Goal: Task Accomplishment & Management: Use online tool/utility

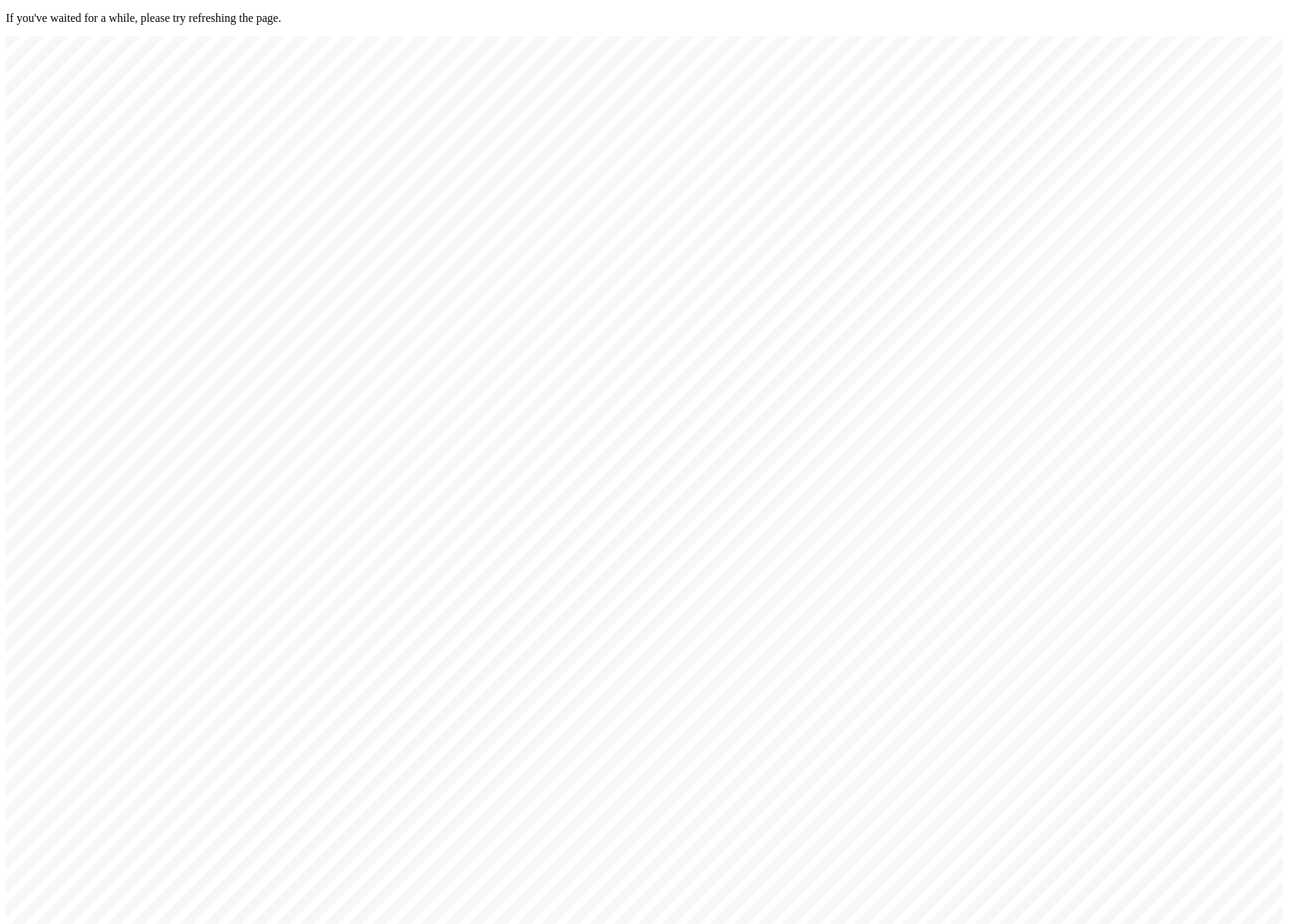
drag, startPoint x: 523, startPoint y: 655, endPoint x: 519, endPoint y: 689, distance: 34.2
drag, startPoint x: 1022, startPoint y: 470, endPoint x: 486, endPoint y: 435, distance: 537.1
drag, startPoint x: 1039, startPoint y: 462, endPoint x: 452, endPoint y: 431, distance: 587.8
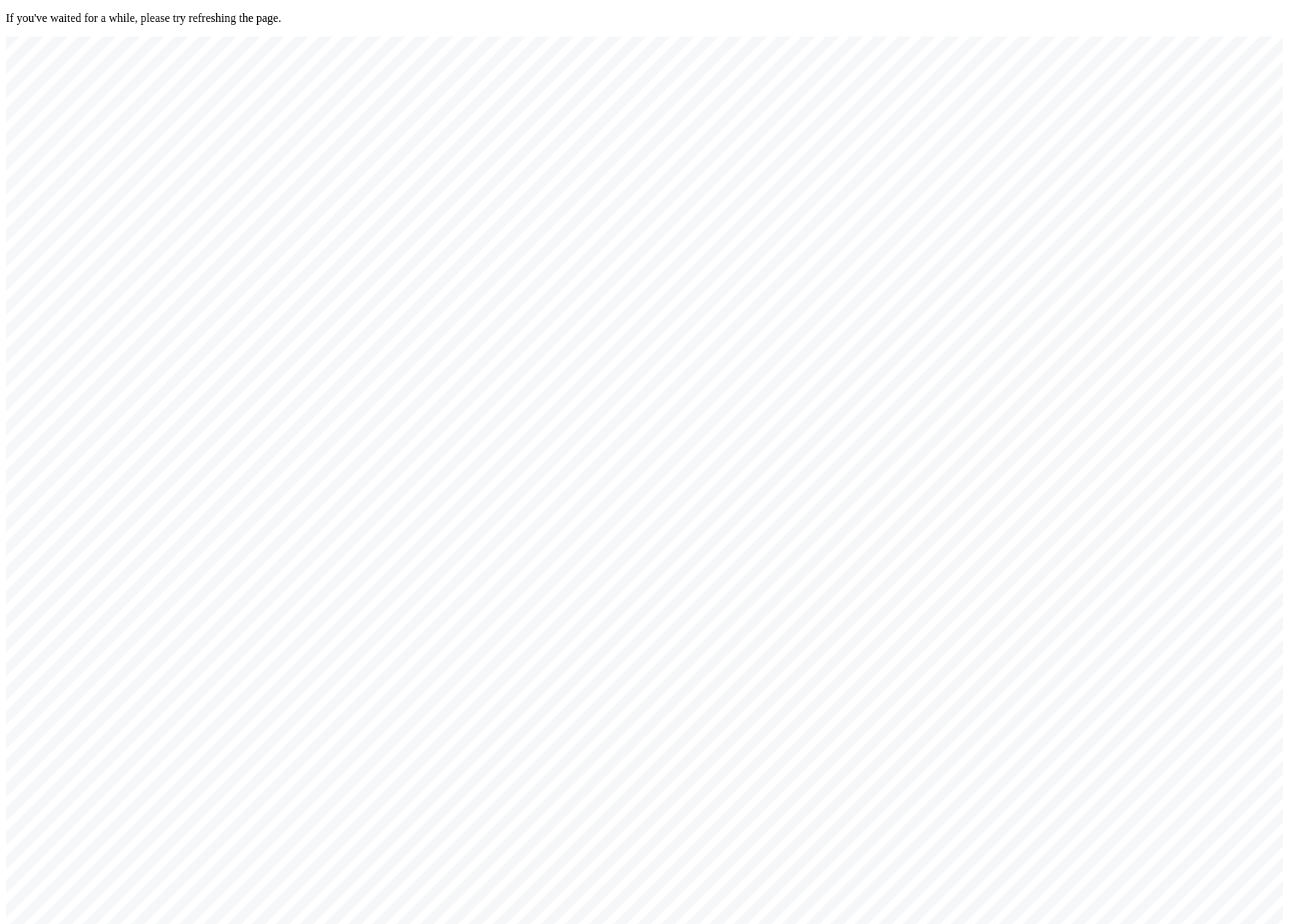
drag, startPoint x: 1013, startPoint y: 446, endPoint x: 427, endPoint y: 411, distance: 587.0
drag, startPoint x: 1052, startPoint y: 475, endPoint x: 439, endPoint y: 434, distance: 614.4
drag, startPoint x: 1055, startPoint y: 467, endPoint x: 392, endPoint y: 451, distance: 663.2
drag, startPoint x: 1001, startPoint y: 480, endPoint x: 371, endPoint y: 428, distance: 632.1
drag, startPoint x: 830, startPoint y: 467, endPoint x: 482, endPoint y: 438, distance: 349.2
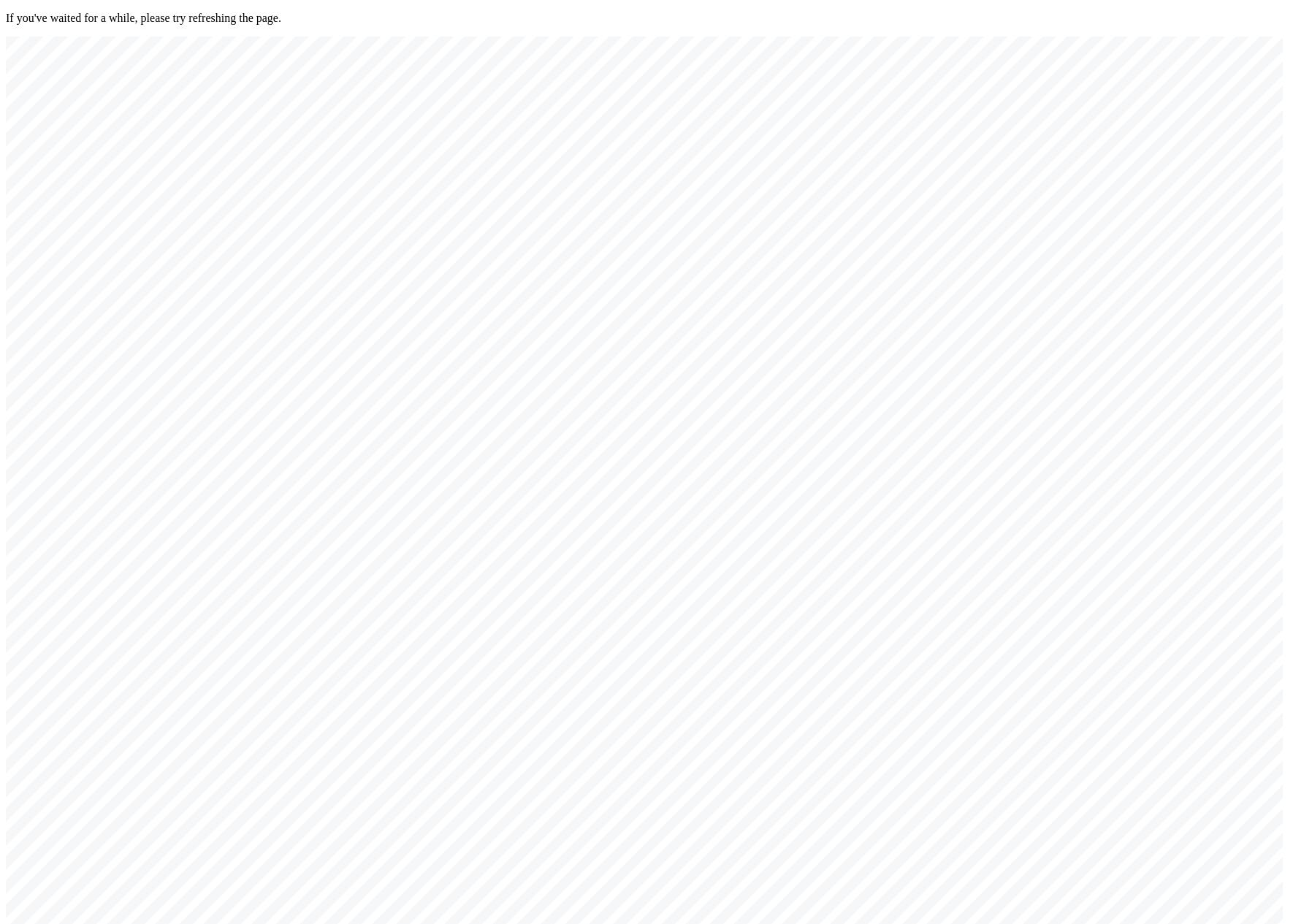
drag, startPoint x: 945, startPoint y: 456, endPoint x: 313, endPoint y: 449, distance: 632.0
drag, startPoint x: 992, startPoint y: 473, endPoint x: 322, endPoint y: 467, distance: 670.0
drag, startPoint x: 1009, startPoint y: 490, endPoint x: 265, endPoint y: 454, distance: 744.9
drag, startPoint x: 1005, startPoint y: 466, endPoint x: 307, endPoint y: 457, distance: 698.1
drag, startPoint x: 656, startPoint y: 472, endPoint x: 337, endPoint y: 456, distance: 319.4
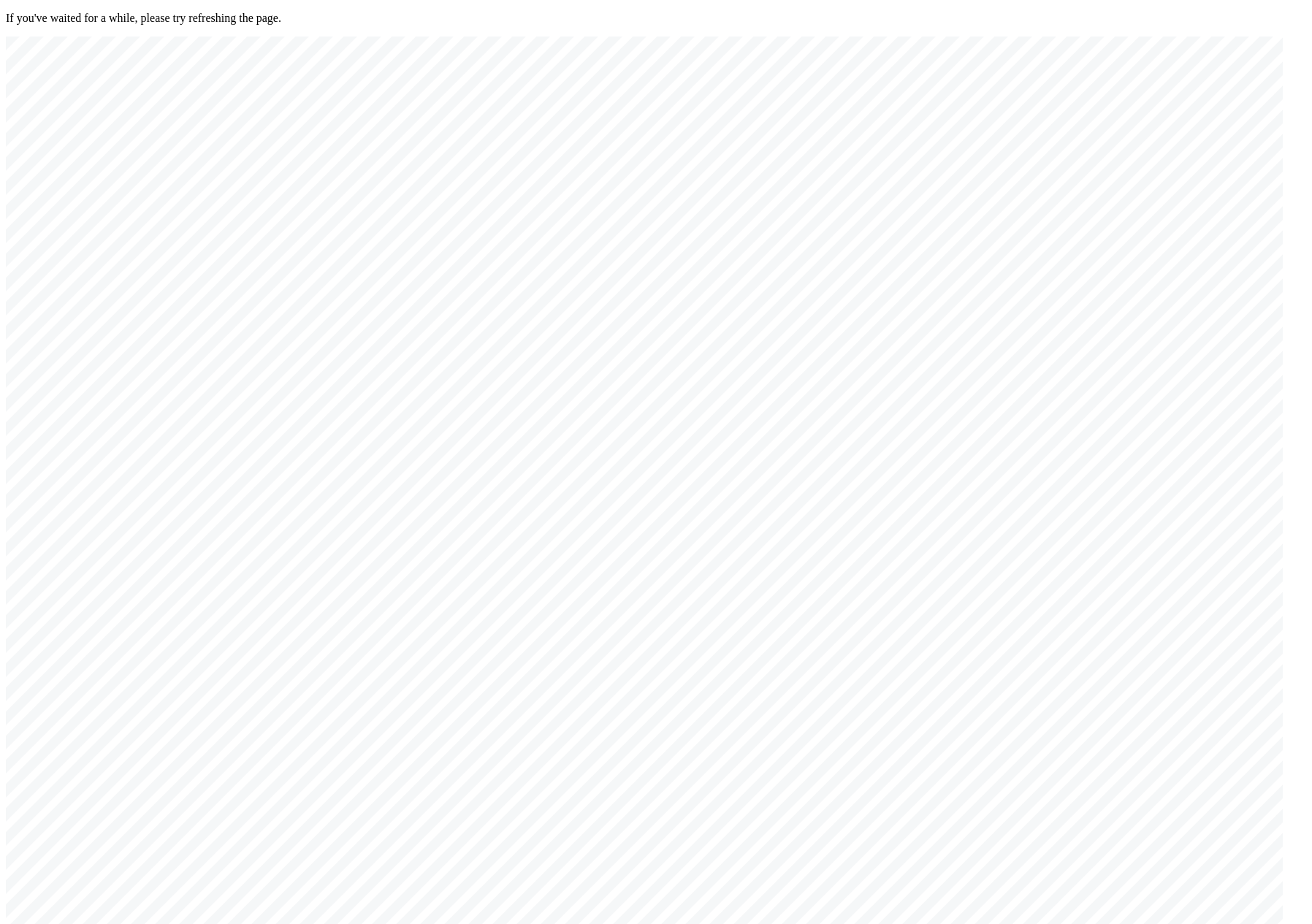
drag, startPoint x: 839, startPoint y: 513, endPoint x: 538, endPoint y: 508, distance: 301.0
drag, startPoint x: 716, startPoint y: 702, endPoint x: 614, endPoint y: 664, distance: 108.8
drag, startPoint x: 783, startPoint y: 665, endPoint x: 605, endPoint y: 523, distance: 227.7
drag, startPoint x: 677, startPoint y: 564, endPoint x: 690, endPoint y: 567, distance: 13.3
drag, startPoint x: 427, startPoint y: 600, endPoint x: 1037, endPoint y: 474, distance: 622.9
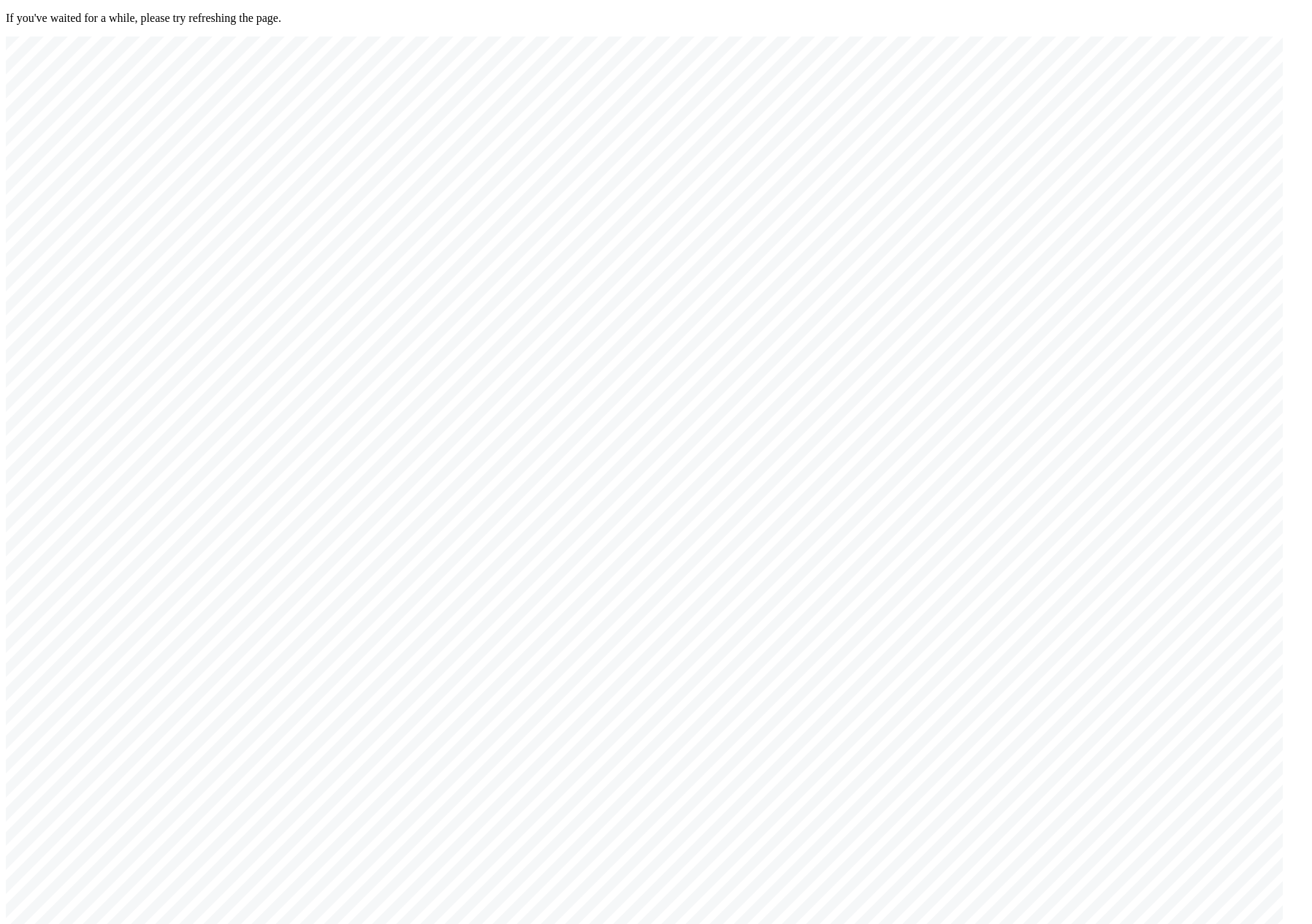
drag, startPoint x: 397, startPoint y: 692, endPoint x: 875, endPoint y: 489, distance: 519.3
drag, startPoint x: 560, startPoint y: 575, endPoint x: 1098, endPoint y: 512, distance: 541.7
drag, startPoint x: 563, startPoint y: 623, endPoint x: 596, endPoint y: 655, distance: 46.0
click at [762, 648] on div at bounding box center [644, 498] width 1276 height 923
click at [775, 635] on div at bounding box center [644, 498] width 1276 height 923
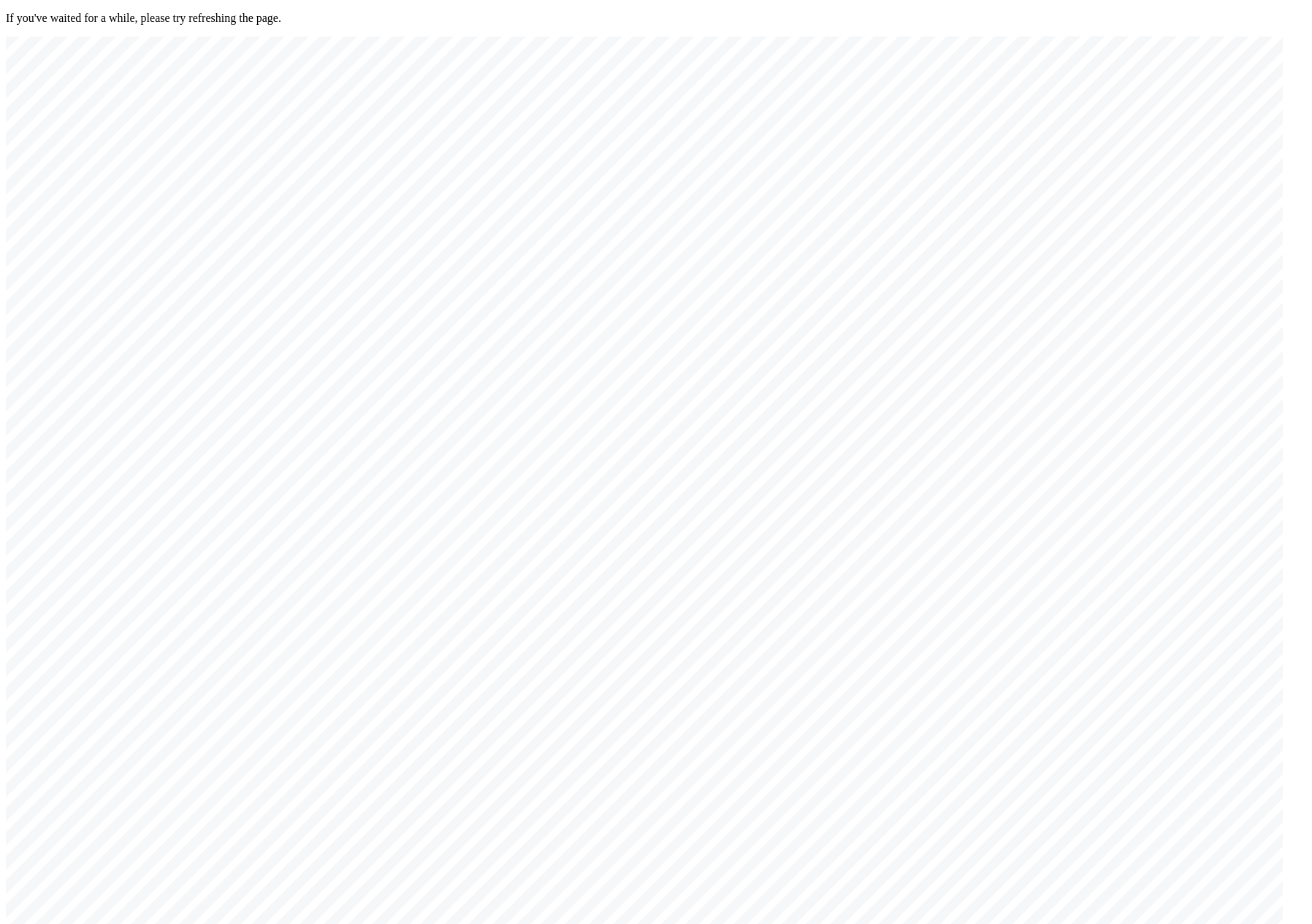
click at [775, 635] on div at bounding box center [644, 498] width 1276 height 923
click at [1072, 147] on div at bounding box center [644, 498] width 1276 height 923
click at [859, 262] on div at bounding box center [644, 498] width 1276 height 923
drag, startPoint x: 681, startPoint y: 620, endPoint x: 1046, endPoint y: 526, distance: 376.9
drag, startPoint x: 534, startPoint y: 597, endPoint x: 1031, endPoint y: 560, distance: 498.4
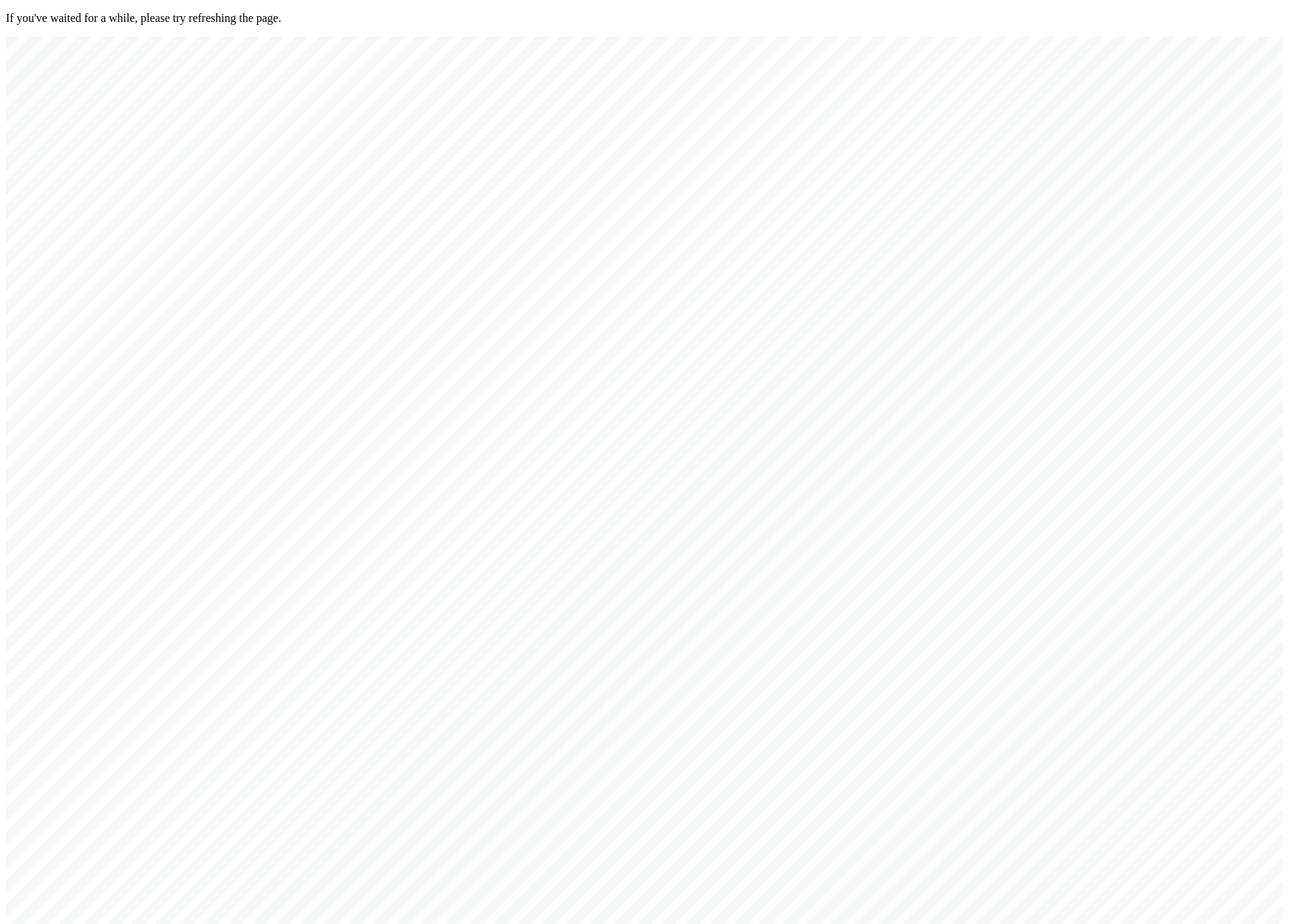
drag, startPoint x: 474, startPoint y: 639, endPoint x: 927, endPoint y: 612, distance: 453.8
drag, startPoint x: 694, startPoint y: 684, endPoint x: 771, endPoint y: 692, distance: 77.4
drag, startPoint x: 442, startPoint y: 645, endPoint x: 823, endPoint y: 619, distance: 381.9
click at [732, 547] on div at bounding box center [644, 498] width 1276 height 923
click at [1076, 142] on div at bounding box center [644, 498] width 1276 height 923
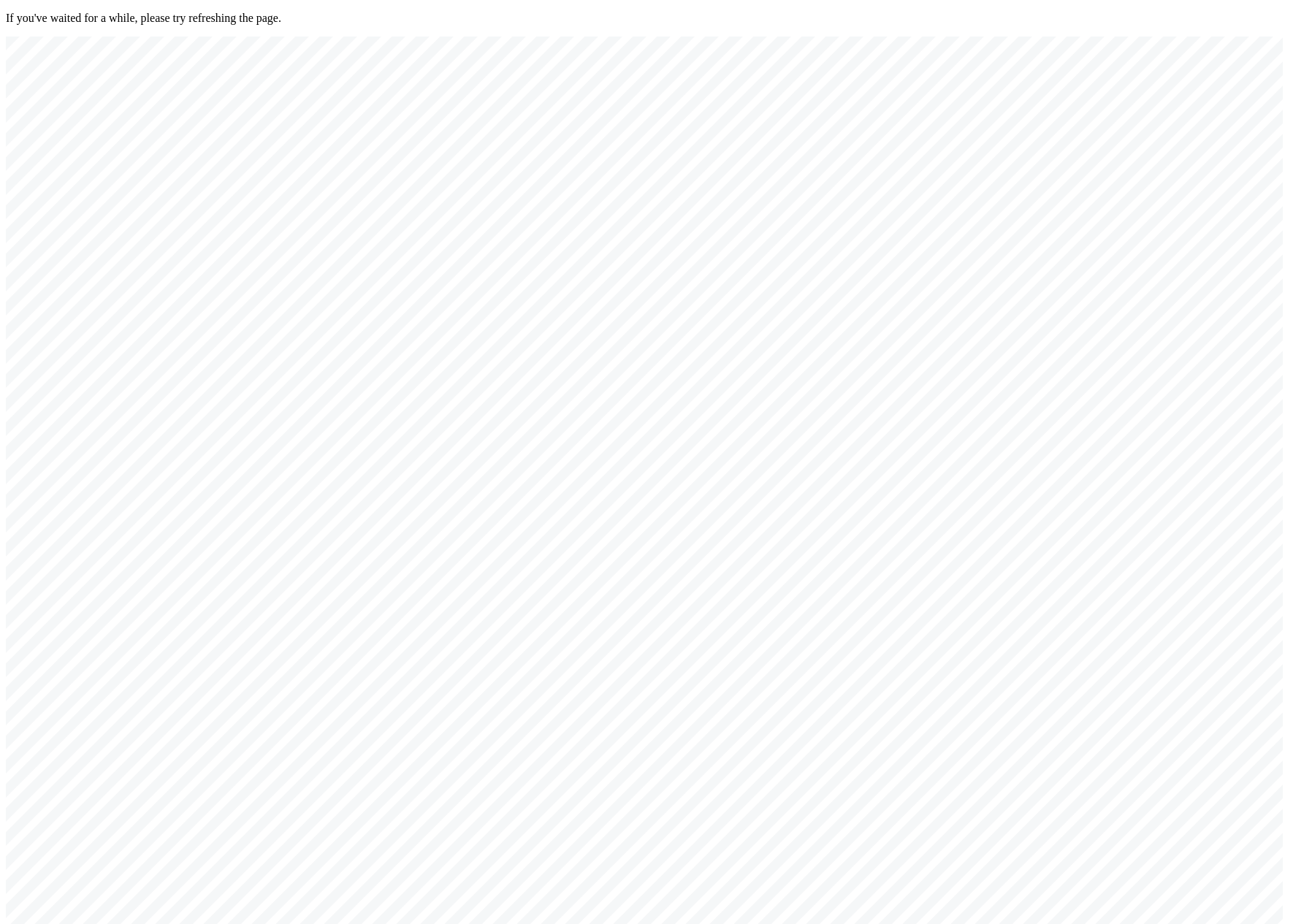
click at [765, 511] on div at bounding box center [644, 498] width 1276 height 923
click at [1058, 142] on div at bounding box center [644, 498] width 1276 height 923
click at [749, 564] on div at bounding box center [644, 498] width 1276 height 923
click at [741, 599] on div at bounding box center [644, 498] width 1276 height 923
click at [736, 579] on div at bounding box center [644, 498] width 1276 height 923
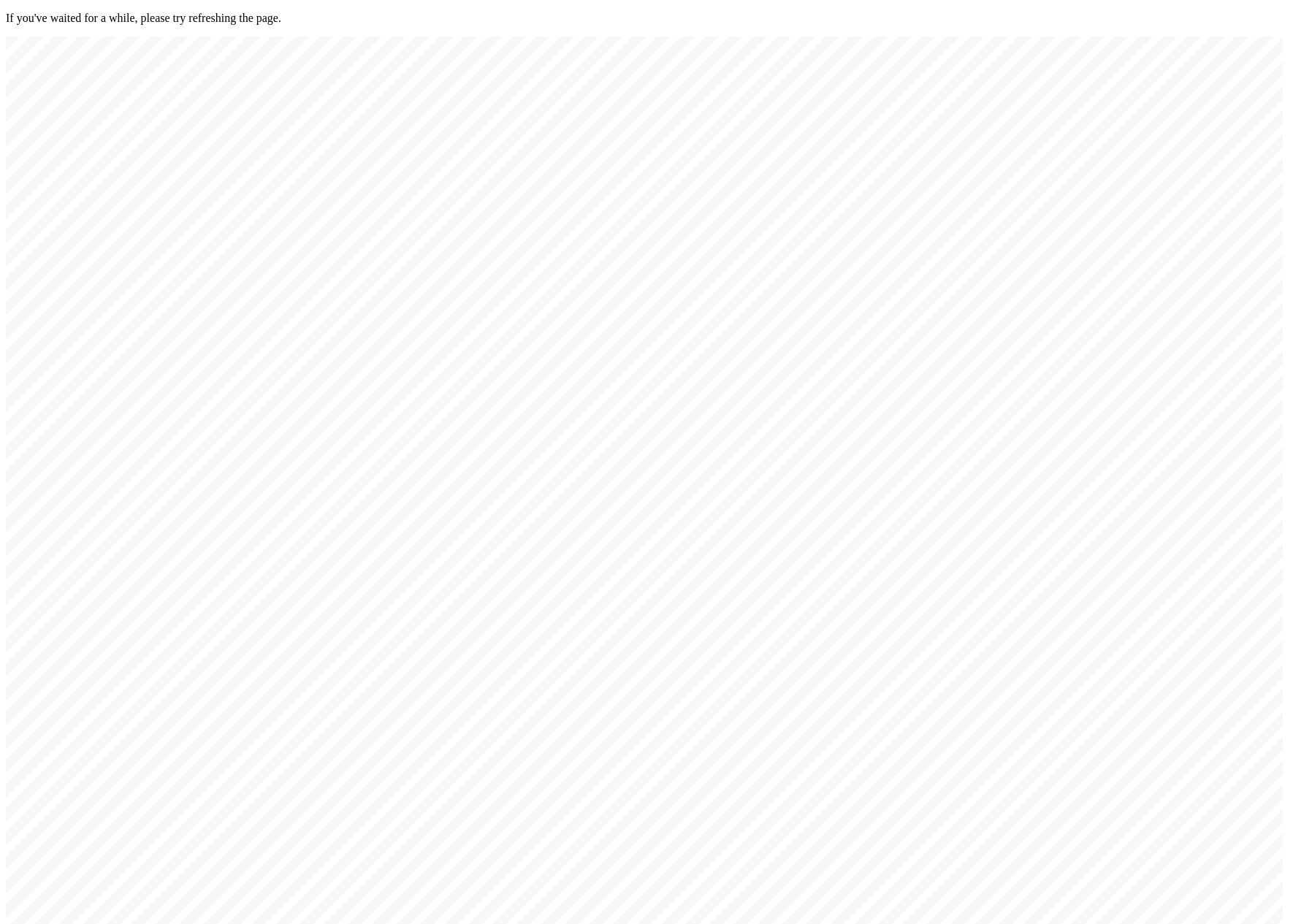
click at [1073, 143] on div at bounding box center [644, 498] width 1276 height 923
click at [729, 558] on div at bounding box center [644, 498] width 1276 height 923
click at [1066, 146] on div at bounding box center [644, 498] width 1276 height 923
click at [650, 519] on div at bounding box center [644, 498] width 1276 height 923
click at [1072, 135] on div at bounding box center [644, 498] width 1276 height 923
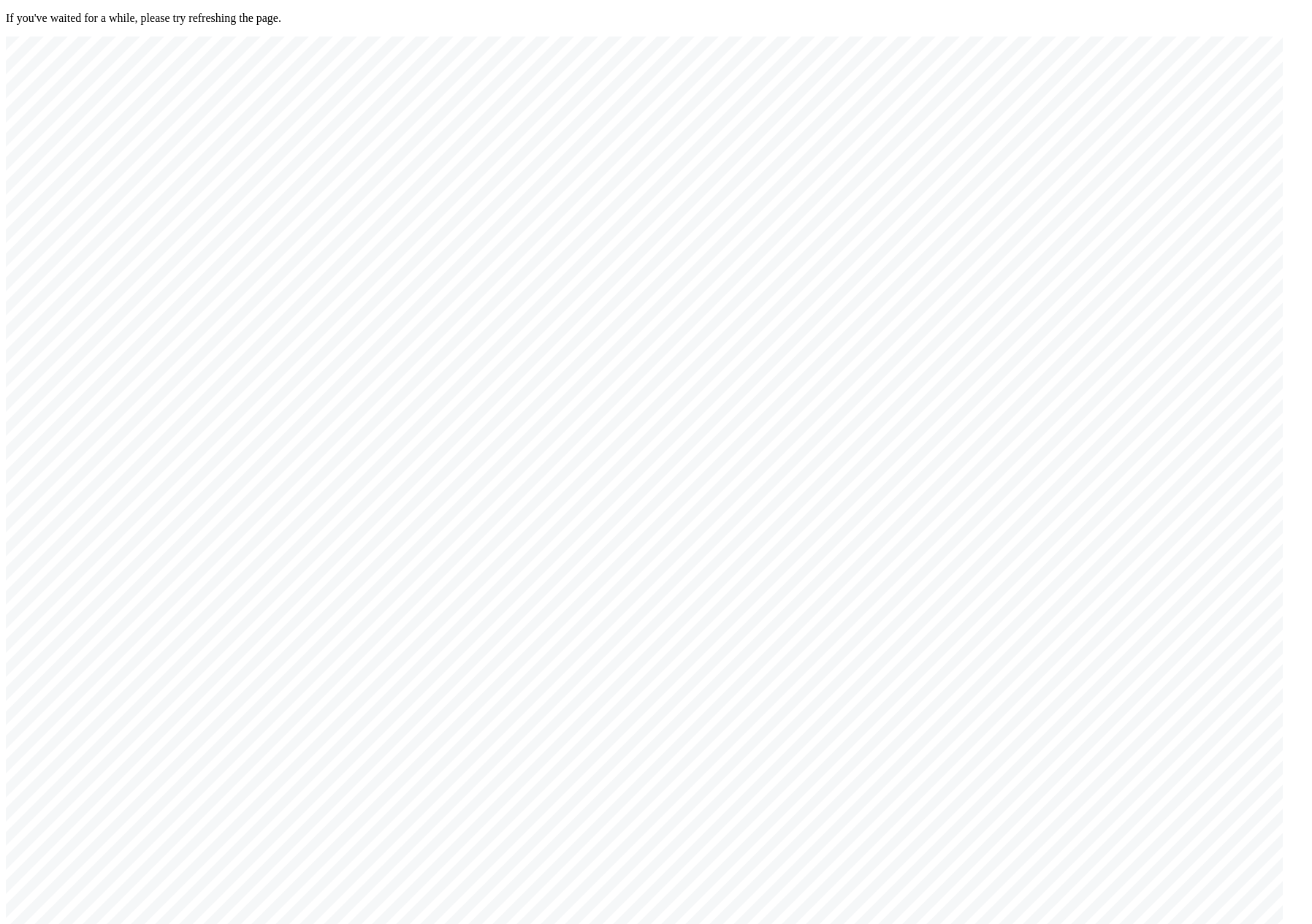
click at [1073, 147] on div at bounding box center [644, 498] width 1276 height 923
click at [608, 624] on div at bounding box center [644, 498] width 1276 height 923
click at [1057, 154] on div at bounding box center [644, 498] width 1276 height 923
click at [1066, 146] on div at bounding box center [644, 498] width 1276 height 923
click at [611, 585] on div at bounding box center [644, 498] width 1276 height 923
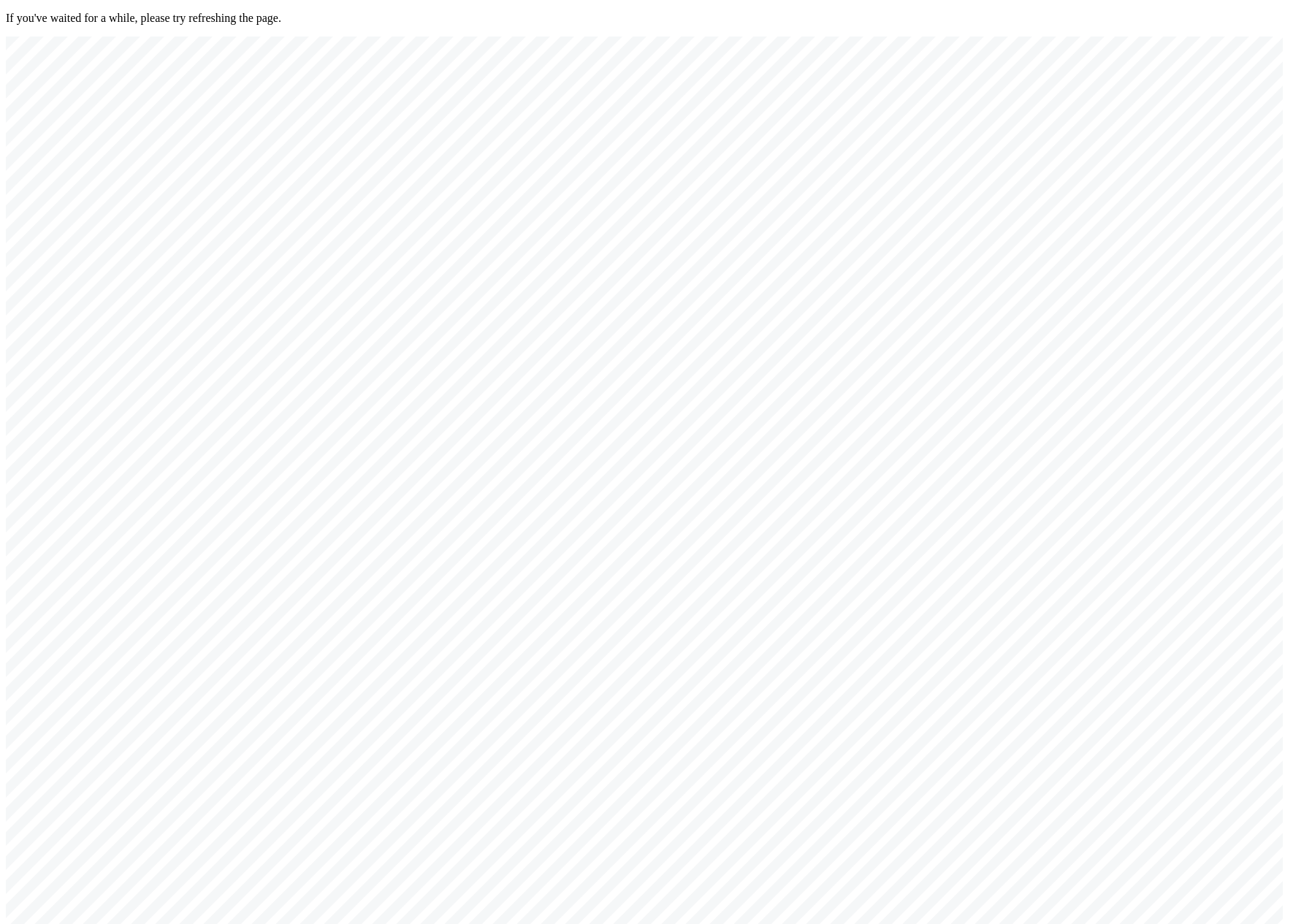
click at [595, 717] on div at bounding box center [644, 498] width 1276 height 923
click at [1072, 143] on div at bounding box center [644, 498] width 1276 height 923
click at [575, 726] on div at bounding box center [644, 498] width 1276 height 923
click at [1074, 144] on div at bounding box center [644, 498] width 1276 height 923
click at [695, 548] on div at bounding box center [644, 498] width 1276 height 923
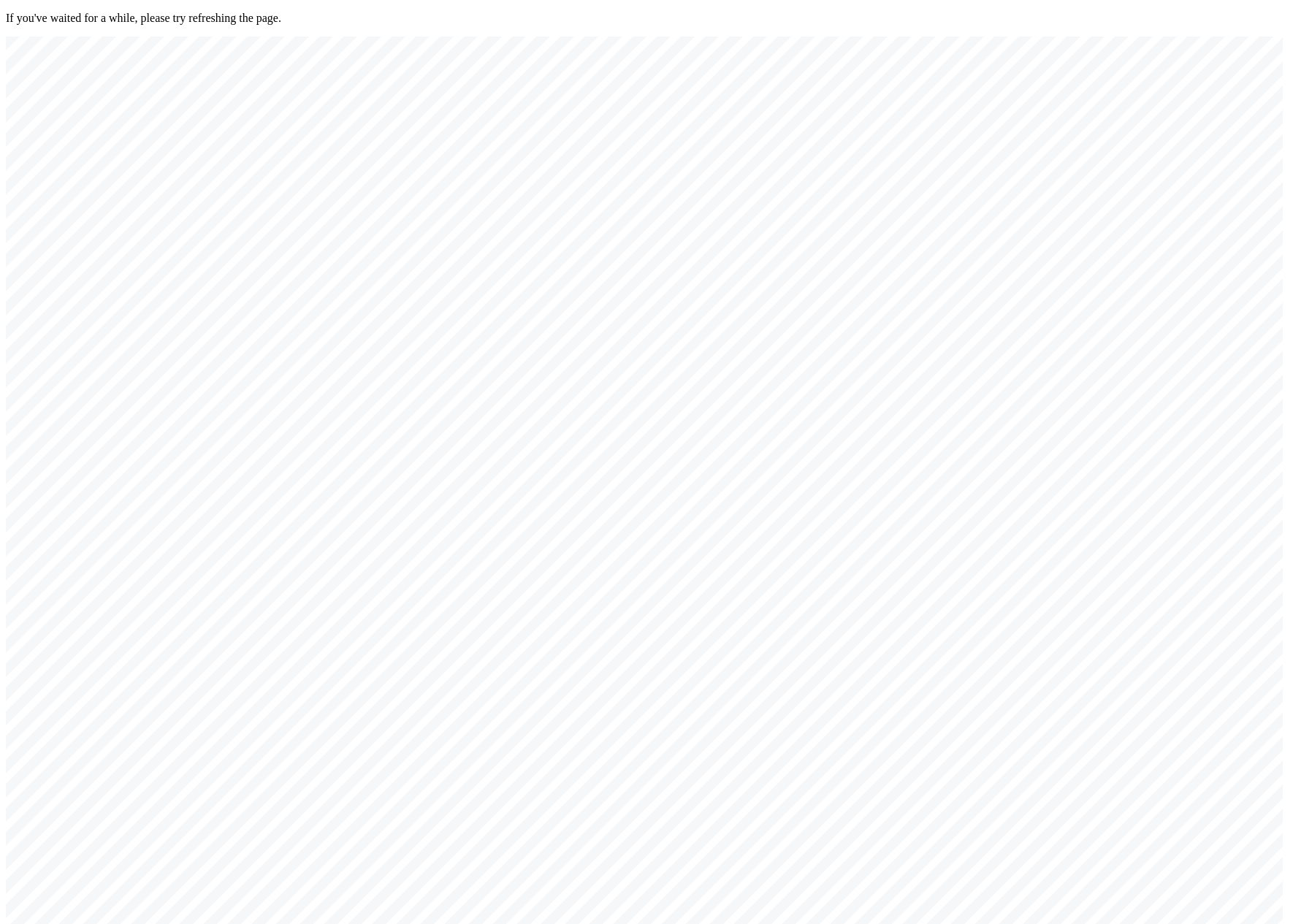
click at [1076, 135] on div at bounding box center [644, 498] width 1276 height 923
click at [1071, 146] on div at bounding box center [644, 498] width 1276 height 923
click at [670, 555] on div at bounding box center [644, 498] width 1276 height 923
click at [1062, 140] on div at bounding box center [644, 498] width 1276 height 923
click at [603, 593] on div at bounding box center [644, 498] width 1276 height 923
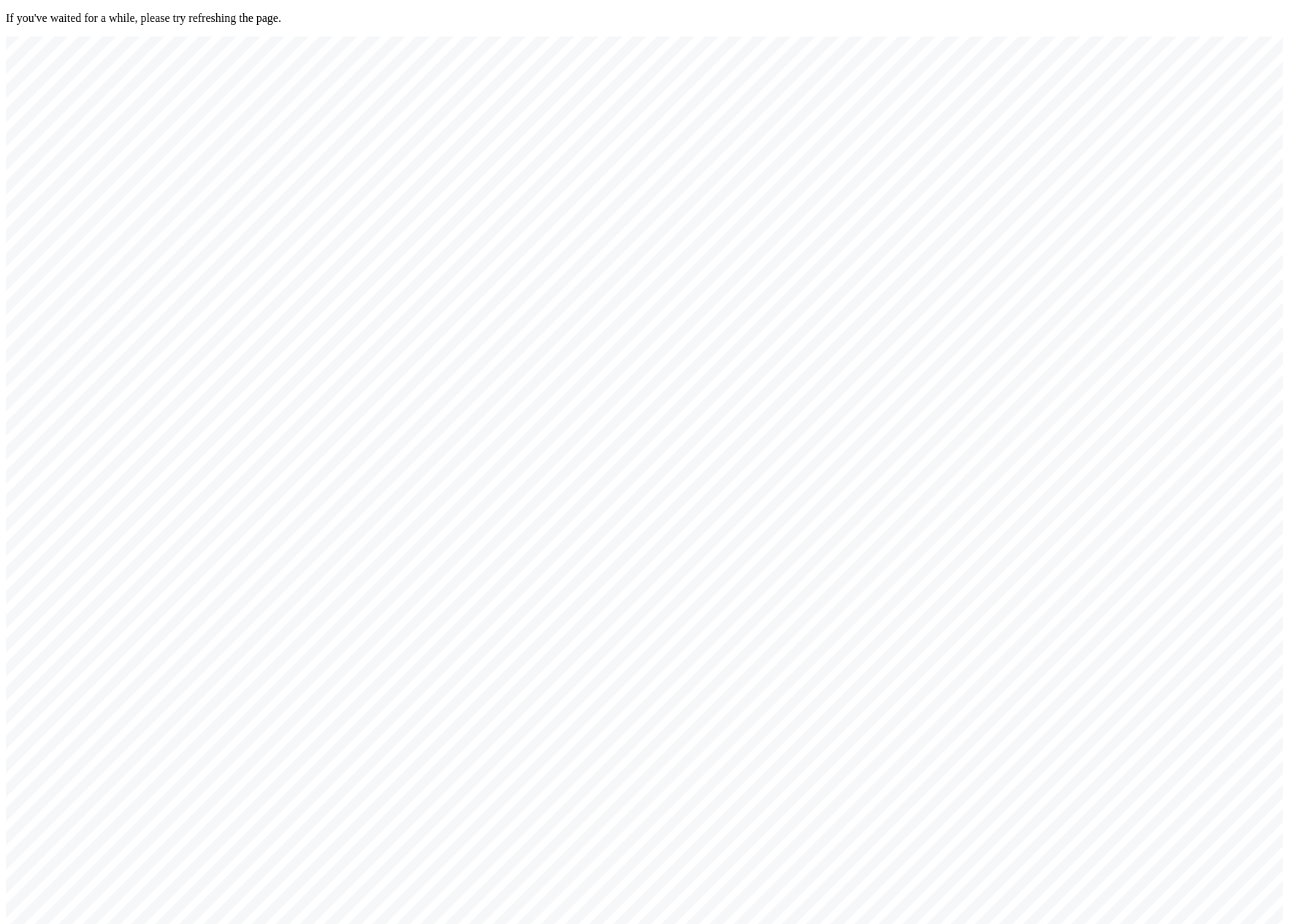
click at [618, 589] on div at bounding box center [644, 498] width 1276 height 923
click at [589, 582] on div at bounding box center [644, 498] width 1276 height 923
click at [1062, 138] on div at bounding box center [644, 498] width 1276 height 923
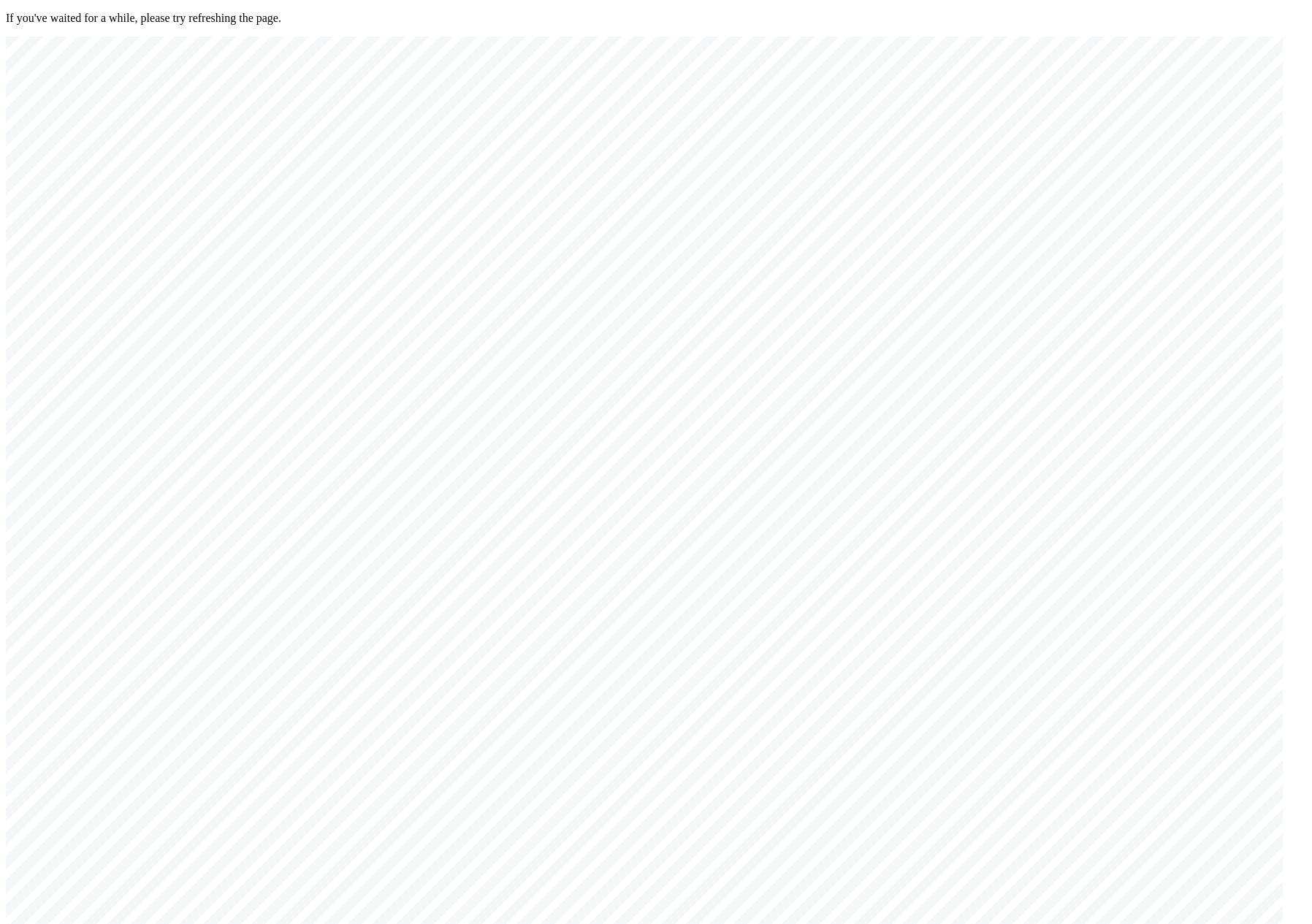
click at [632, 571] on div at bounding box center [644, 498] width 1276 height 923
click at [613, 584] on div at bounding box center [644, 498] width 1276 height 923
click at [1066, 151] on div at bounding box center [644, 498] width 1276 height 923
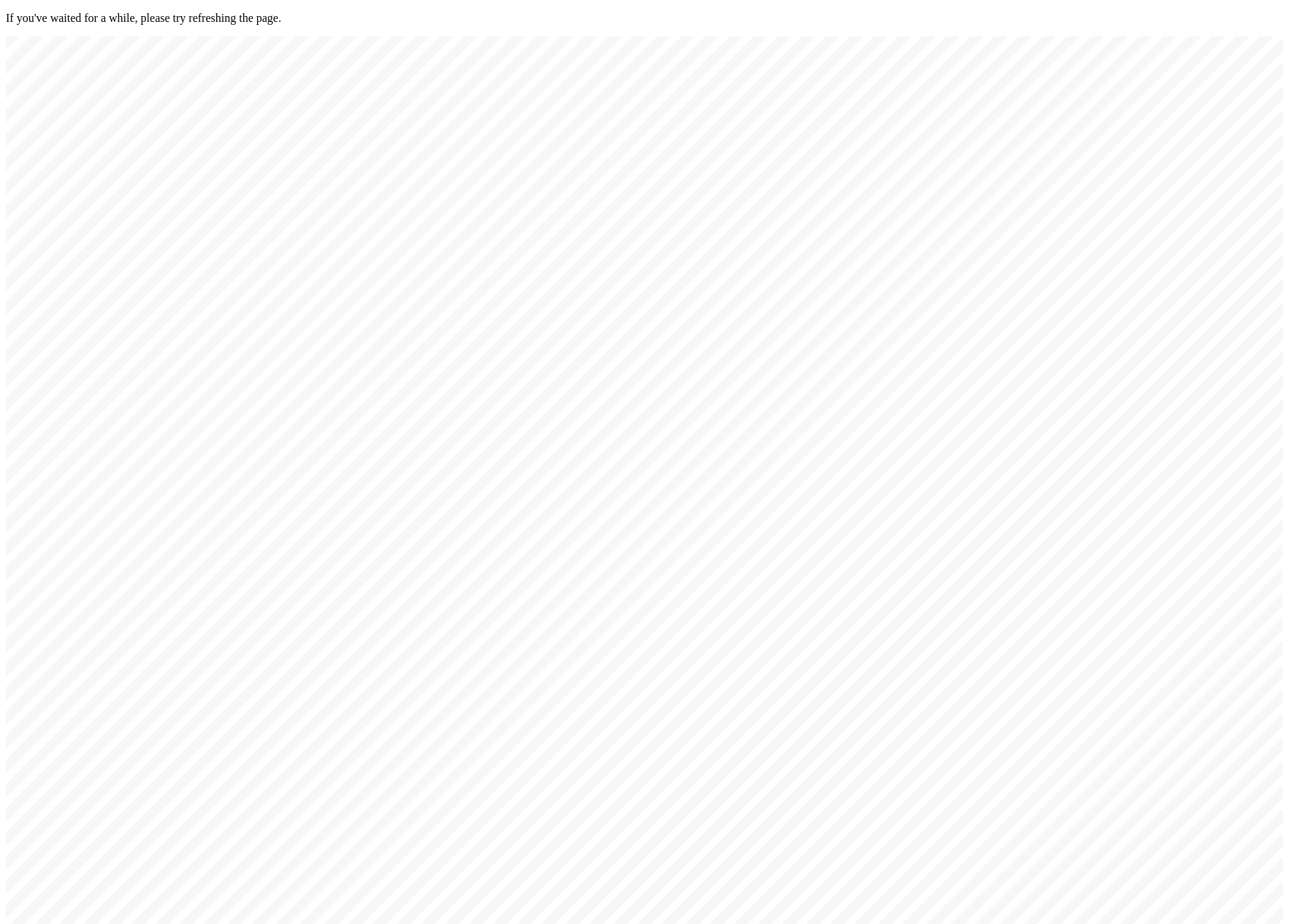
click at [483, 579] on div at bounding box center [644, 498] width 1276 height 923
click at [485, 585] on div at bounding box center [644, 498] width 1276 height 923
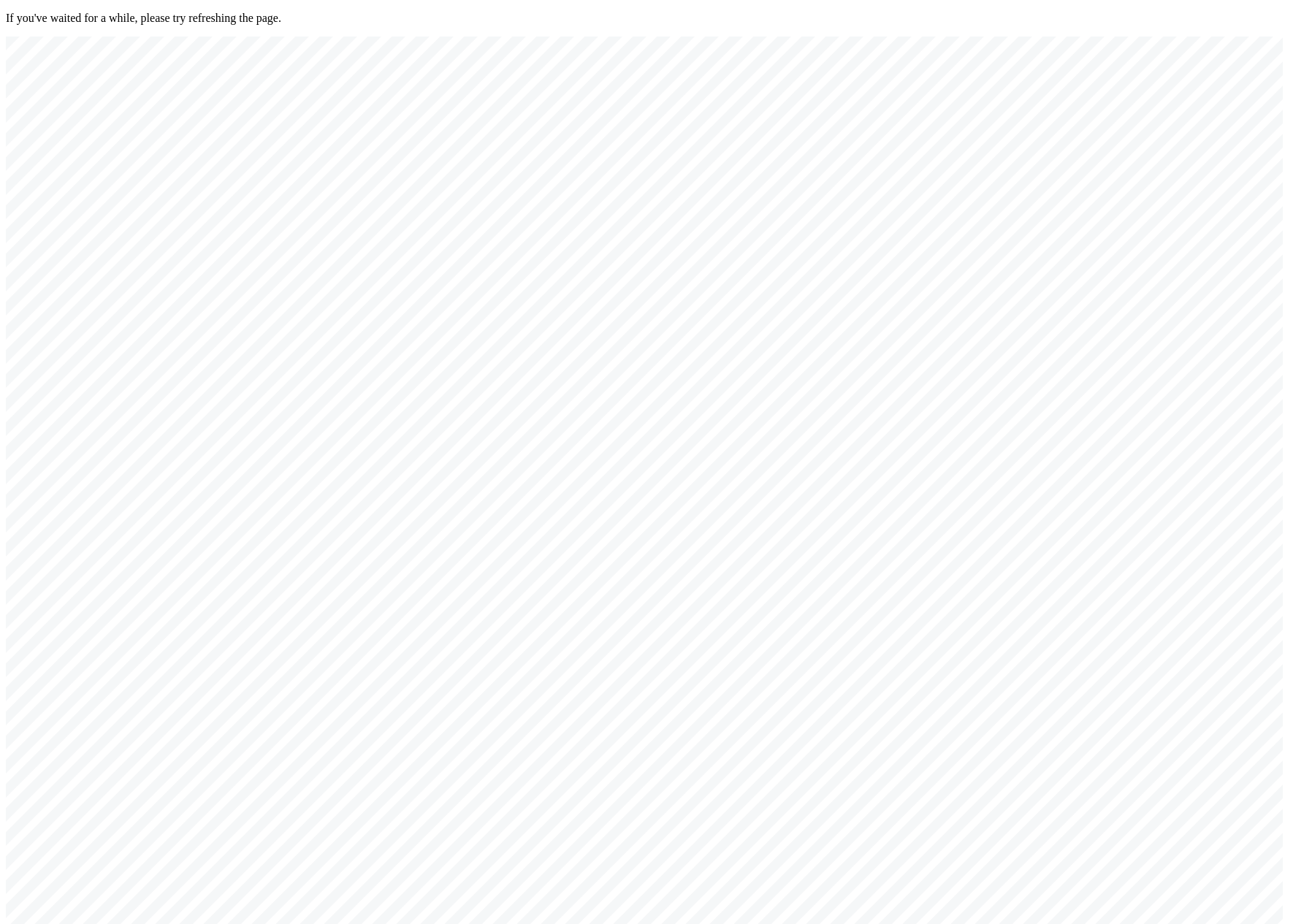
click at [485, 585] on div at bounding box center [644, 498] width 1276 height 923
click at [1054, 144] on div at bounding box center [644, 498] width 1276 height 923
drag, startPoint x: 716, startPoint y: 511, endPoint x: 693, endPoint y: 560, distance: 54.1
drag, startPoint x: 821, startPoint y: 411, endPoint x: 481, endPoint y: 751, distance: 480.8
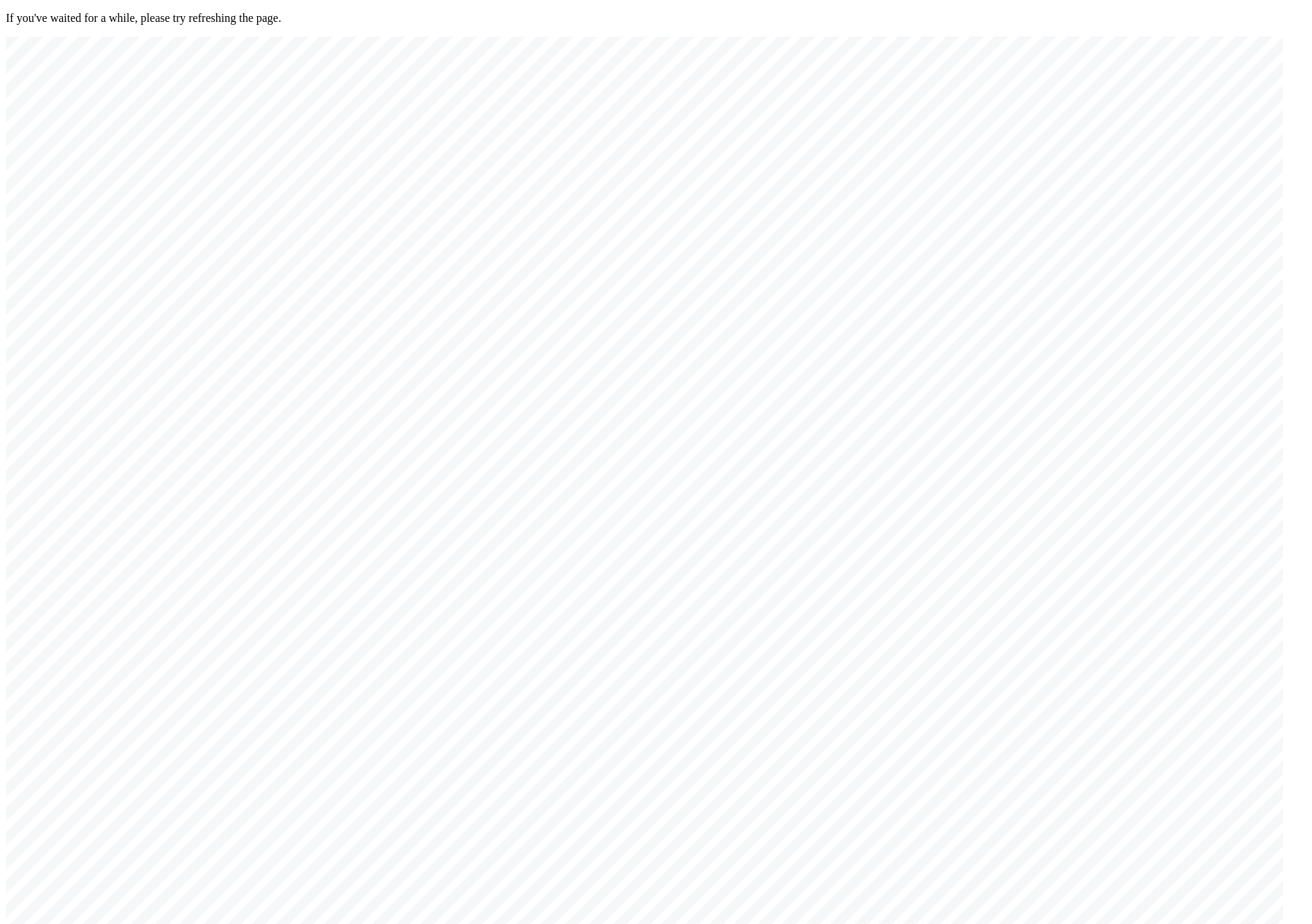
drag, startPoint x: 819, startPoint y: 368, endPoint x: 448, endPoint y: 680, distance: 484.8
click at [554, 419] on div at bounding box center [644, 498] width 1276 height 923
click at [559, 414] on div at bounding box center [644, 498] width 1276 height 923
click at [581, 386] on div at bounding box center [644, 498] width 1276 height 923
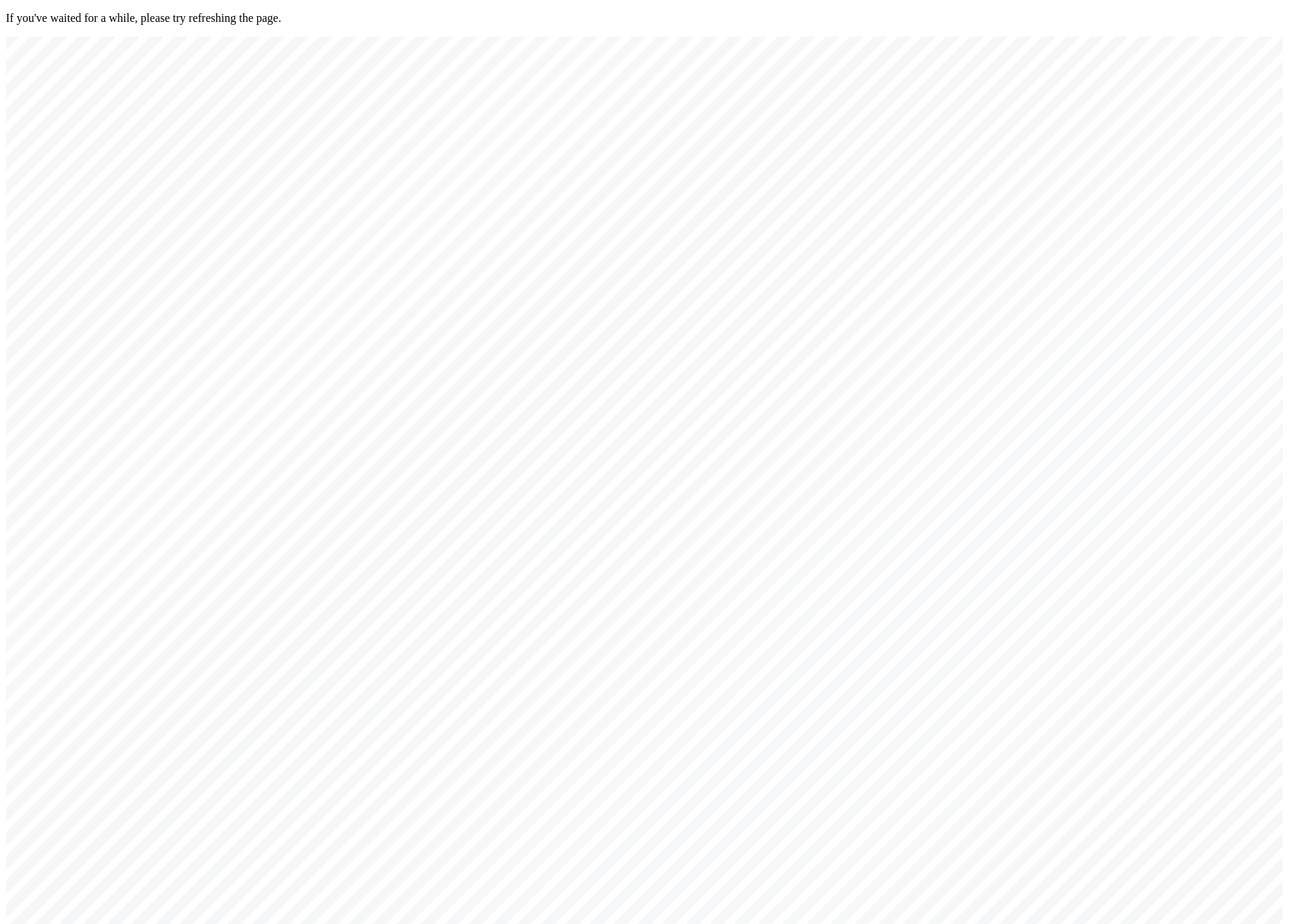
click at [581, 386] on div at bounding box center [644, 498] width 1276 height 923
click at [881, 330] on div at bounding box center [644, 498] width 1276 height 923
click at [670, 342] on div at bounding box center [644, 498] width 1276 height 923
click at [1067, 145] on div at bounding box center [644, 498] width 1276 height 923
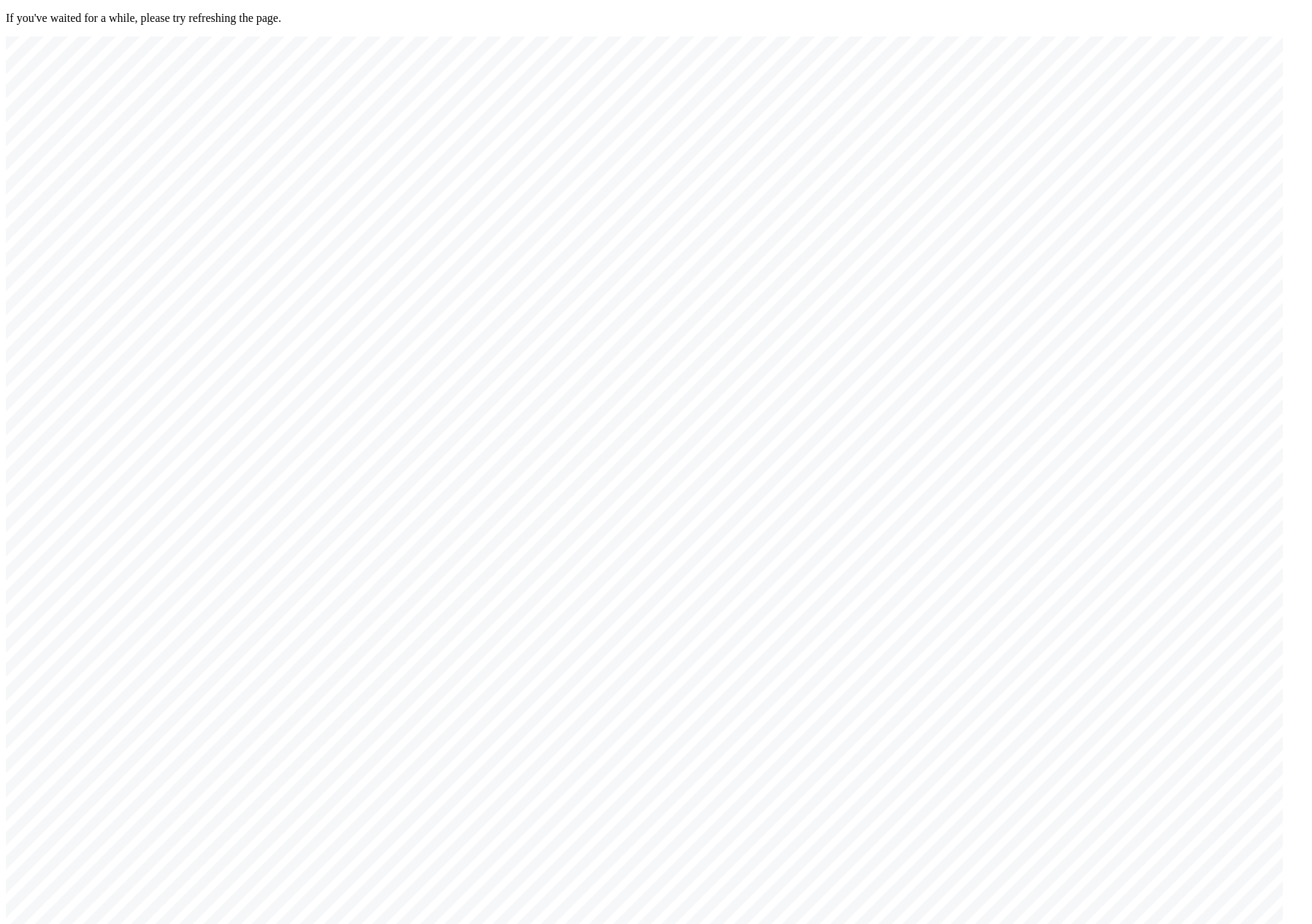
click at [663, 344] on div at bounding box center [644, 498] width 1276 height 923
click at [1070, 146] on div at bounding box center [644, 498] width 1276 height 923
click at [605, 402] on div at bounding box center [644, 498] width 1276 height 923
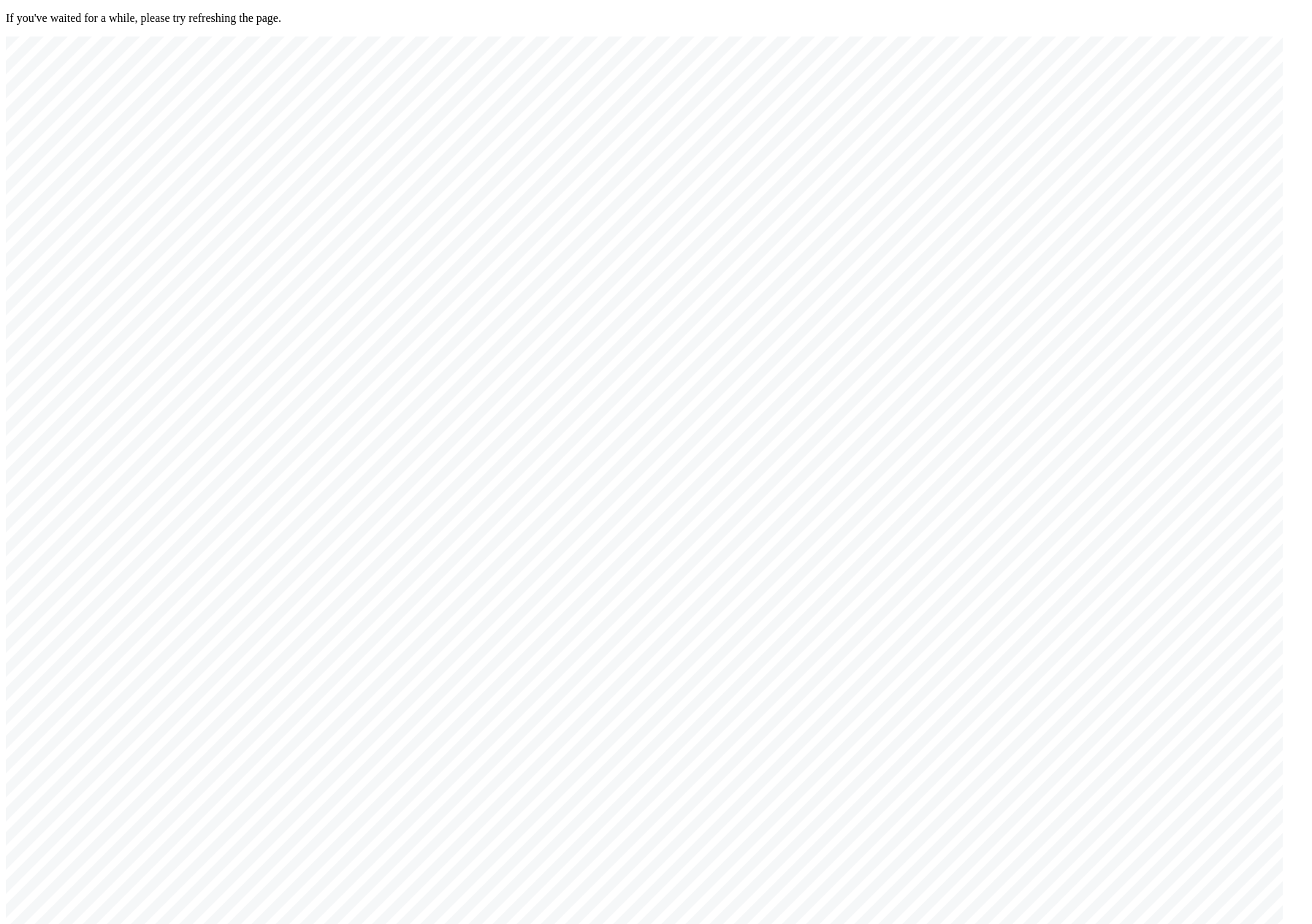
click at [1070, 147] on div at bounding box center [644, 498] width 1276 height 923
click at [560, 409] on div at bounding box center [644, 498] width 1276 height 923
click at [587, 389] on div at bounding box center [644, 498] width 1276 height 923
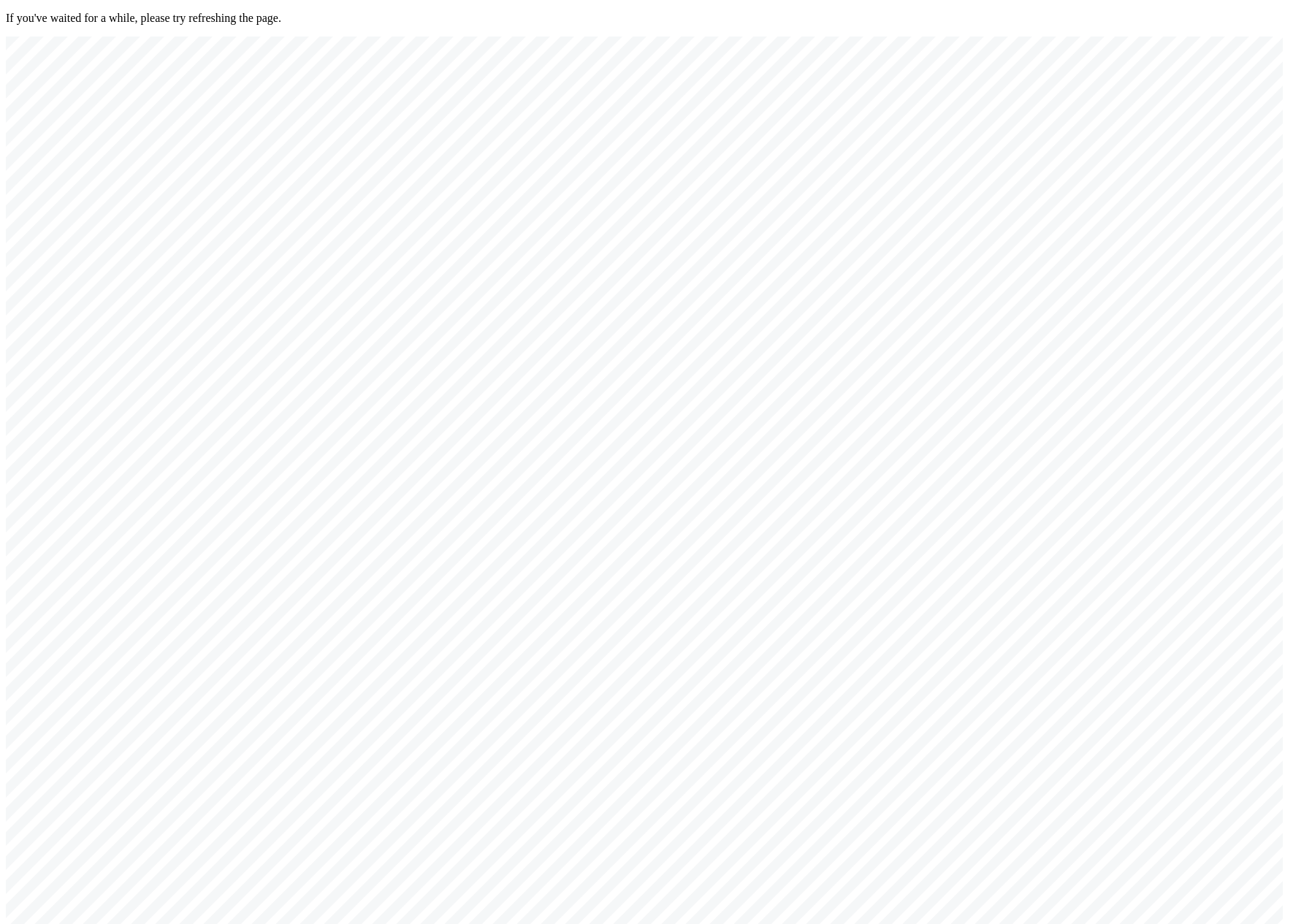
click at [555, 417] on div at bounding box center [644, 498] width 1276 height 923
click at [570, 408] on div at bounding box center [644, 498] width 1276 height 923
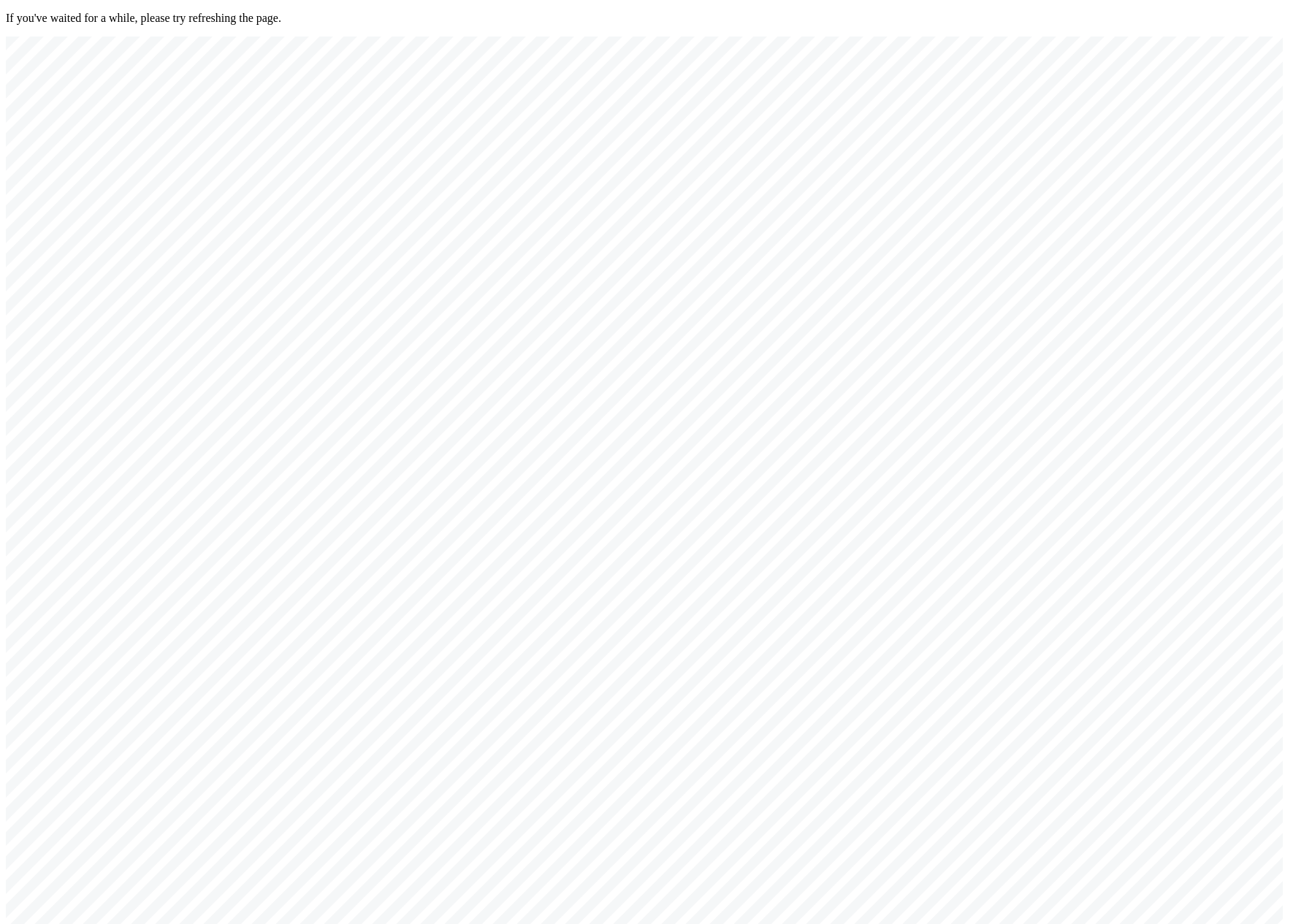
click at [570, 408] on div at bounding box center [644, 498] width 1276 height 923
drag, startPoint x: 544, startPoint y: 512, endPoint x: 625, endPoint y: 502, distance: 81.6
drag, startPoint x: 511, startPoint y: 500, endPoint x: 819, endPoint y: 442, distance: 313.4
click at [630, 449] on div at bounding box center [644, 498] width 1276 height 923
click at [520, 452] on div at bounding box center [644, 498] width 1276 height 923
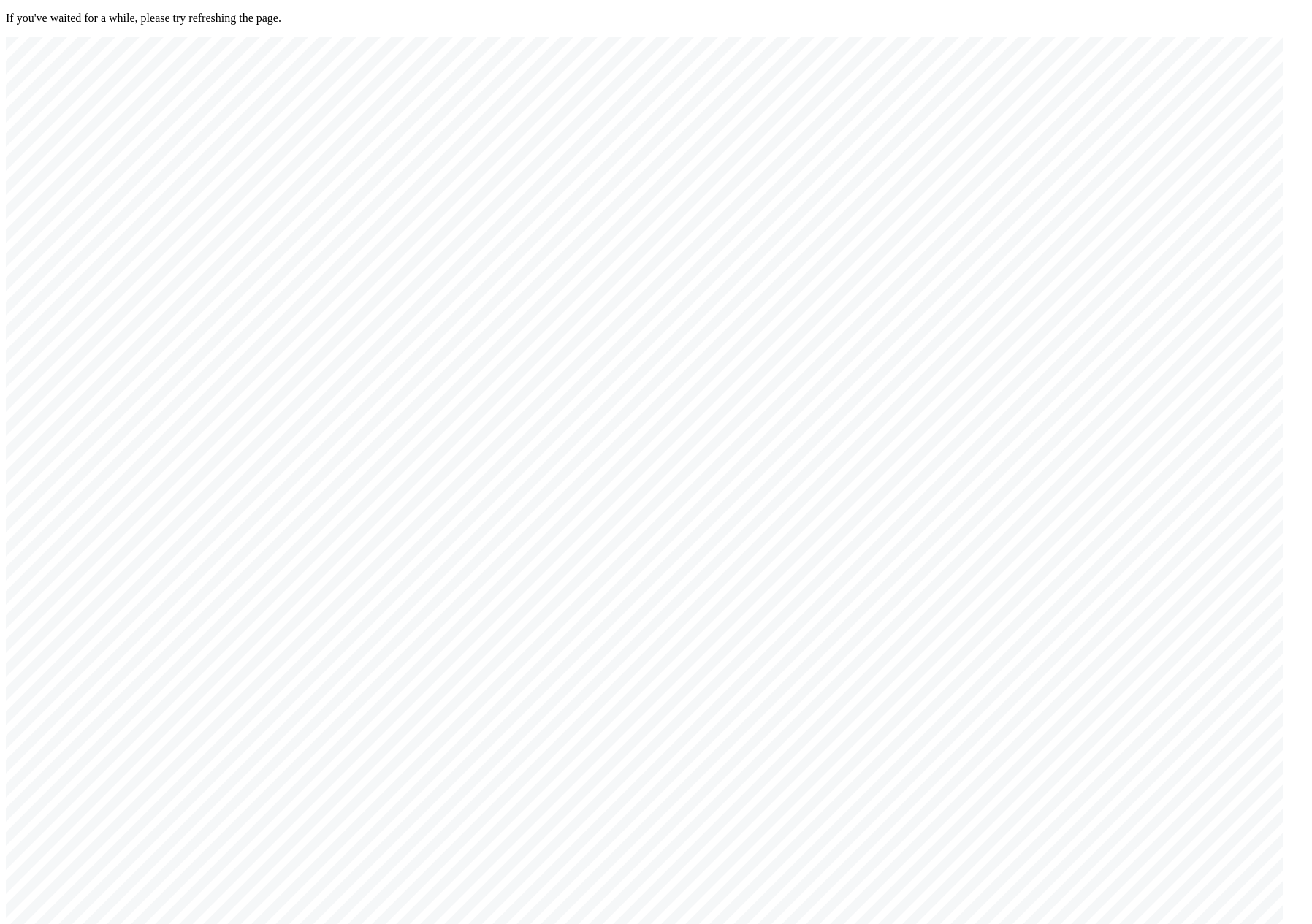
click at [520, 452] on div at bounding box center [644, 498] width 1276 height 923
drag, startPoint x: 502, startPoint y: 530, endPoint x: 429, endPoint y: 333, distance: 210.1
drag, startPoint x: 403, startPoint y: 603, endPoint x: 474, endPoint y: 251, distance: 359.1
drag, startPoint x: 767, startPoint y: 517, endPoint x: 627, endPoint y: 522, distance: 140.1
drag, startPoint x: 748, startPoint y: 645, endPoint x: 696, endPoint y: 655, distance: 53.0
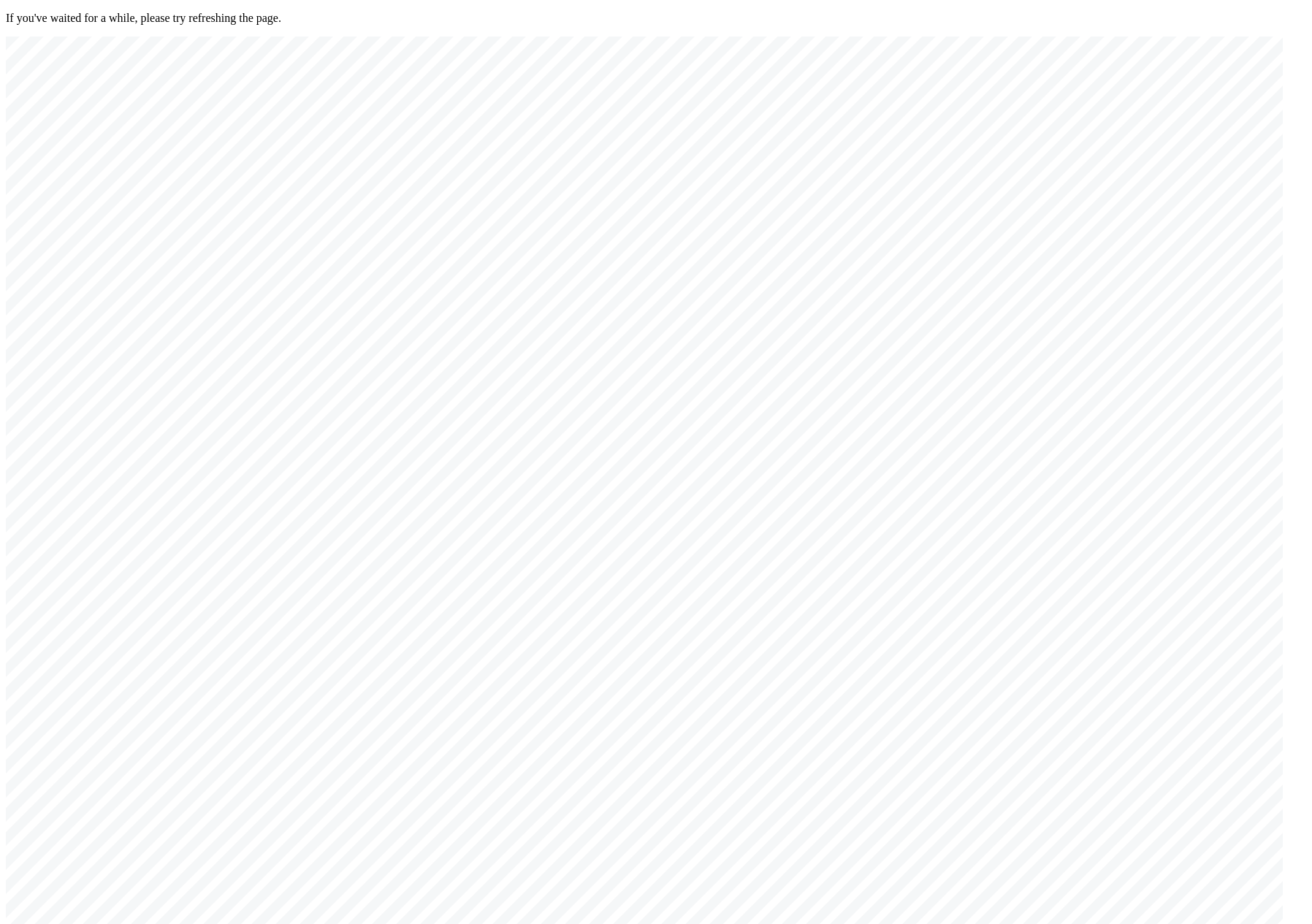
drag, startPoint x: 697, startPoint y: 647, endPoint x: 490, endPoint y: 235, distance: 461.1
drag, startPoint x: 759, startPoint y: 529, endPoint x: 483, endPoint y: 222, distance: 412.8
drag, startPoint x: 755, startPoint y: 587, endPoint x: 345, endPoint y: 648, distance: 414.5
drag, startPoint x: 500, startPoint y: 627, endPoint x: 418, endPoint y: 604, distance: 85.2
drag, startPoint x: 506, startPoint y: 623, endPoint x: 320, endPoint y: 493, distance: 226.9
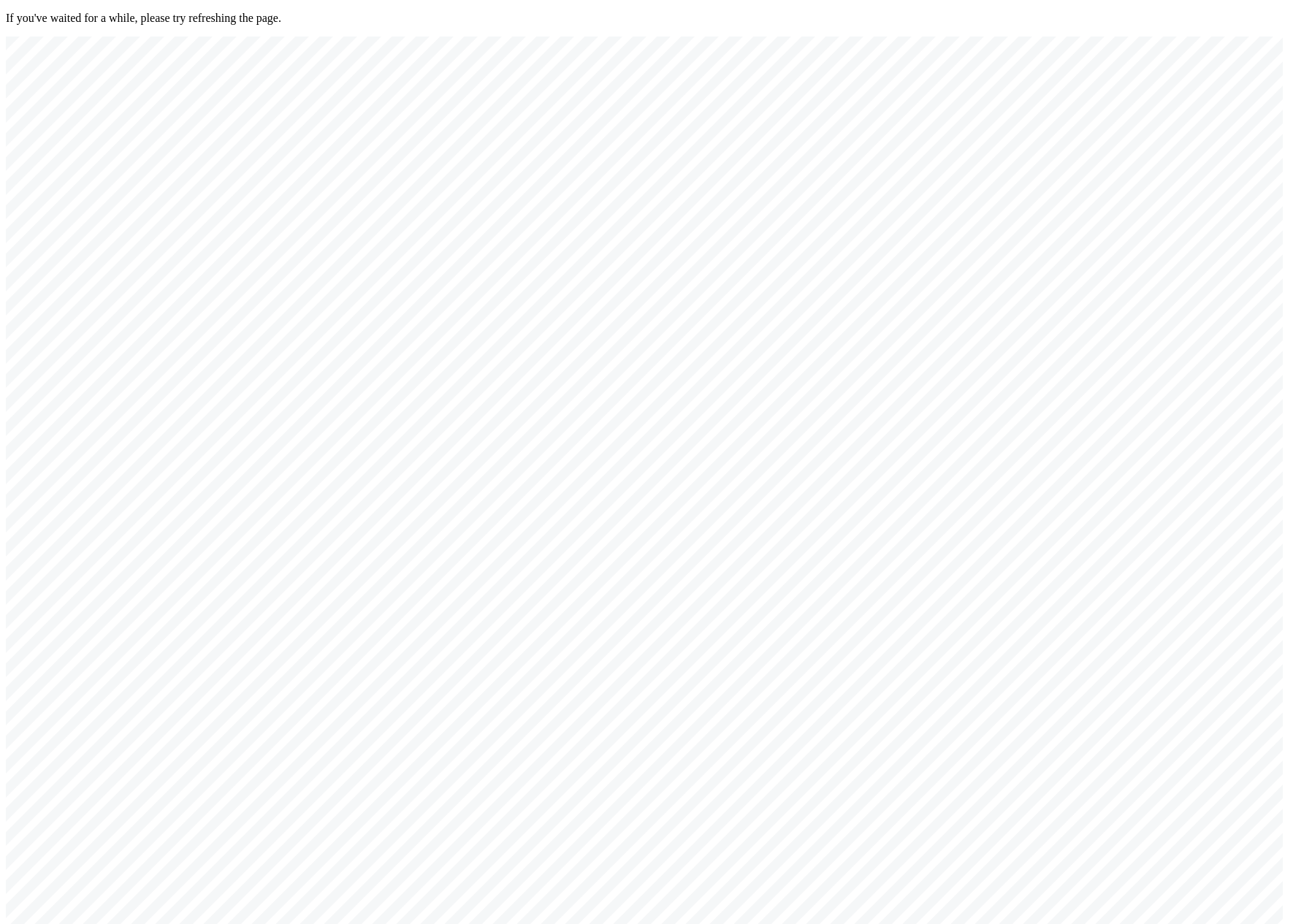
click at [634, 481] on div at bounding box center [644, 498] width 1276 height 923
click at [653, 500] on div at bounding box center [644, 498] width 1276 height 923
click at [1073, 149] on div at bounding box center [644, 498] width 1276 height 923
click at [699, 514] on div at bounding box center [644, 498] width 1276 height 923
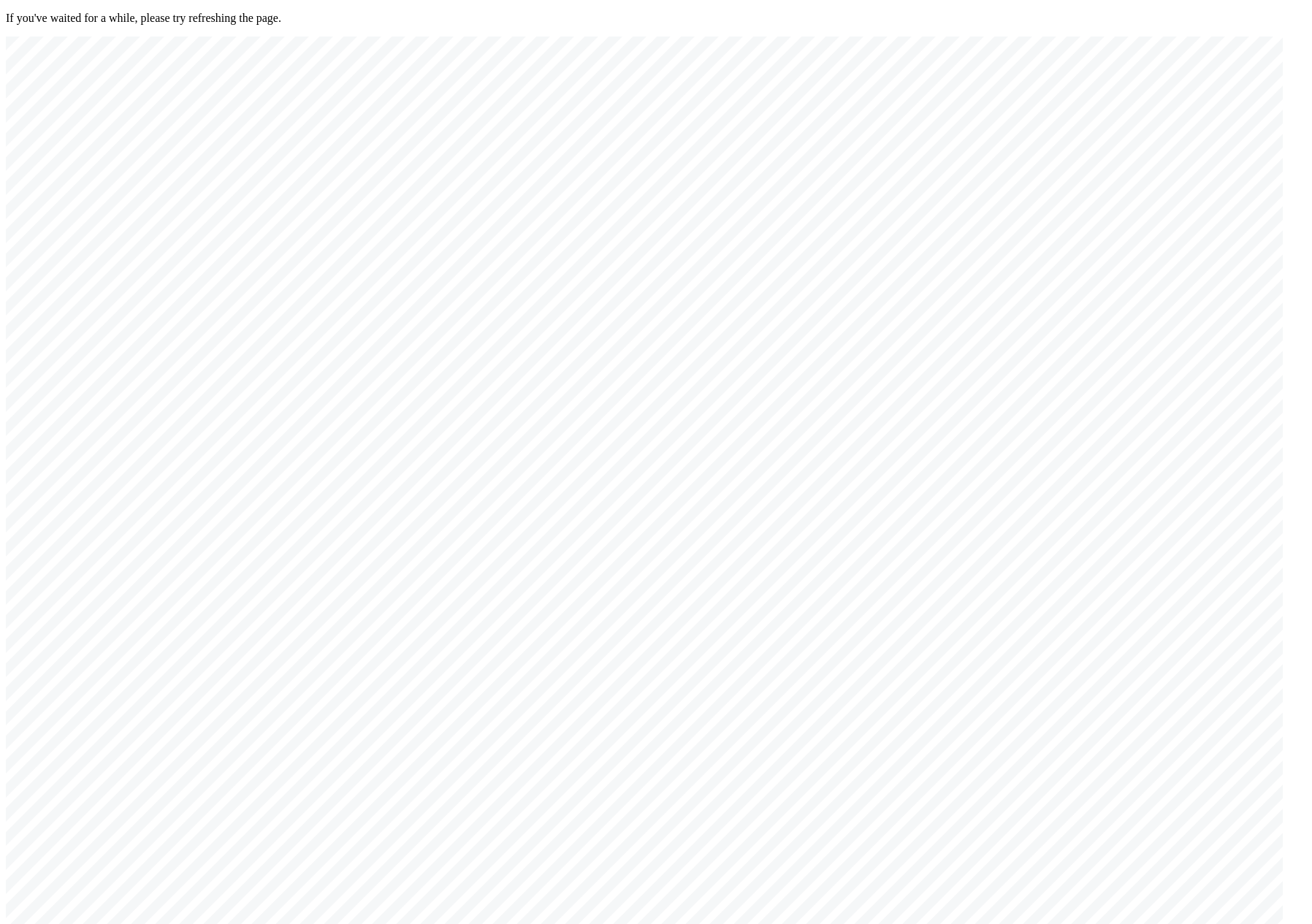
click at [1070, 150] on div at bounding box center [644, 498] width 1276 height 923
click at [661, 456] on div at bounding box center [644, 498] width 1276 height 923
click at [1073, 138] on div at bounding box center [644, 498] width 1276 height 923
click at [689, 358] on div at bounding box center [644, 498] width 1276 height 923
click at [1073, 147] on div at bounding box center [644, 498] width 1276 height 923
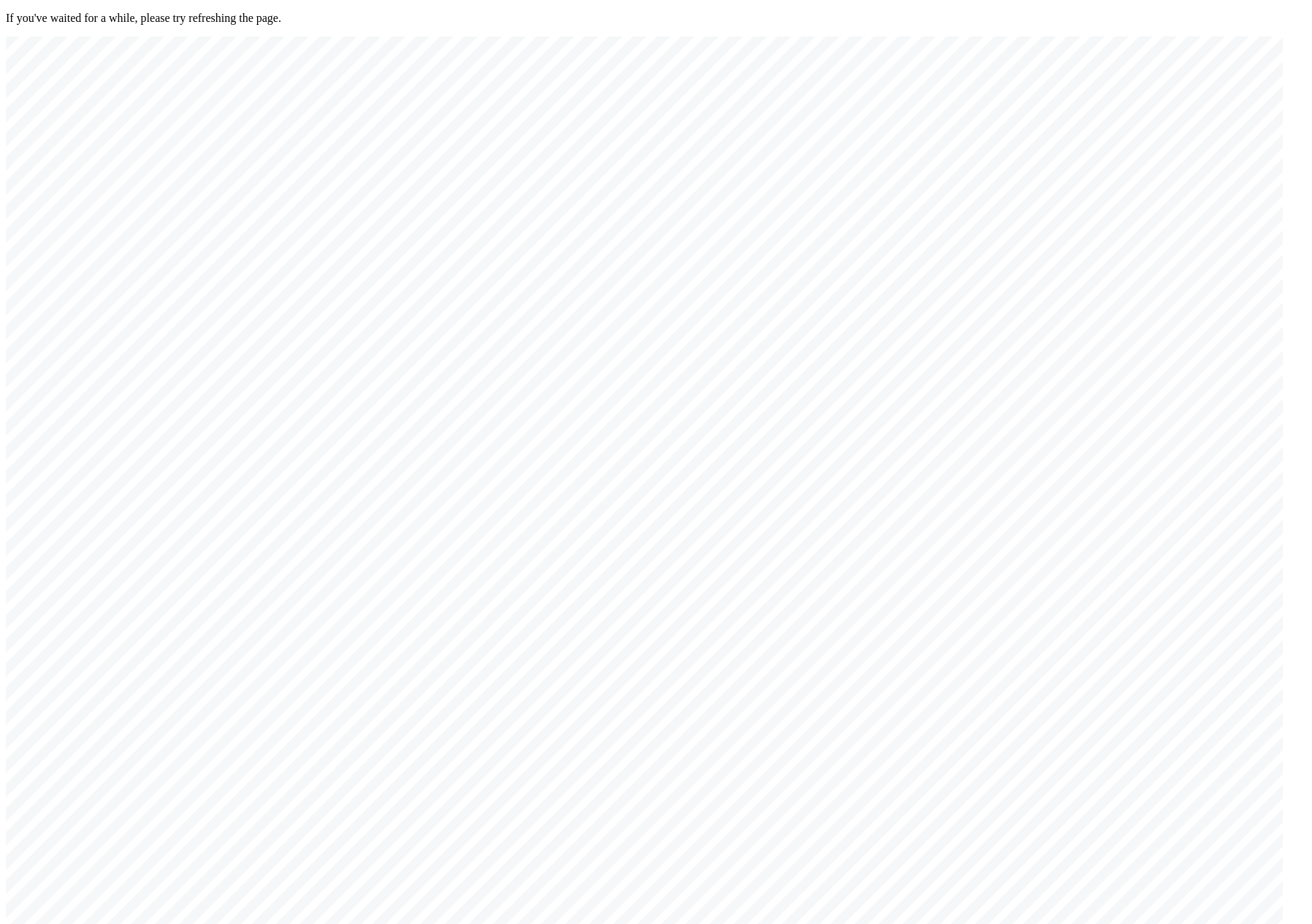
click at [636, 390] on div at bounding box center [644, 498] width 1276 height 923
click at [1064, 139] on div at bounding box center [644, 498] width 1276 height 923
click at [531, 516] on div at bounding box center [644, 498] width 1276 height 923
click at [1063, 147] on div at bounding box center [644, 498] width 1276 height 923
click at [522, 504] on div at bounding box center [644, 498] width 1276 height 923
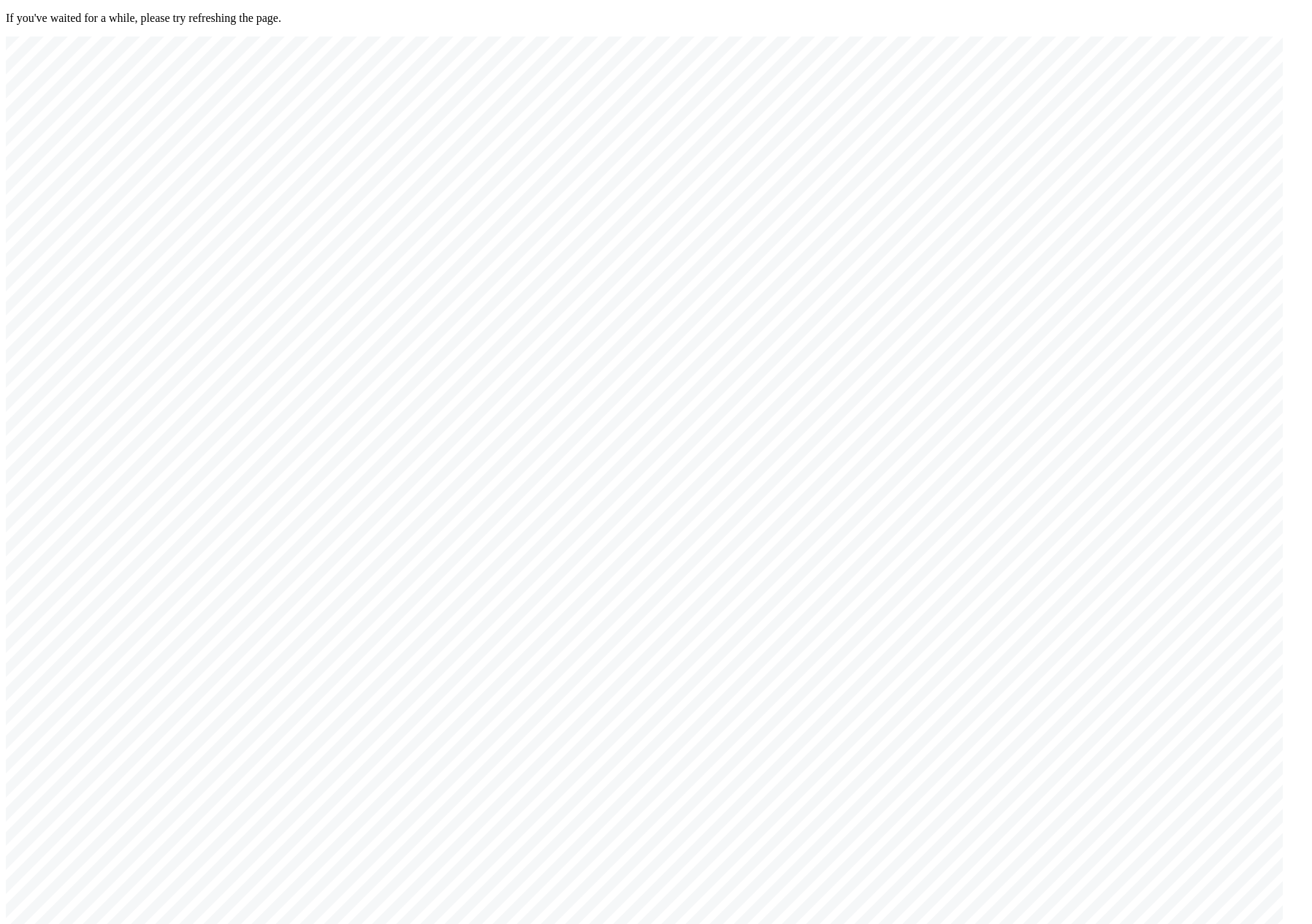
click at [1063, 142] on div at bounding box center [644, 498] width 1276 height 923
click at [636, 567] on div at bounding box center [644, 498] width 1276 height 923
click at [1074, 142] on div at bounding box center [644, 498] width 1276 height 923
click at [688, 353] on div at bounding box center [644, 498] width 1276 height 923
click at [1065, 153] on div at bounding box center [644, 498] width 1276 height 923
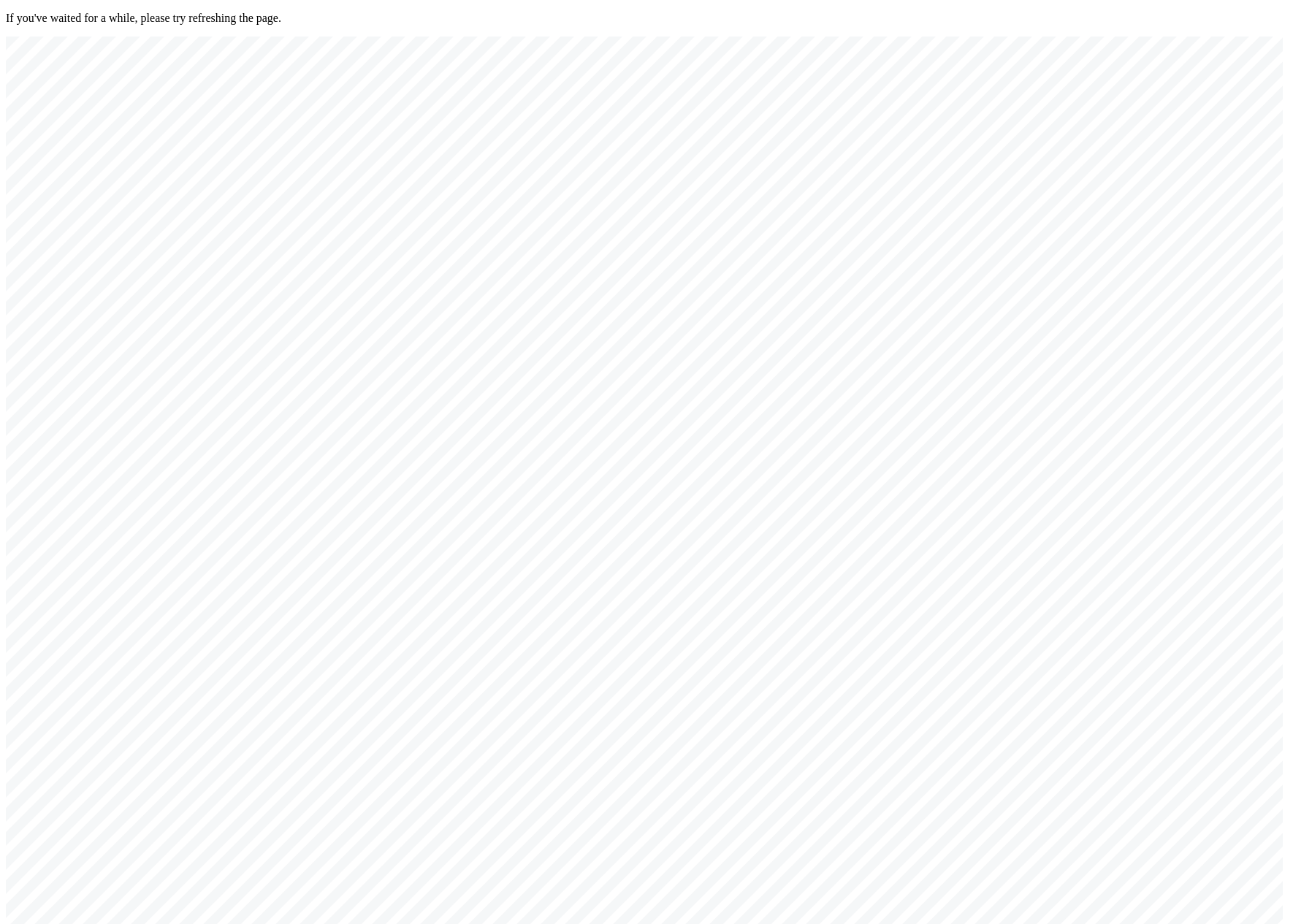
click at [845, 368] on div at bounding box center [644, 498] width 1276 height 923
click at [1064, 154] on div at bounding box center [644, 498] width 1276 height 923
click at [1072, 144] on div at bounding box center [644, 498] width 1276 height 923
click at [892, 300] on div at bounding box center [644, 498] width 1276 height 923
click at [1076, 144] on div at bounding box center [644, 498] width 1276 height 923
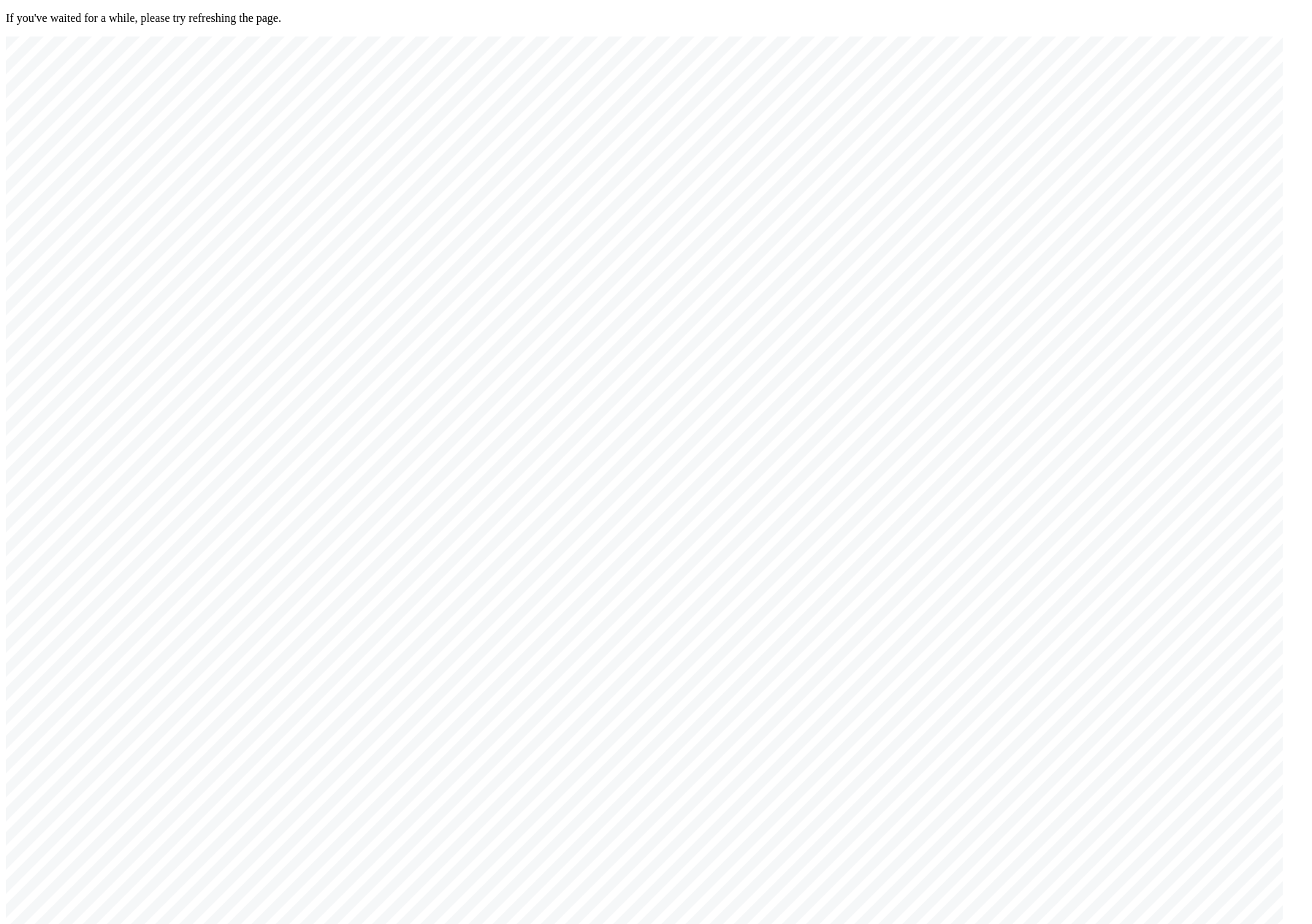
click at [770, 446] on div at bounding box center [644, 498] width 1276 height 923
click at [1072, 142] on div at bounding box center [644, 498] width 1276 height 923
click at [639, 194] on div at bounding box center [644, 498] width 1276 height 923
click at [1066, 147] on div at bounding box center [644, 498] width 1276 height 923
click at [389, 409] on div at bounding box center [644, 498] width 1276 height 923
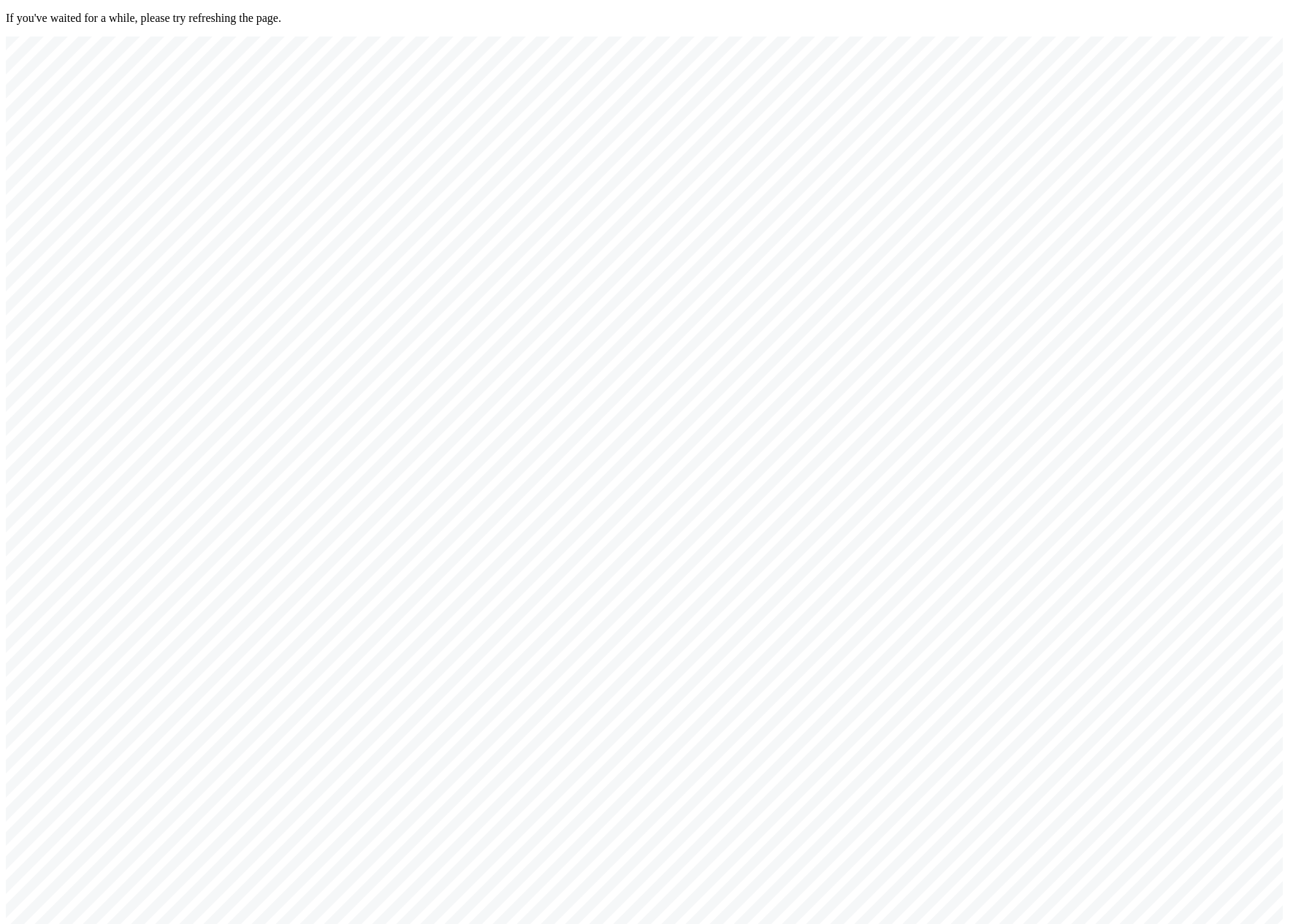
click at [1058, 147] on div at bounding box center [644, 498] width 1276 height 923
click at [833, 495] on div at bounding box center [644, 498] width 1276 height 923
click at [1076, 144] on div at bounding box center [644, 498] width 1276 height 923
click at [781, 367] on div at bounding box center [644, 498] width 1276 height 923
click at [1066, 147] on div at bounding box center [644, 498] width 1276 height 923
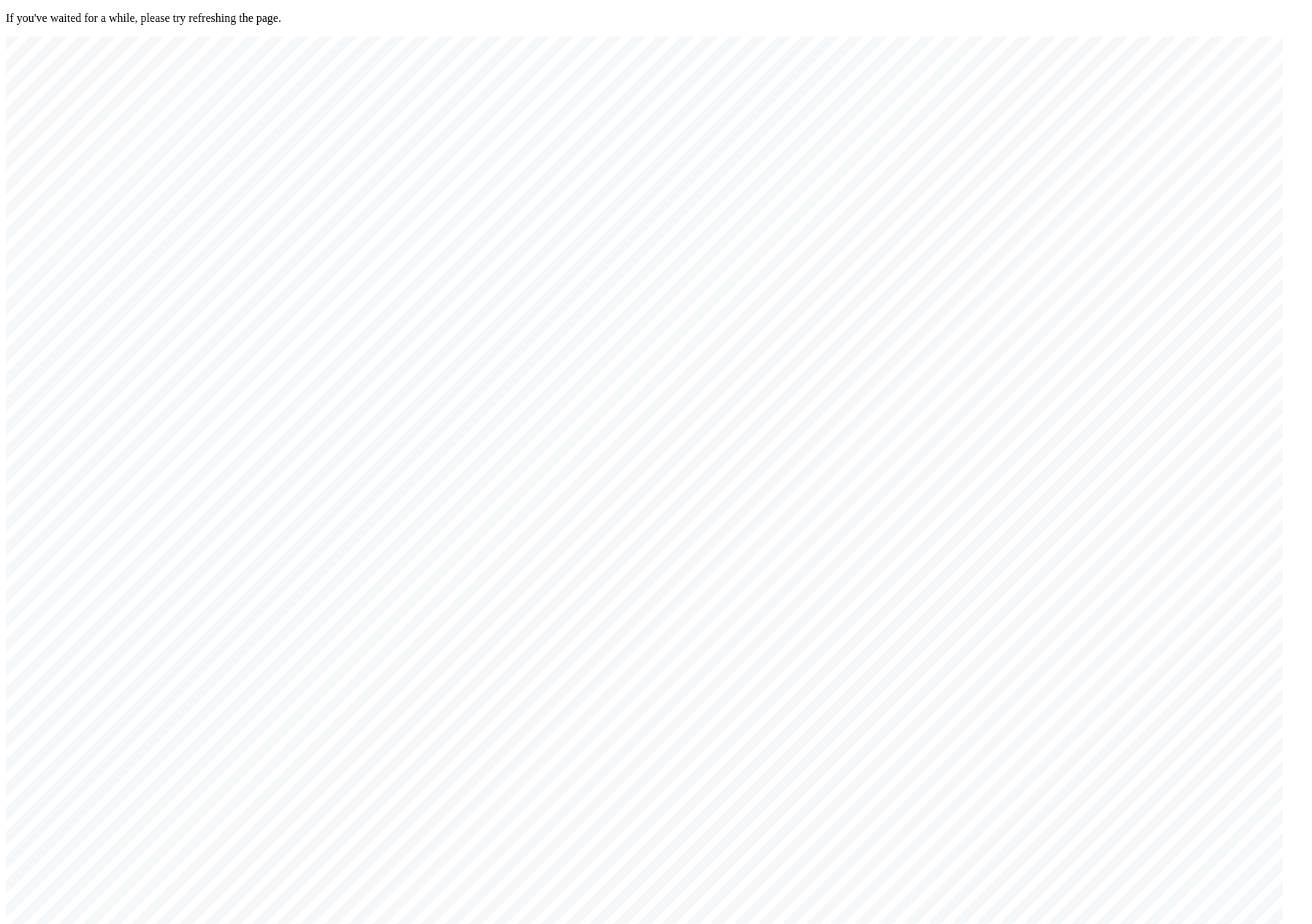
click at [522, 415] on div at bounding box center [644, 498] width 1276 height 923
click at [1081, 143] on div at bounding box center [644, 498] width 1276 height 923
drag, startPoint x: 842, startPoint y: 594, endPoint x: 503, endPoint y: 571, distance: 339.8
drag, startPoint x: 656, startPoint y: 751, endPoint x: 615, endPoint y: 740, distance: 42.4
drag, startPoint x: 655, startPoint y: 727, endPoint x: 335, endPoint y: 663, distance: 326.3
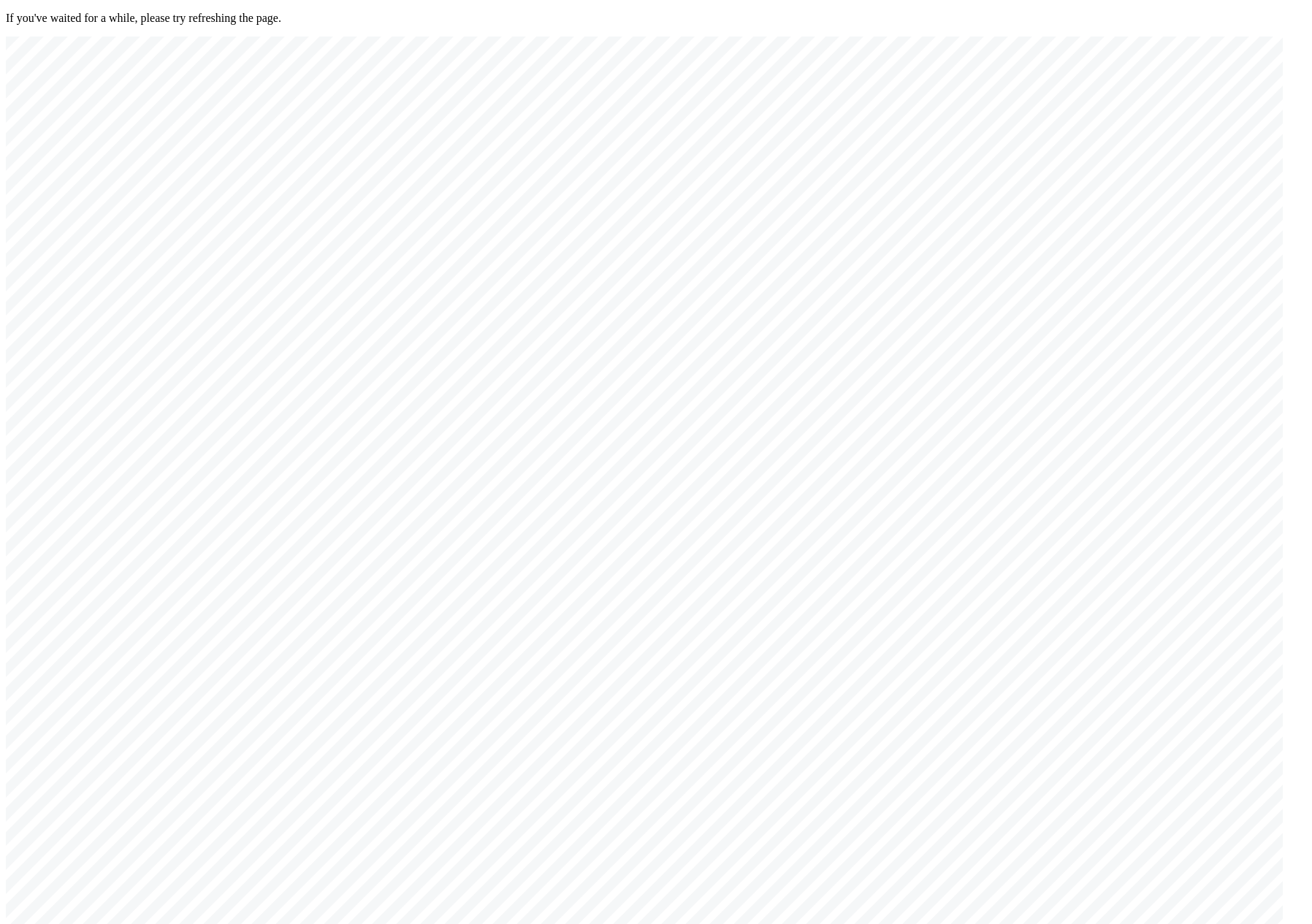
click at [514, 796] on div at bounding box center [644, 498] width 1276 height 923
click at [1078, 148] on div at bounding box center [644, 498] width 1276 height 923
click at [941, 726] on div at bounding box center [644, 498] width 1276 height 923
click at [876, 799] on div at bounding box center [644, 498] width 1276 height 923
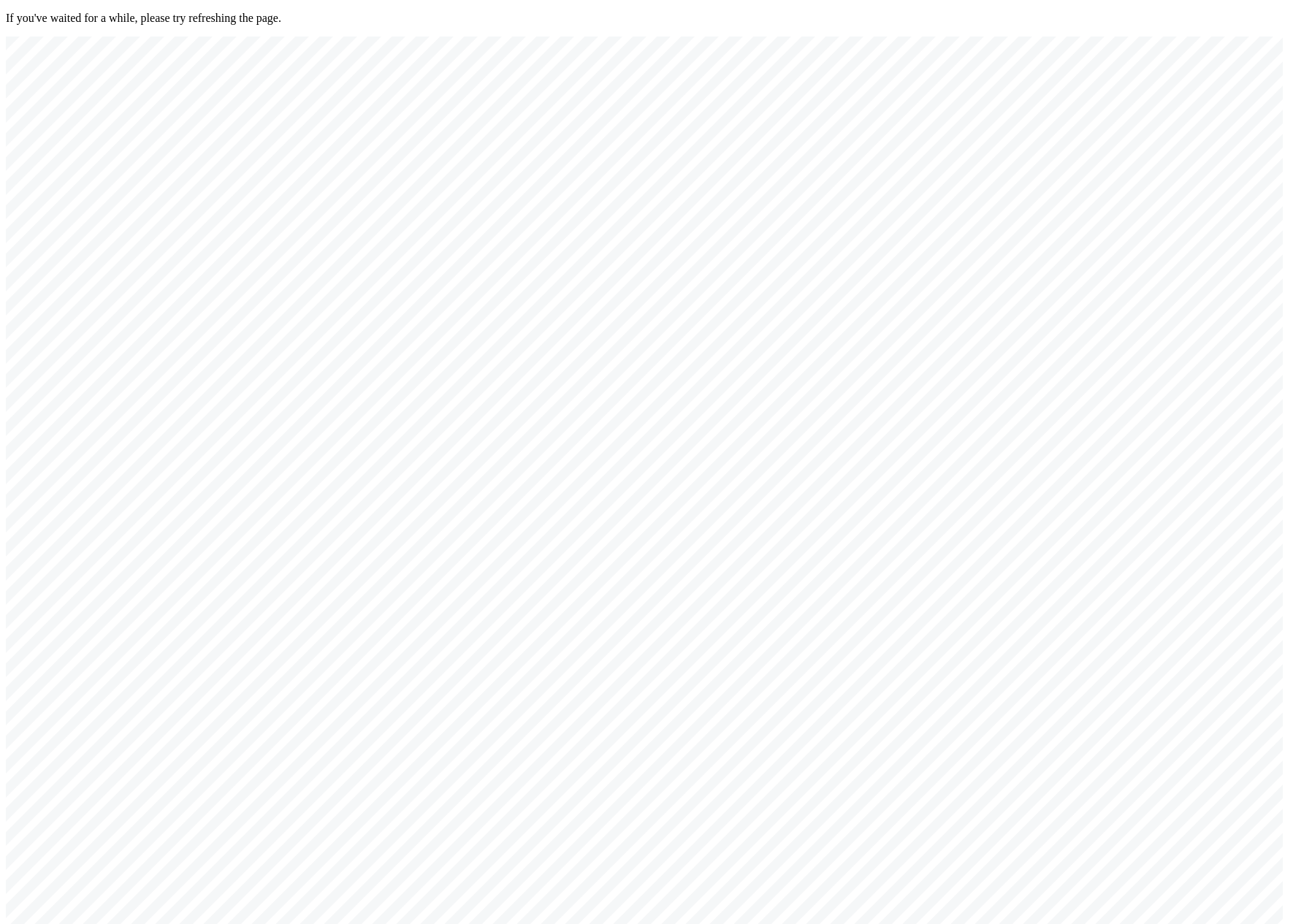
click at [542, 649] on div at bounding box center [644, 498] width 1276 height 923
click at [546, 651] on div at bounding box center [644, 498] width 1276 height 923
click at [539, 648] on div at bounding box center [644, 498] width 1276 height 923
click at [542, 648] on div at bounding box center [644, 498] width 1276 height 923
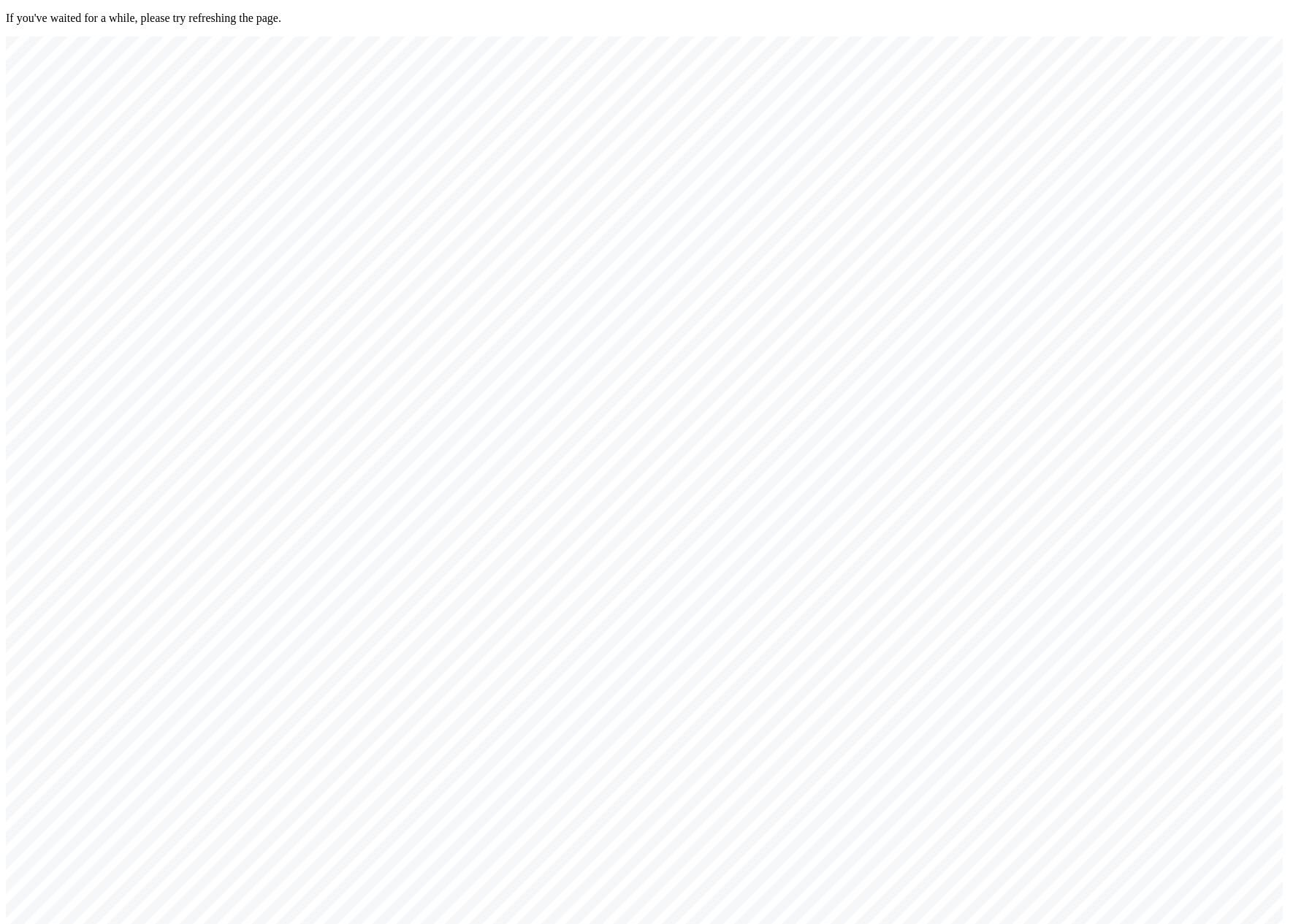
click at [542, 648] on div at bounding box center [644, 498] width 1276 height 923
click at [1082, 139] on div at bounding box center [644, 498] width 1276 height 923
click at [718, 657] on div at bounding box center [644, 498] width 1276 height 923
click at [1068, 148] on div at bounding box center [644, 498] width 1276 height 923
click at [744, 766] on div at bounding box center [644, 498] width 1276 height 923
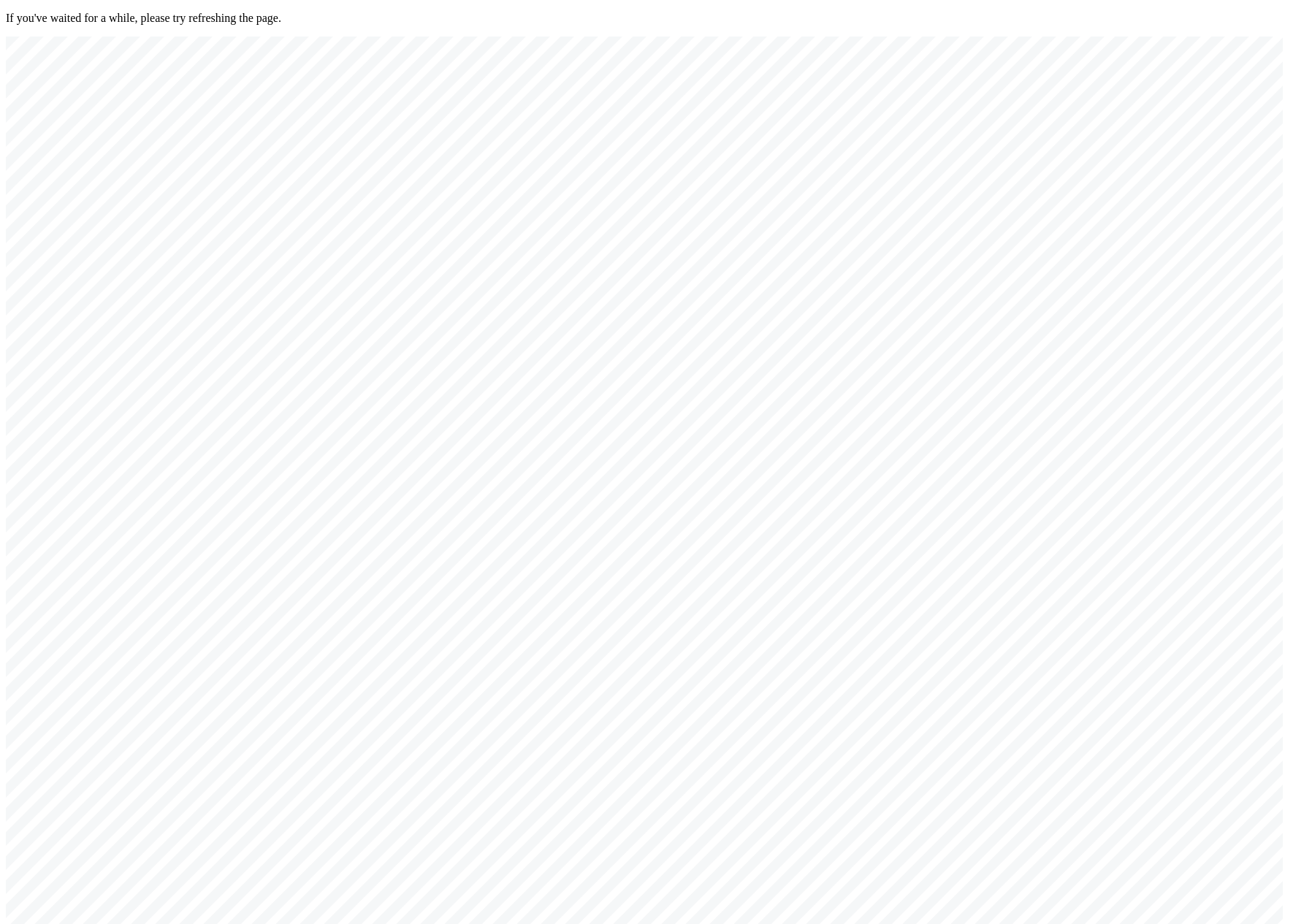
click at [745, 764] on div at bounding box center [644, 498] width 1276 height 923
click at [755, 759] on div at bounding box center [644, 498] width 1276 height 923
click at [1071, 149] on div at bounding box center [644, 498] width 1276 height 923
click at [1025, 425] on div at bounding box center [644, 498] width 1276 height 923
drag, startPoint x: 994, startPoint y: 488, endPoint x: 1015, endPoint y: 490, distance: 21.1
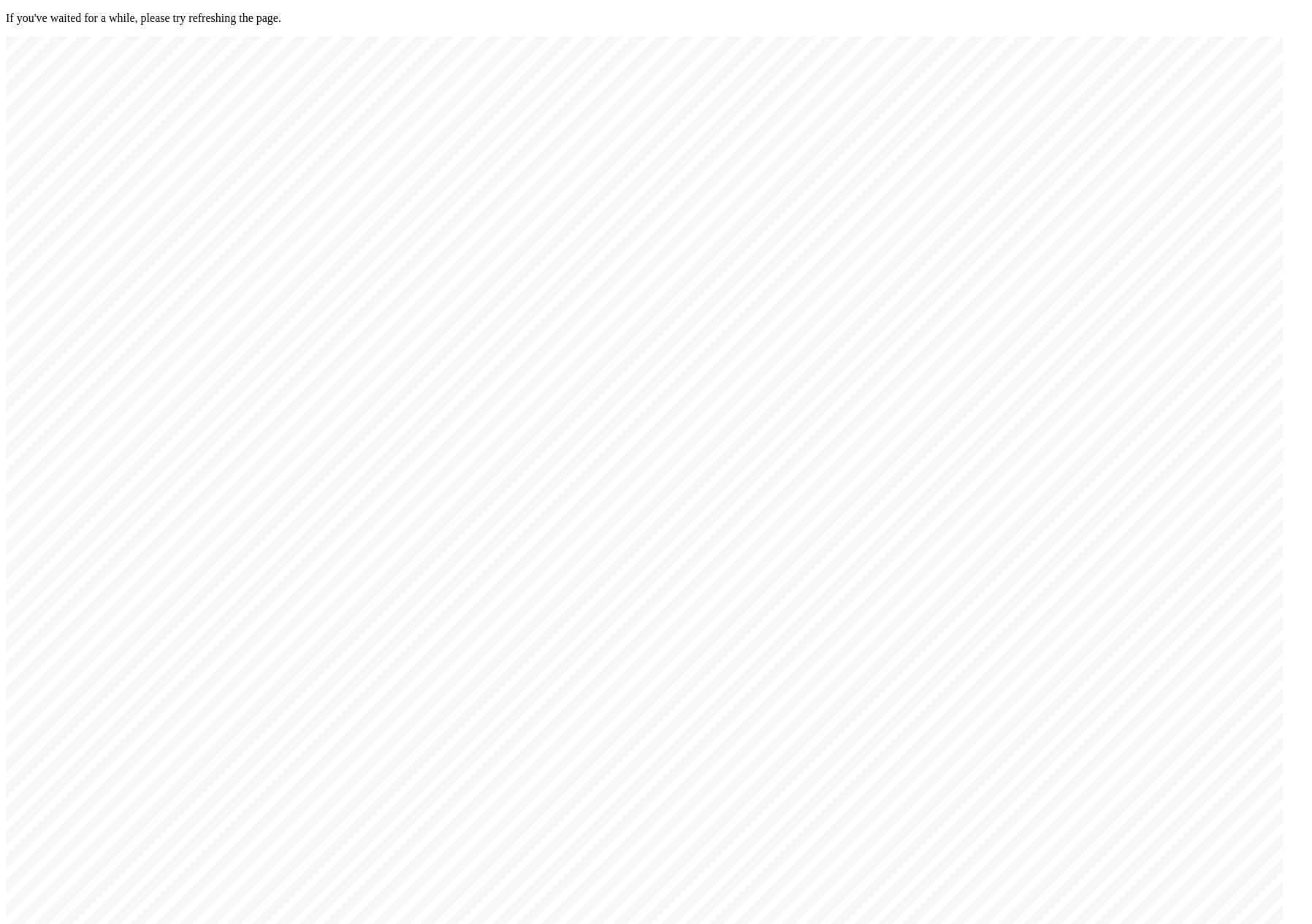
drag, startPoint x: 944, startPoint y: 452, endPoint x: 923, endPoint y: 544, distance: 94.4
click at [878, 504] on div at bounding box center [644, 498] width 1276 height 923
click at [1070, 142] on div at bounding box center [644, 498] width 1276 height 923
click at [762, 585] on div at bounding box center [644, 498] width 1276 height 923
click at [1065, 152] on div at bounding box center [644, 498] width 1276 height 923
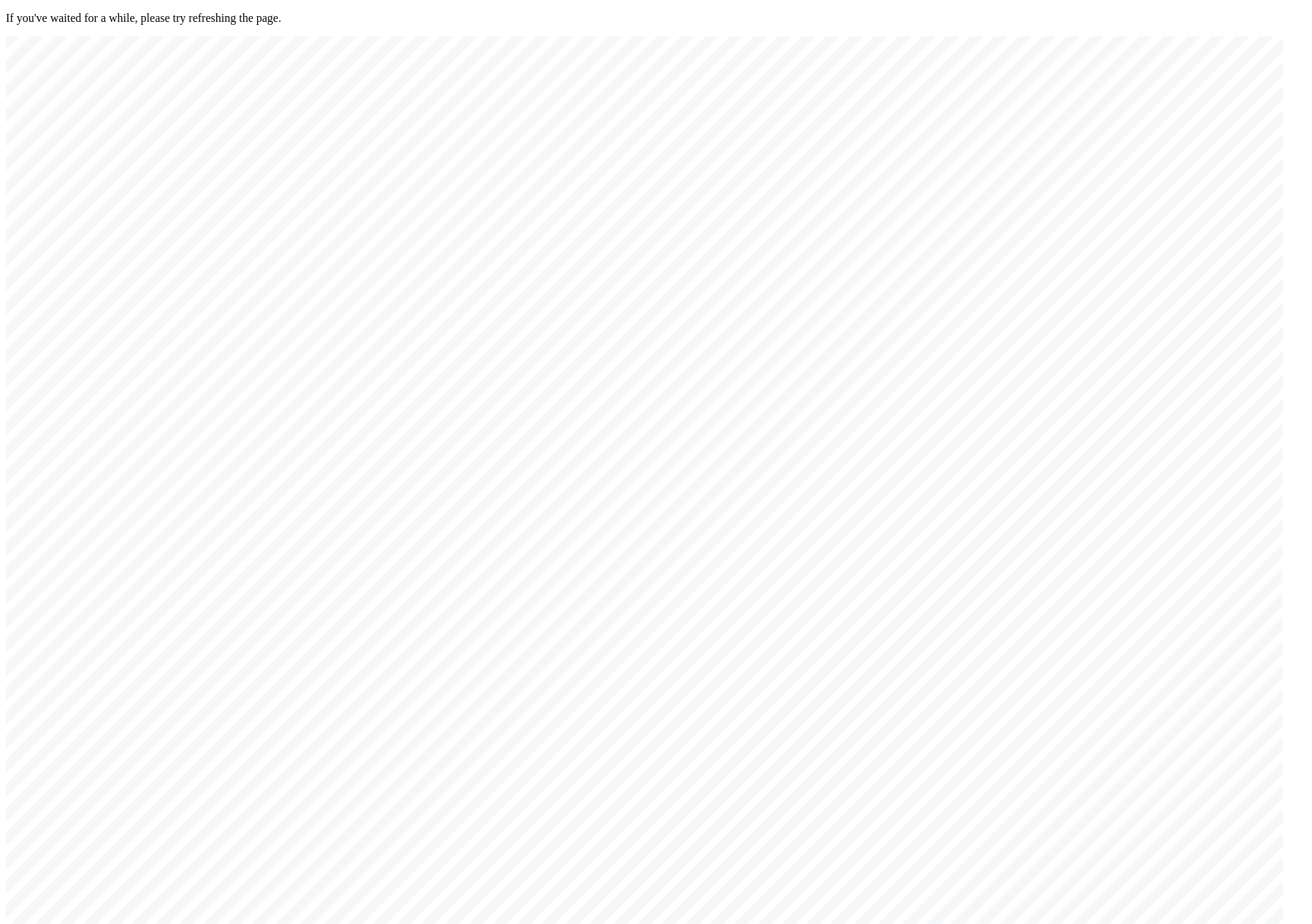
click at [749, 580] on div at bounding box center [644, 498] width 1276 height 923
click at [1073, 145] on div at bounding box center [644, 498] width 1276 height 923
drag, startPoint x: 794, startPoint y: 431, endPoint x: 1165, endPoint y: 442, distance: 371.2
drag, startPoint x: 612, startPoint y: 579, endPoint x: 1036, endPoint y: 446, distance: 444.4
drag, startPoint x: 605, startPoint y: 503, endPoint x: 1153, endPoint y: 581, distance: 553.5
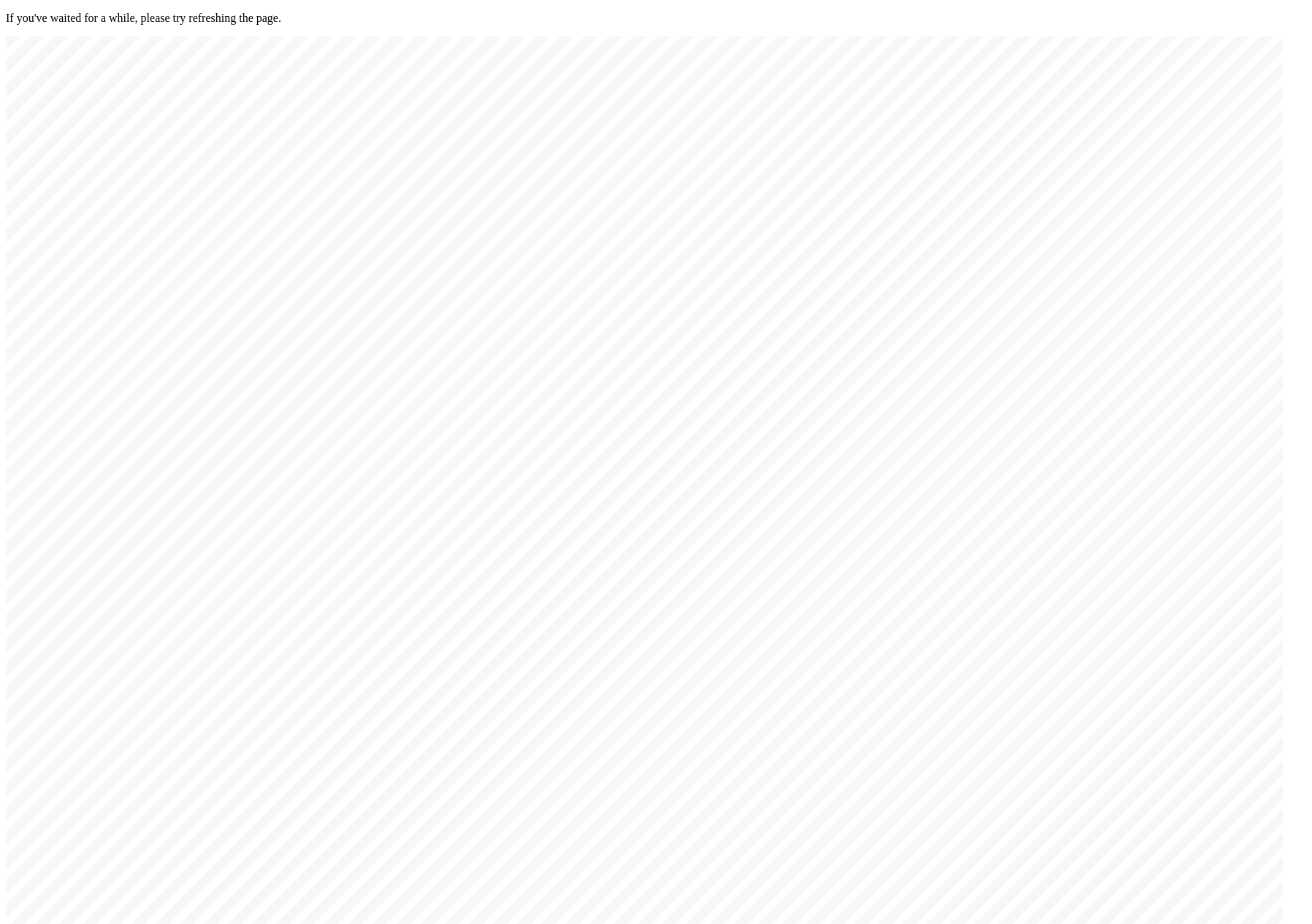
drag, startPoint x: 413, startPoint y: 576, endPoint x: 1045, endPoint y: 581, distance: 632.0
drag, startPoint x: 536, startPoint y: 560, endPoint x: 1012, endPoint y: 617, distance: 479.4
drag, startPoint x: 591, startPoint y: 704, endPoint x: 888, endPoint y: 637, distance: 304.5
click at [995, 585] on div at bounding box center [644, 498] width 1276 height 923
drag, startPoint x: 390, startPoint y: 631, endPoint x: 1043, endPoint y: 584, distance: 654.7
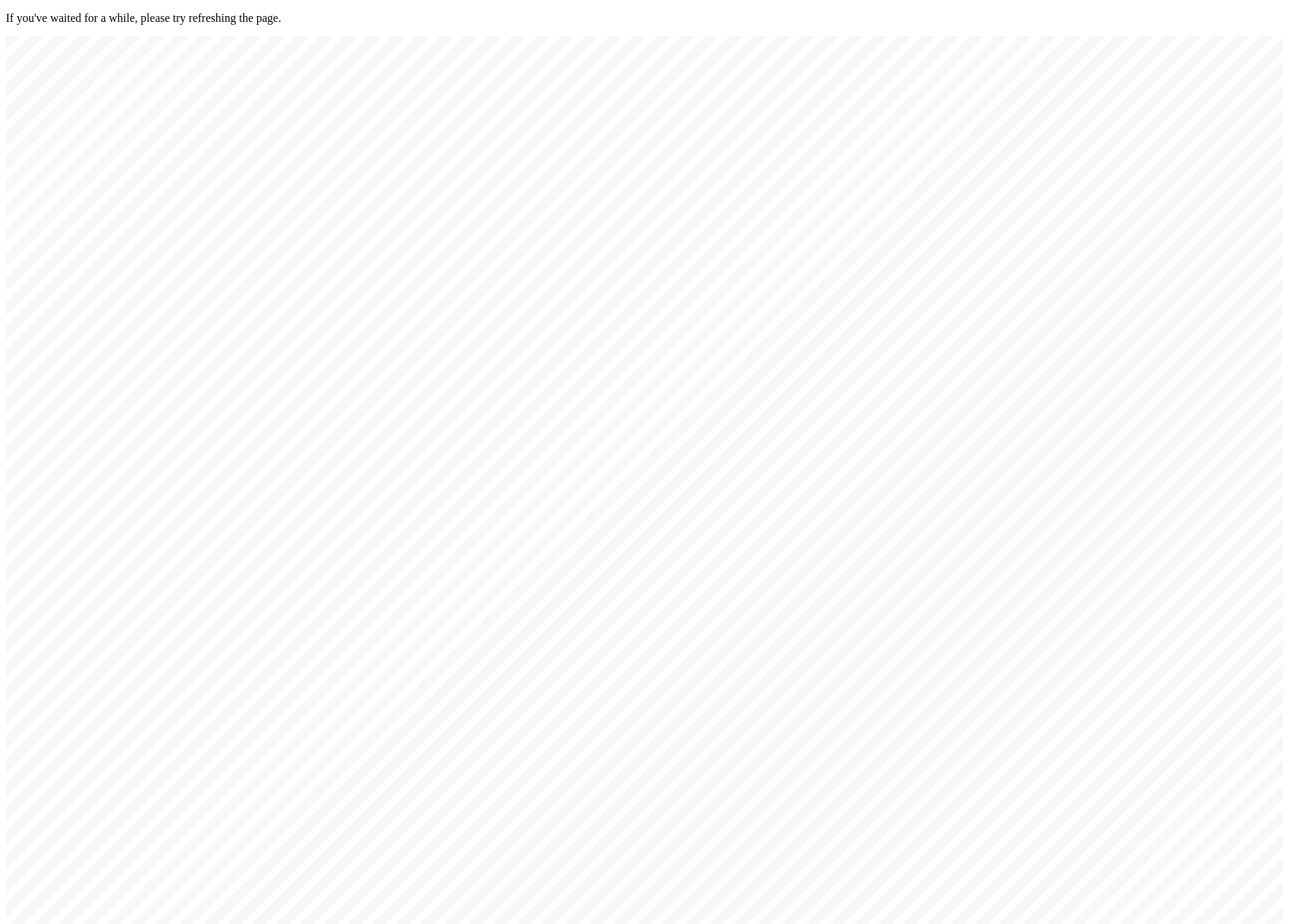
drag, startPoint x: 332, startPoint y: 604, endPoint x: 1011, endPoint y: 589, distance: 679.2
drag, startPoint x: 337, startPoint y: 644, endPoint x: 1041, endPoint y: 558, distance: 709.2
drag, startPoint x: 393, startPoint y: 625, endPoint x: 1081, endPoint y: 588, distance: 689.0
drag, startPoint x: 476, startPoint y: 644, endPoint x: 763, endPoint y: 640, distance: 287.0
drag, startPoint x: 763, startPoint y: 640, endPoint x: 602, endPoint y: 659, distance: 162.1
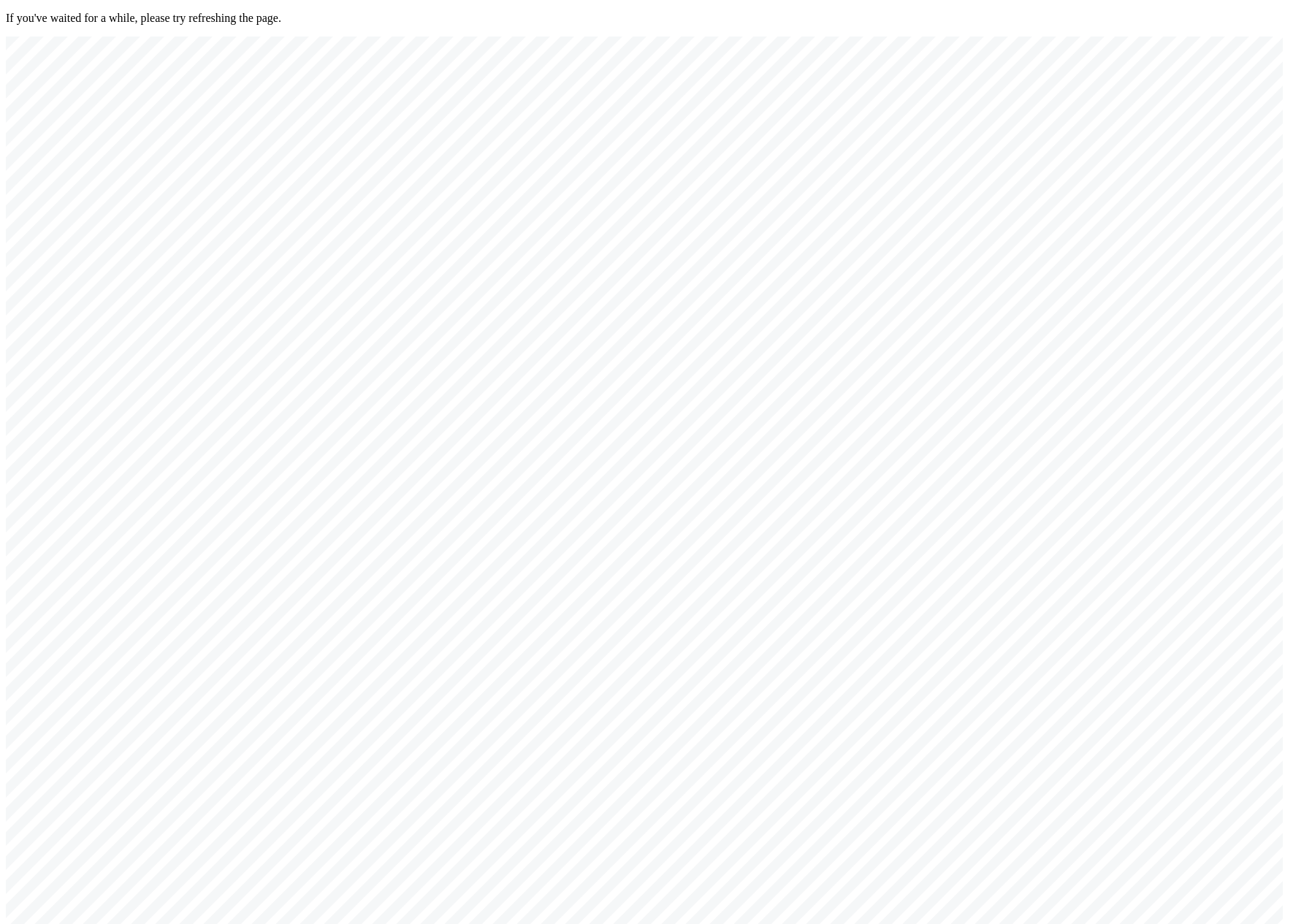
drag, startPoint x: 374, startPoint y: 699, endPoint x: 562, endPoint y: 404, distance: 349.8
drag, startPoint x: 340, startPoint y: 602, endPoint x: 755, endPoint y: 418, distance: 454.0
drag, startPoint x: 585, startPoint y: 605, endPoint x: 692, endPoint y: 392, distance: 238.4
drag, startPoint x: 623, startPoint y: 686, endPoint x: 667, endPoint y: 572, distance: 122.2
click at [736, 426] on div at bounding box center [644, 498] width 1276 height 923
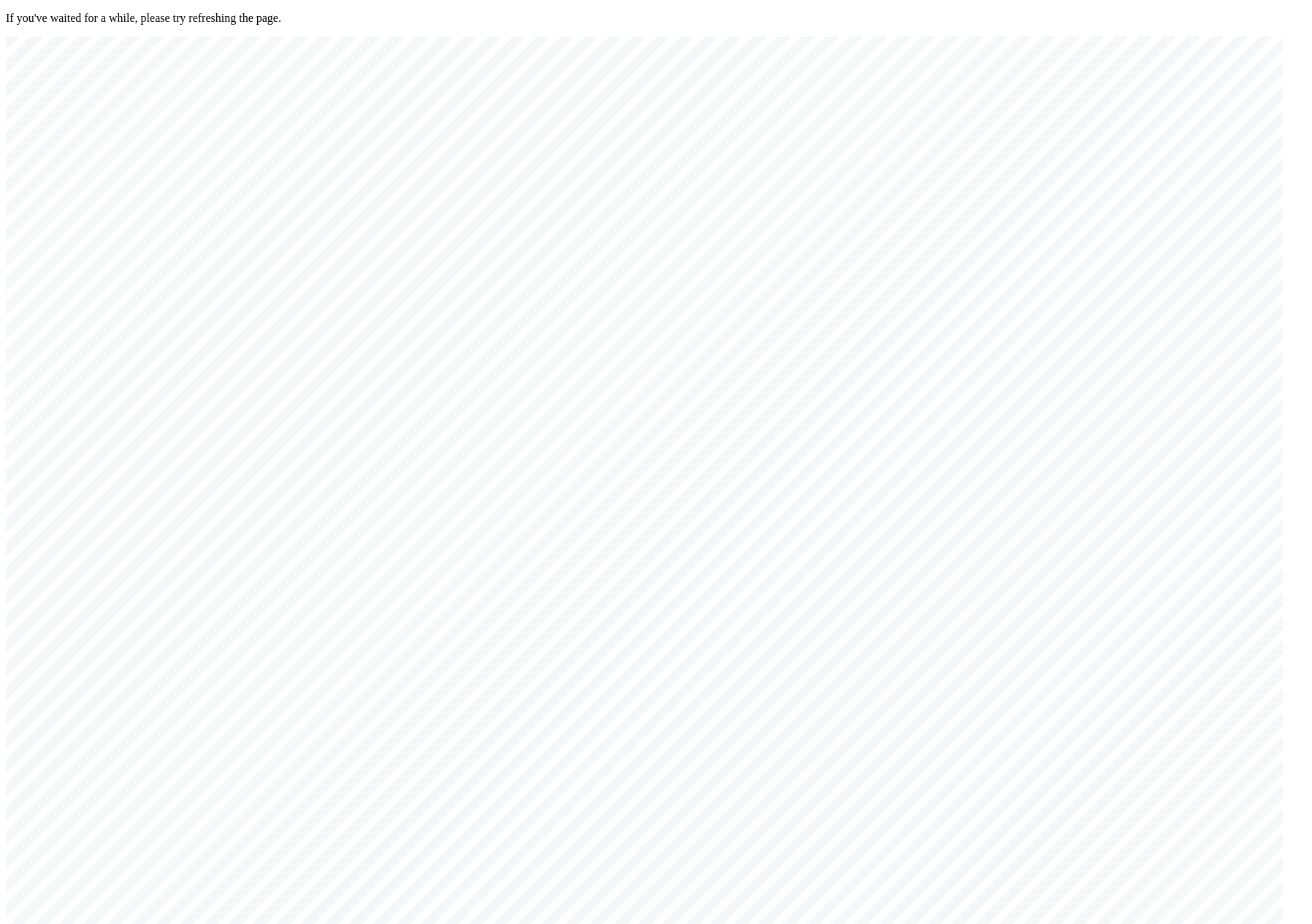
click at [1073, 140] on div at bounding box center [644, 498] width 1276 height 923
click at [733, 379] on div at bounding box center [644, 498] width 1276 height 923
click at [1058, 145] on div at bounding box center [644, 498] width 1276 height 923
click at [700, 371] on div at bounding box center [644, 498] width 1276 height 923
drag, startPoint x: 1063, startPoint y: 145, endPoint x: 1027, endPoint y: 160, distance: 39.0
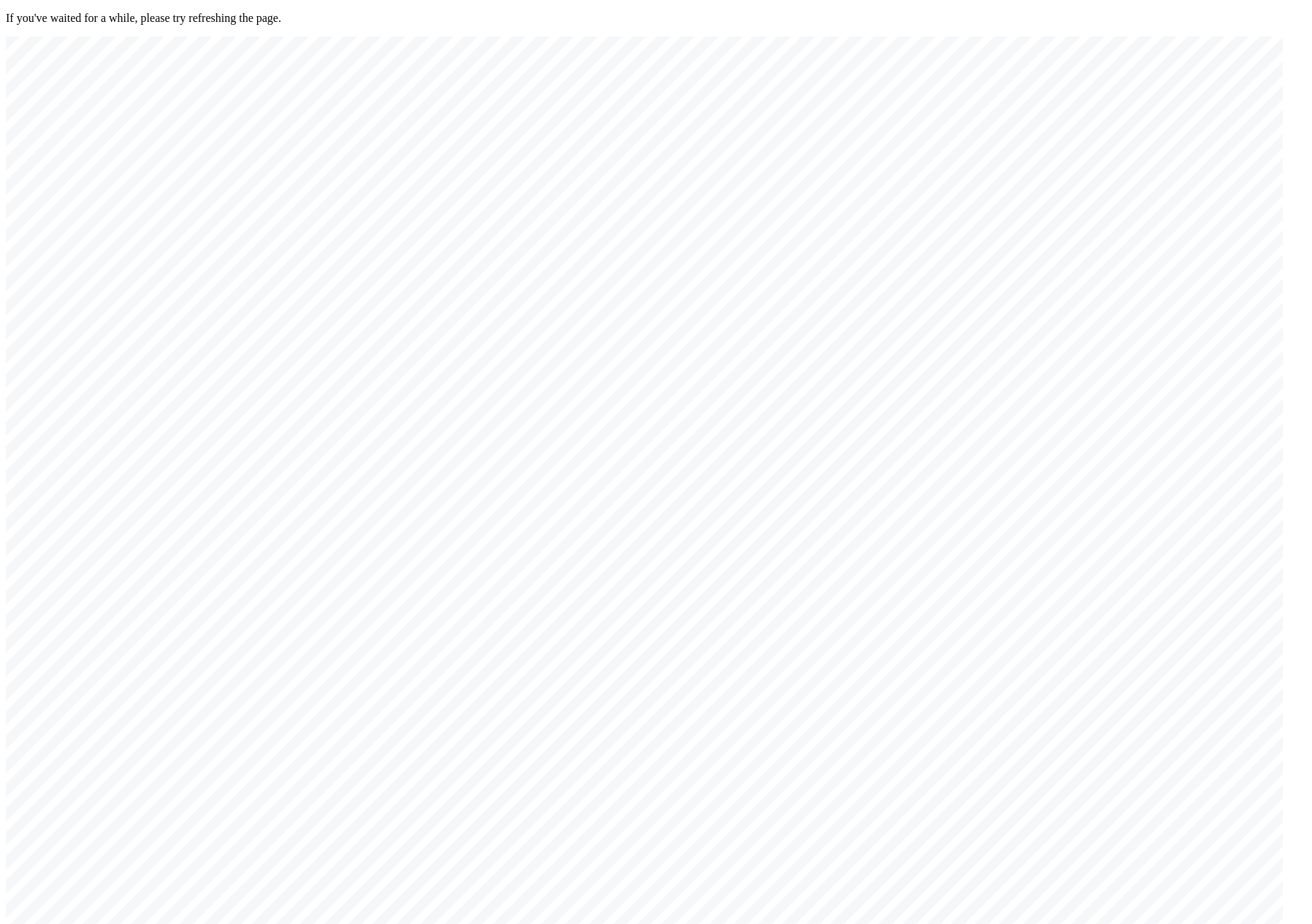
click at [1063, 145] on div at bounding box center [644, 498] width 1276 height 923
click at [689, 350] on div at bounding box center [644, 498] width 1276 height 923
click at [1076, 146] on div at bounding box center [644, 498] width 1276 height 923
click at [692, 371] on div at bounding box center [644, 498] width 1276 height 923
click at [1077, 143] on div at bounding box center [644, 498] width 1276 height 923
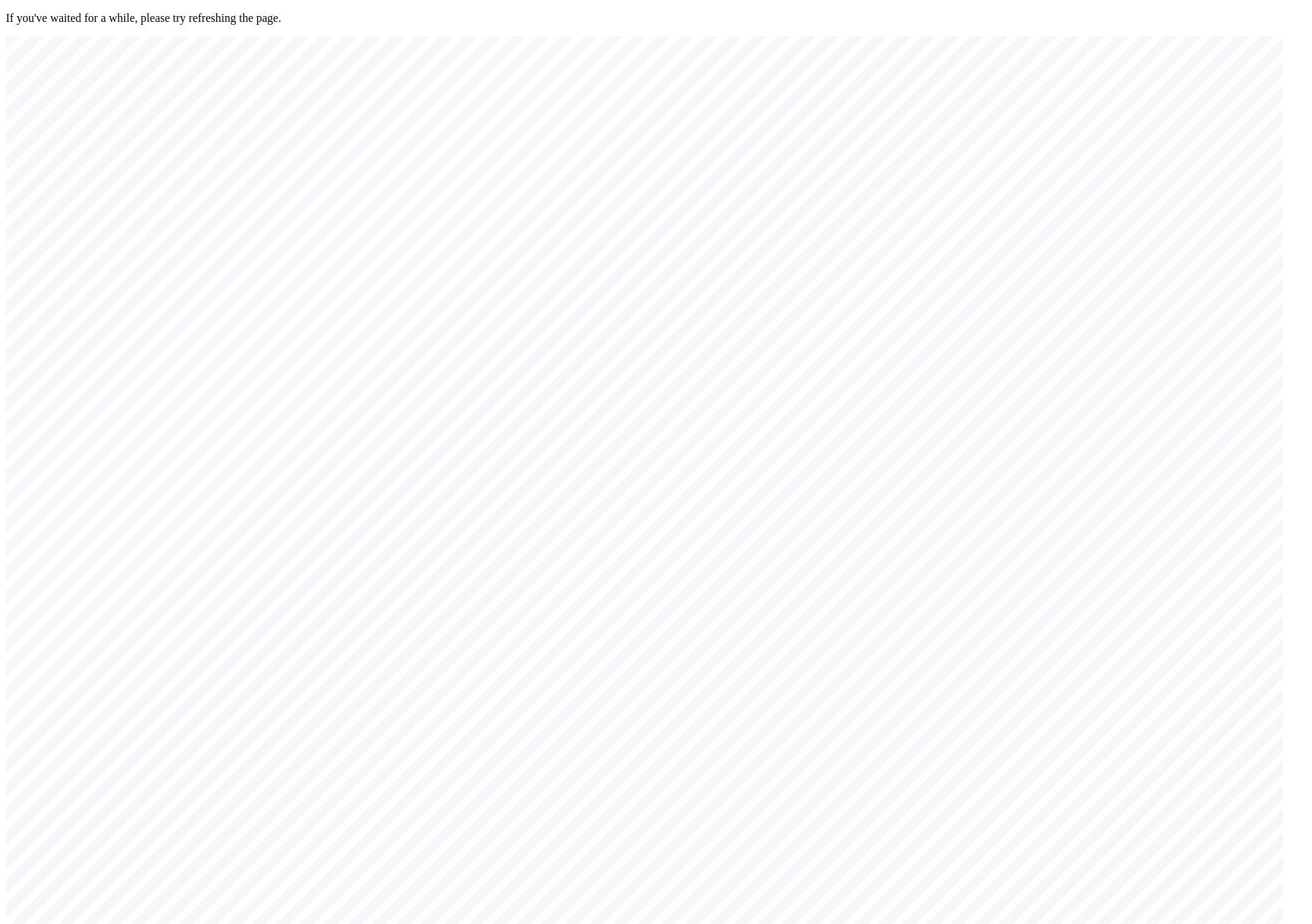
click at [1128, 726] on div at bounding box center [644, 498] width 1276 height 923
click at [1127, 751] on div at bounding box center [644, 498] width 1276 height 923
click at [1144, 770] on div at bounding box center [644, 498] width 1276 height 923
click at [973, 652] on div at bounding box center [644, 498] width 1276 height 923
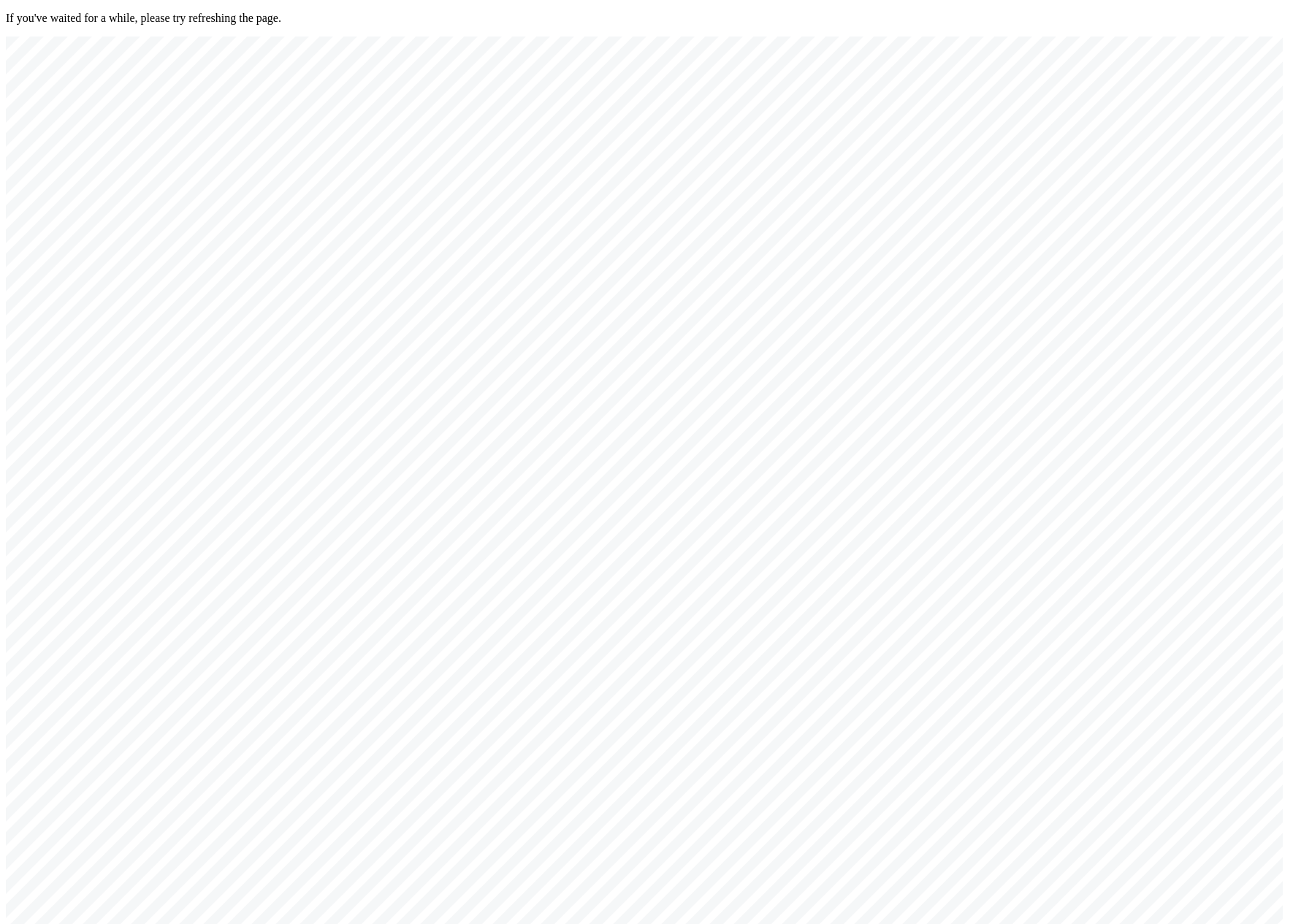
click at [986, 650] on div at bounding box center [644, 498] width 1276 height 923
click at [1067, 148] on div at bounding box center [644, 498] width 1276 height 923
click at [880, 585] on div at bounding box center [644, 498] width 1276 height 923
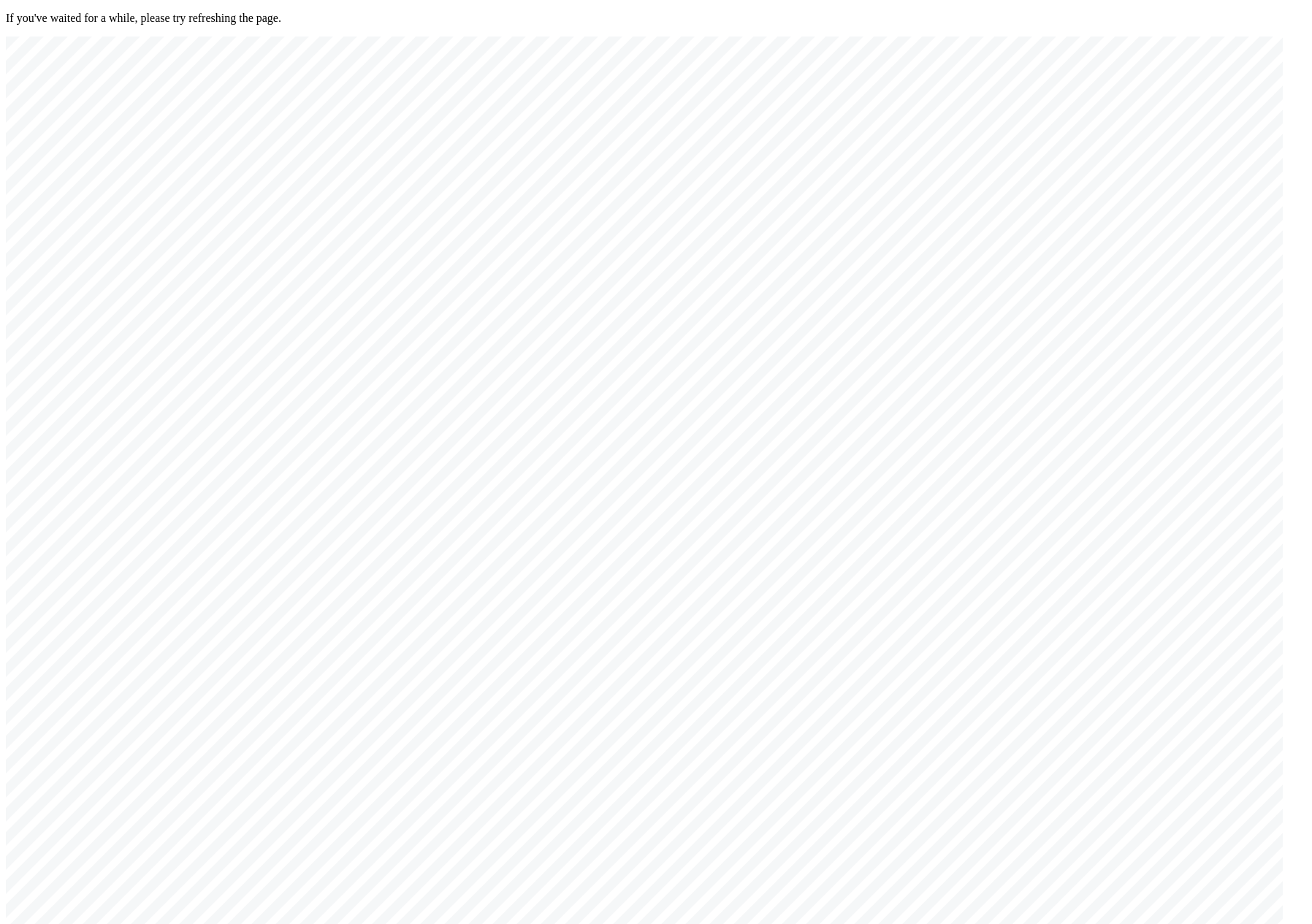
click at [880, 585] on div at bounding box center [644, 498] width 1276 height 923
click at [1066, 146] on div at bounding box center [644, 498] width 1276 height 923
click at [202, 680] on div at bounding box center [644, 498] width 1276 height 923
click at [1073, 147] on div at bounding box center [644, 498] width 1276 height 923
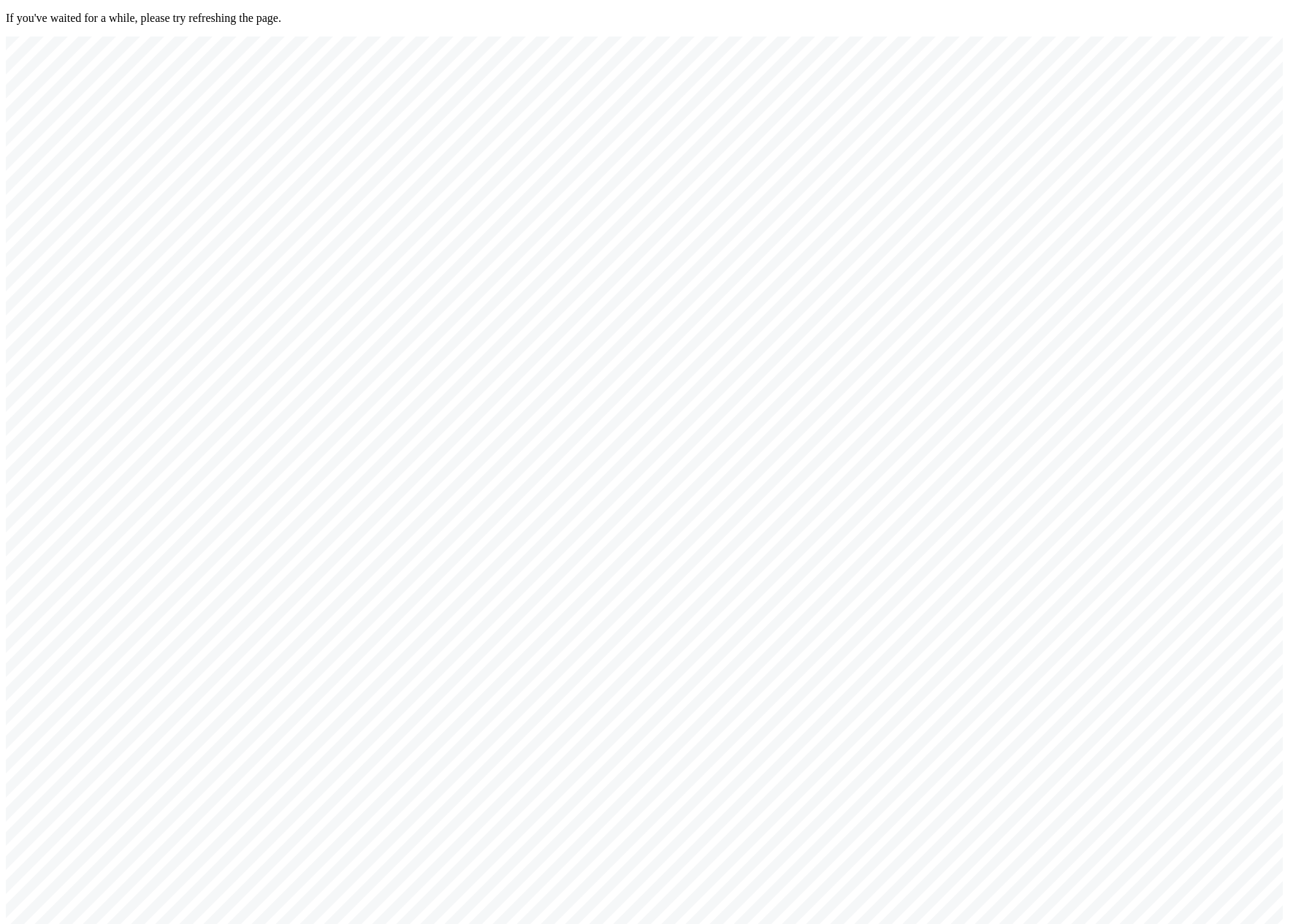
click at [824, 578] on div at bounding box center [644, 498] width 1276 height 923
click at [824, 574] on div at bounding box center [644, 498] width 1276 height 923
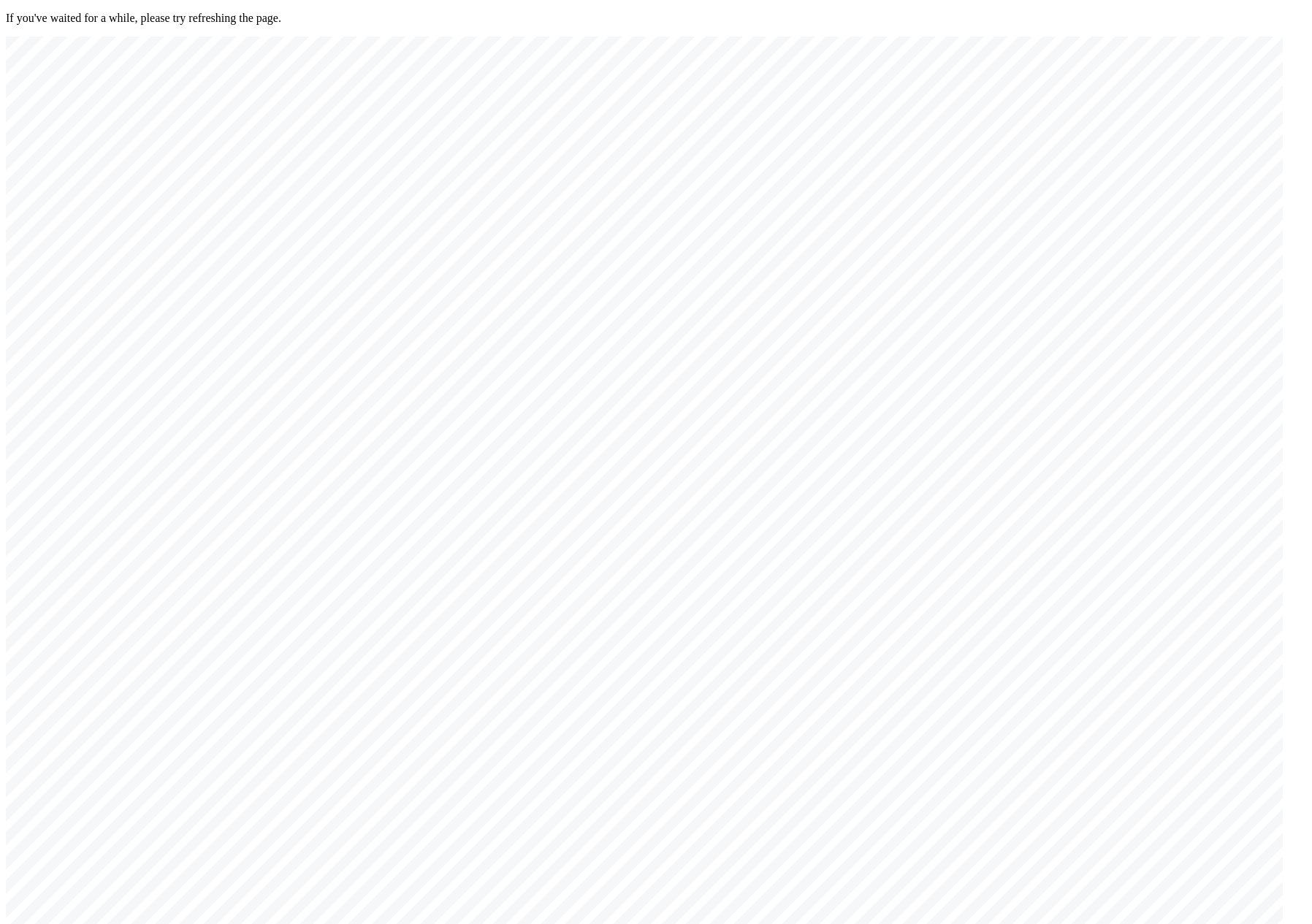
click at [824, 574] on div at bounding box center [644, 498] width 1276 height 923
click at [839, 571] on div at bounding box center [644, 498] width 1276 height 923
click at [1065, 157] on div at bounding box center [644, 498] width 1276 height 923
click at [1067, 141] on div at bounding box center [644, 498] width 1276 height 923
click at [543, 544] on div at bounding box center [644, 498] width 1276 height 923
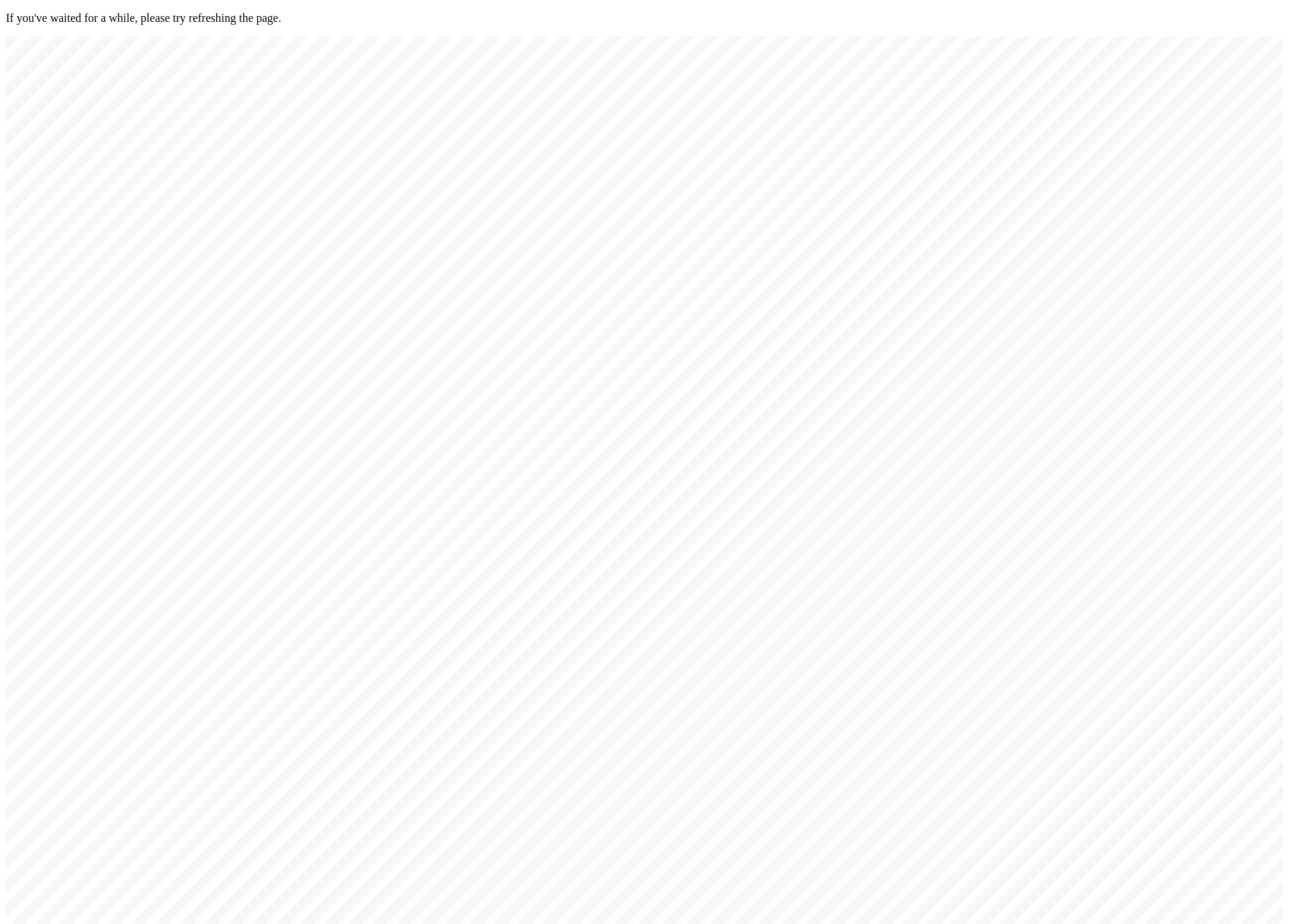
click at [1071, 138] on div at bounding box center [644, 498] width 1276 height 923
click at [526, 591] on div at bounding box center [644, 498] width 1276 height 923
click at [1072, 145] on div at bounding box center [644, 498] width 1276 height 923
click at [360, 515] on div at bounding box center [644, 498] width 1276 height 923
click at [1061, 147] on div at bounding box center [644, 498] width 1276 height 923
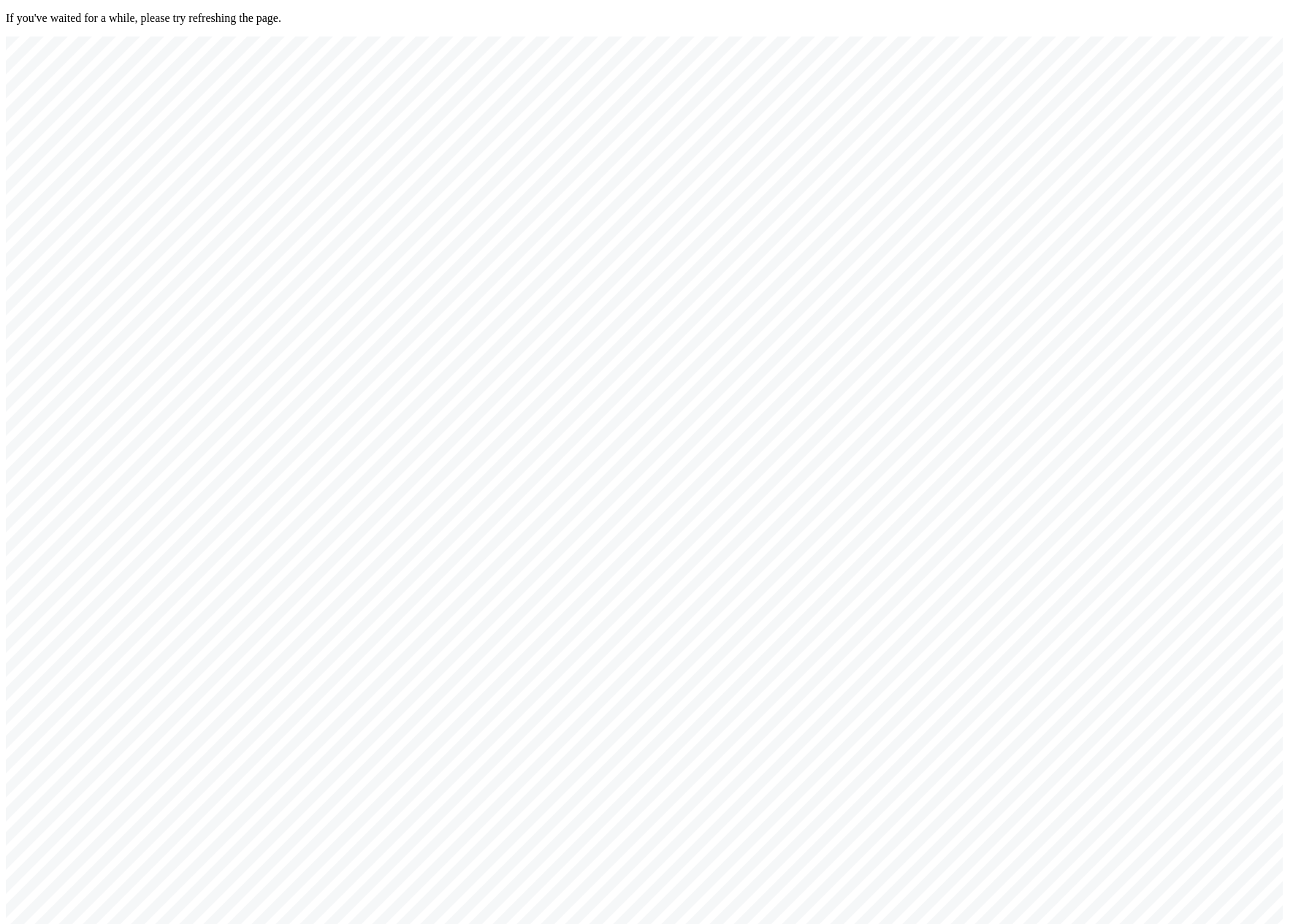
drag, startPoint x: 866, startPoint y: 655, endPoint x: 415, endPoint y: 349, distance: 545.0
drag, startPoint x: 752, startPoint y: 608, endPoint x: 390, endPoint y: 348, distance: 445.7
drag, startPoint x: 733, startPoint y: 517, endPoint x: 290, endPoint y: 386, distance: 462.0
drag, startPoint x: 801, startPoint y: 517, endPoint x: 245, endPoint y: 480, distance: 557.2
drag, startPoint x: 853, startPoint y: 603, endPoint x: 473, endPoint y: 777, distance: 417.9
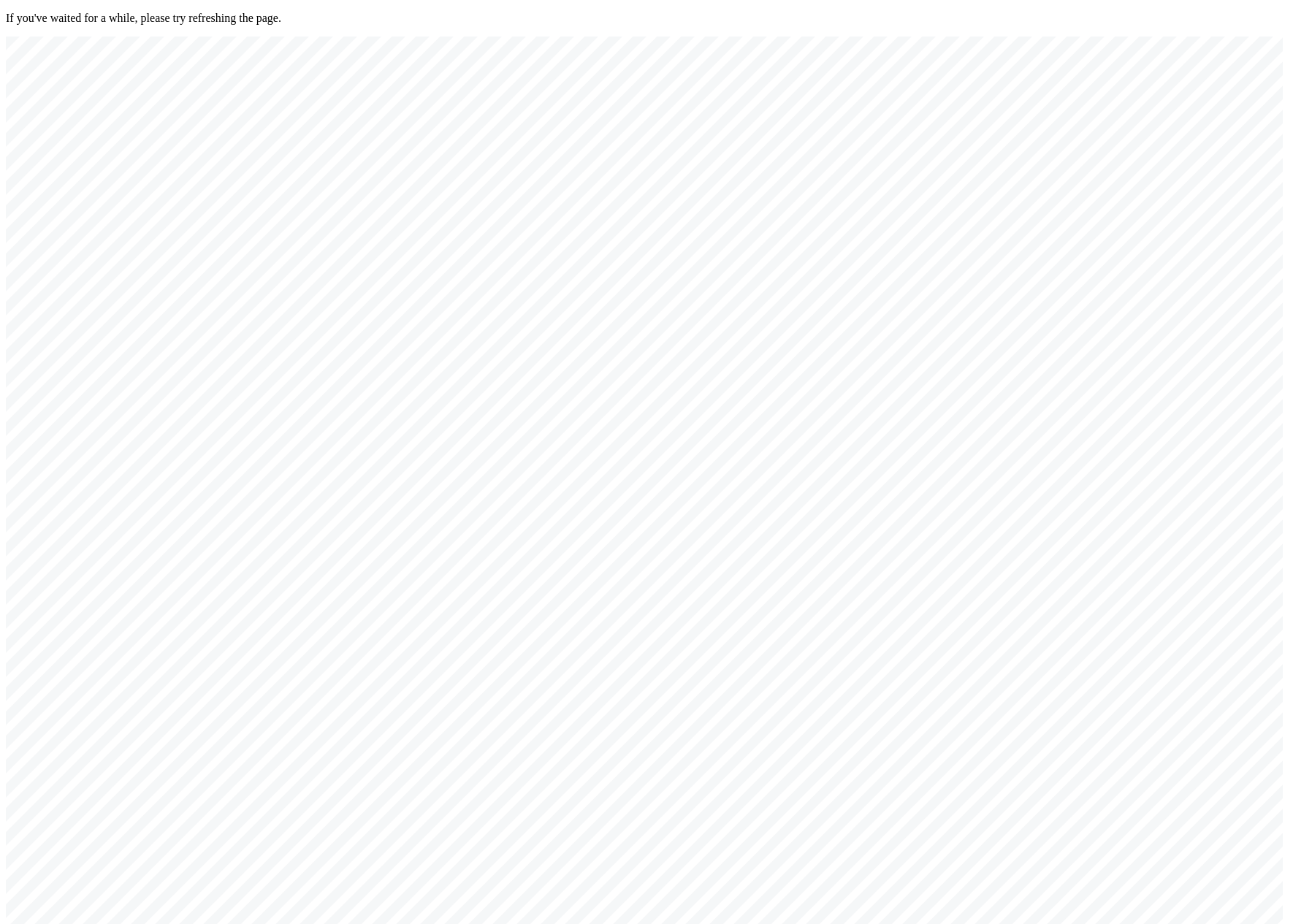
click at [610, 486] on div at bounding box center [644, 498] width 1276 height 923
click at [1053, 140] on div at bounding box center [644, 498] width 1276 height 923
click at [607, 659] on div at bounding box center [644, 498] width 1276 height 923
click at [1068, 149] on div at bounding box center [644, 498] width 1276 height 923
click at [648, 656] on div at bounding box center [644, 498] width 1276 height 923
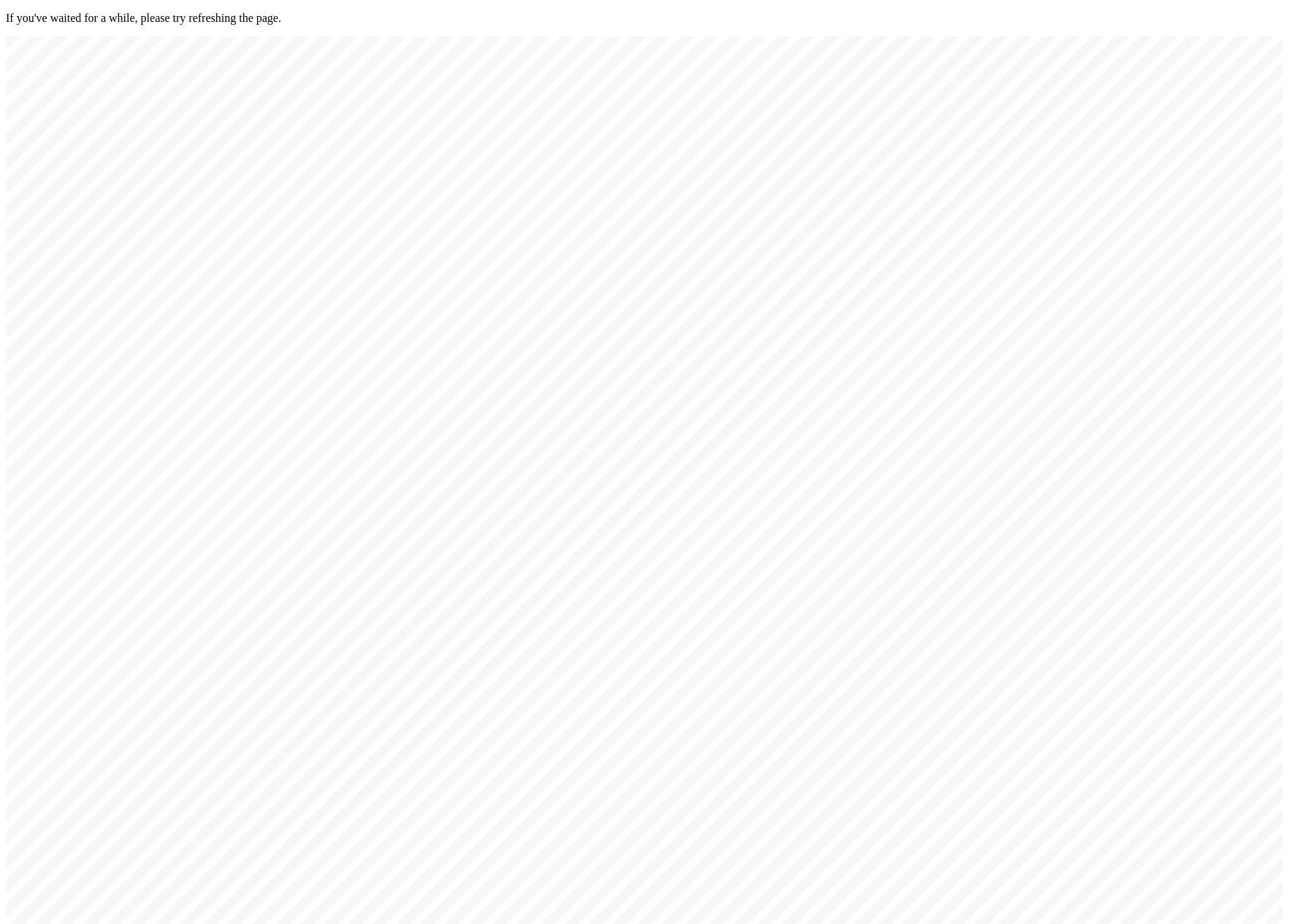
click at [1073, 141] on div at bounding box center [644, 498] width 1276 height 923
drag, startPoint x: 798, startPoint y: 634, endPoint x: 753, endPoint y: 623, distance: 46.3
drag, startPoint x: 661, startPoint y: 615, endPoint x: 463, endPoint y: 522, distance: 218.8
click at [532, 515] on div at bounding box center [644, 498] width 1276 height 923
click at [1069, 144] on div at bounding box center [644, 498] width 1276 height 923
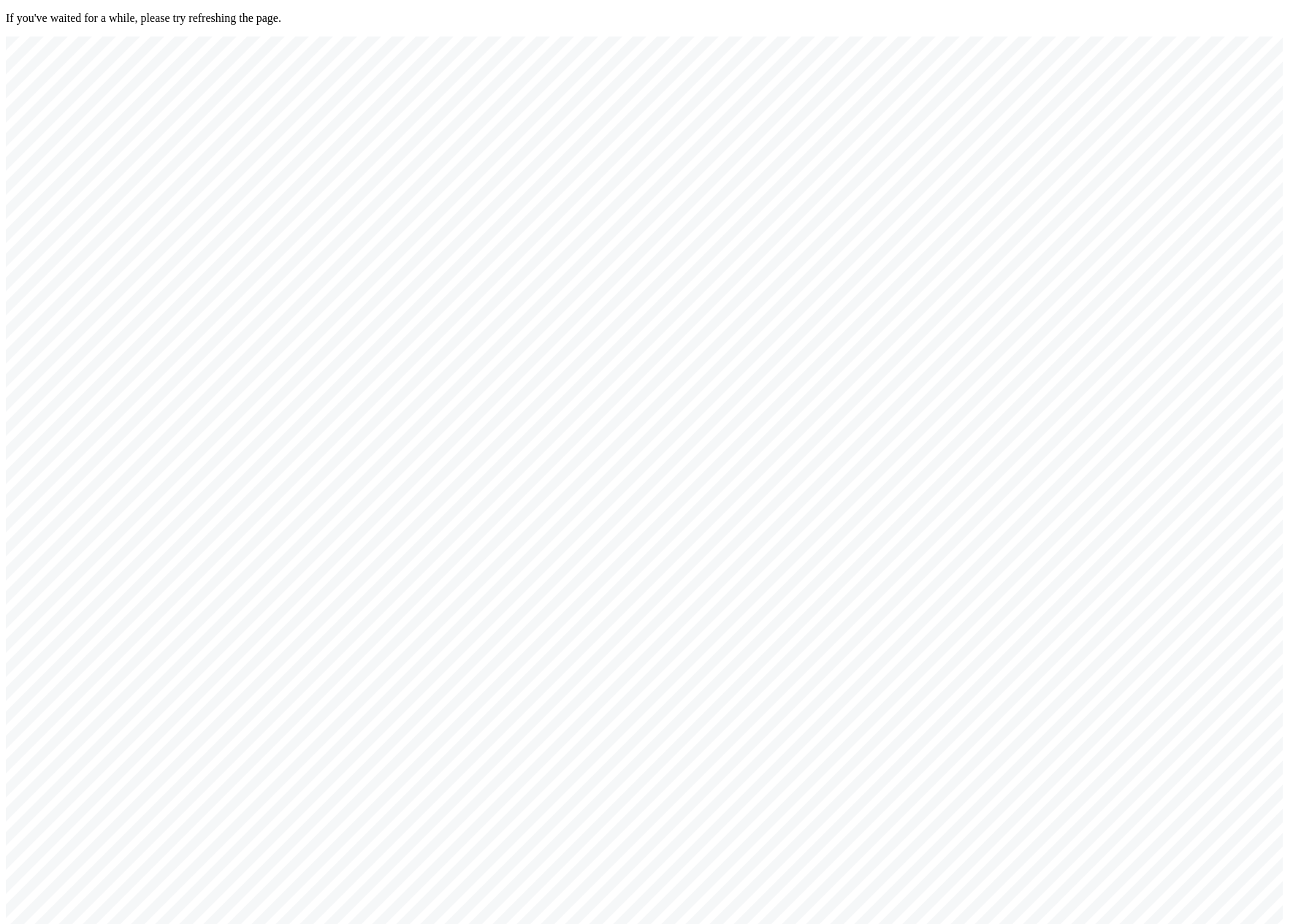
click at [436, 428] on div at bounding box center [644, 498] width 1276 height 923
click at [1058, 144] on div at bounding box center [644, 498] width 1276 height 923
click at [585, 482] on div at bounding box center [644, 498] width 1276 height 923
click at [1077, 147] on div at bounding box center [644, 498] width 1276 height 923
click at [448, 427] on div at bounding box center [644, 498] width 1276 height 923
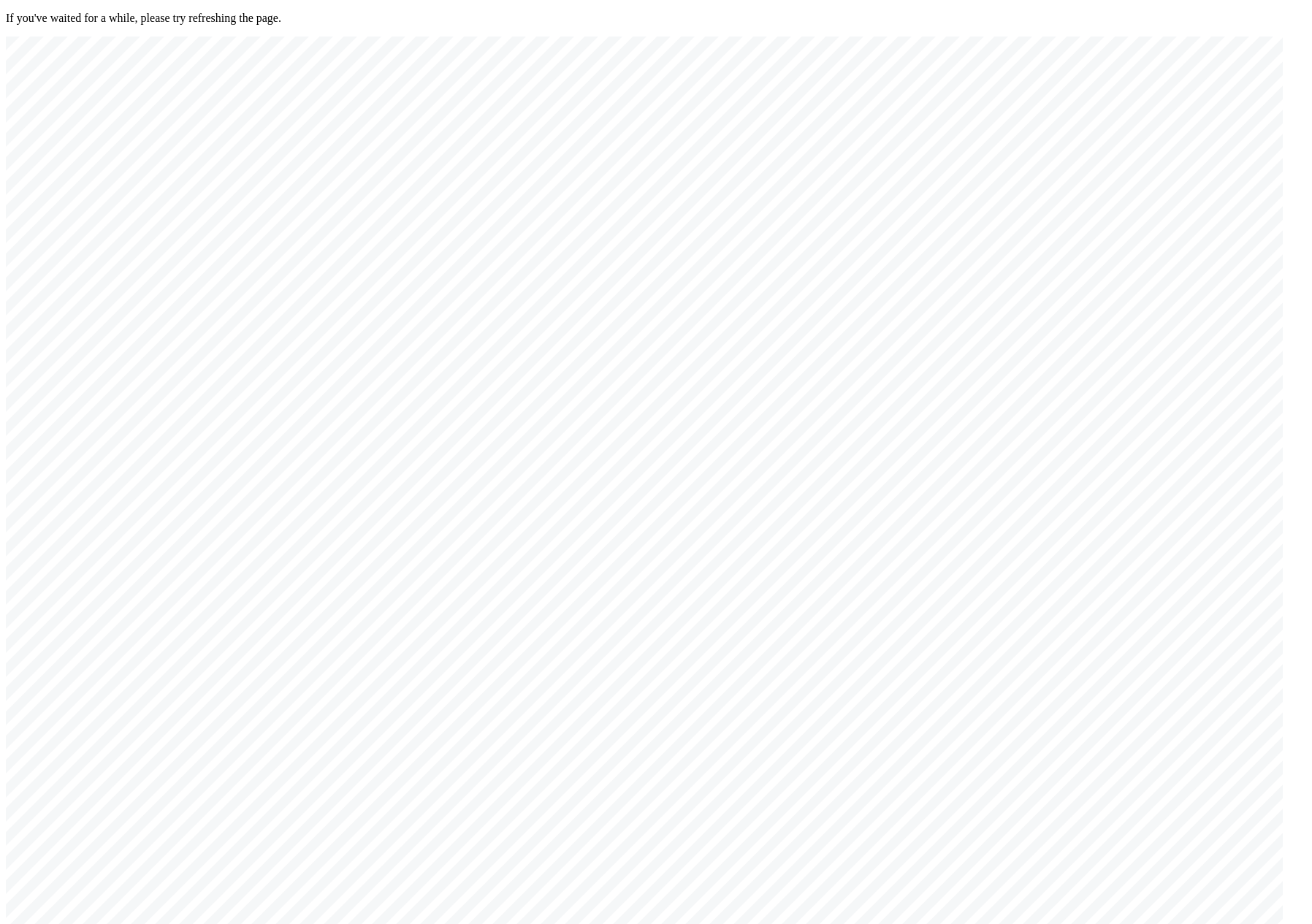
click at [1075, 139] on div at bounding box center [644, 498] width 1276 height 923
drag, startPoint x: 394, startPoint y: 370, endPoint x: 705, endPoint y: 412, distance: 313.8
click at [419, 324] on div at bounding box center [644, 498] width 1276 height 923
click at [1061, 147] on div at bounding box center [644, 498] width 1276 height 923
click at [479, 330] on div at bounding box center [644, 498] width 1276 height 923
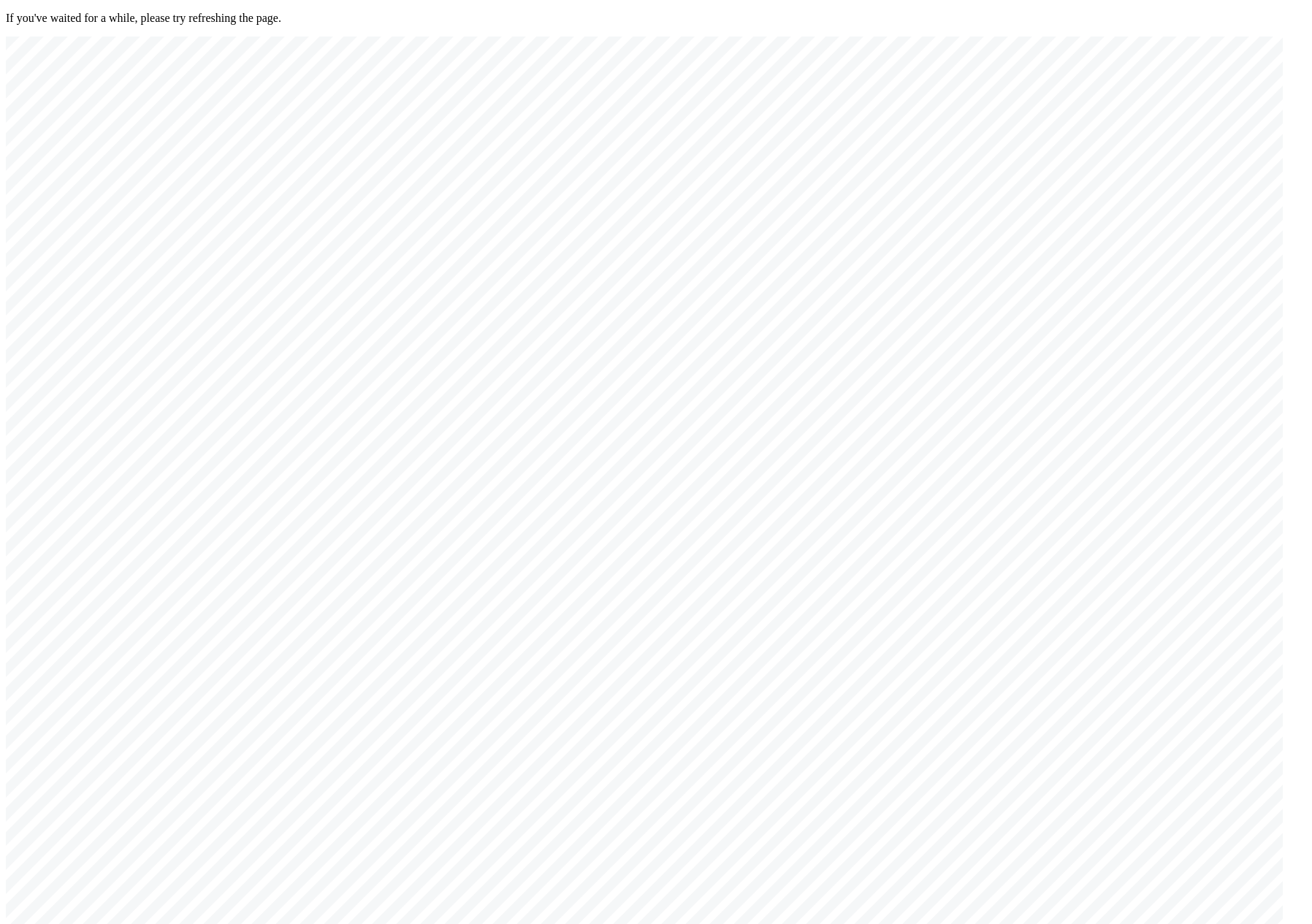
click at [477, 330] on div at bounding box center [644, 498] width 1276 height 923
drag, startPoint x: 441, startPoint y: 604, endPoint x: 921, endPoint y: 442, distance: 506.6
drag, startPoint x: 434, startPoint y: 574, endPoint x: 1054, endPoint y: 449, distance: 632.5
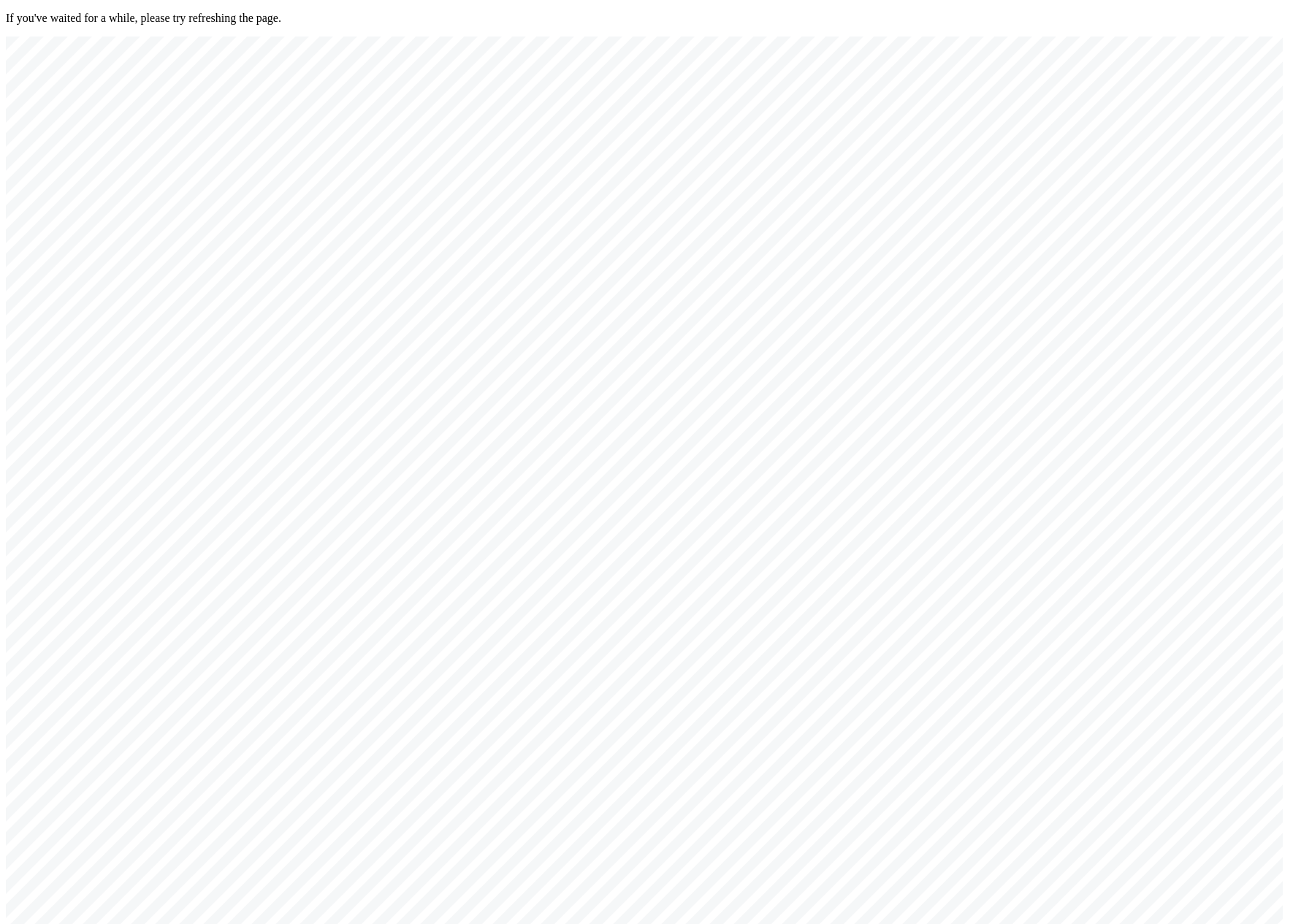
drag, startPoint x: 477, startPoint y: 567, endPoint x: 1133, endPoint y: 513, distance: 658.2
drag, startPoint x: 611, startPoint y: 655, endPoint x: 934, endPoint y: 458, distance: 378.3
drag, startPoint x: 493, startPoint y: 635, endPoint x: 868, endPoint y: 468, distance: 410.5
drag, startPoint x: 504, startPoint y: 630, endPoint x: 962, endPoint y: 468, distance: 485.8
drag, startPoint x: 495, startPoint y: 673, endPoint x: 970, endPoint y: 434, distance: 531.7
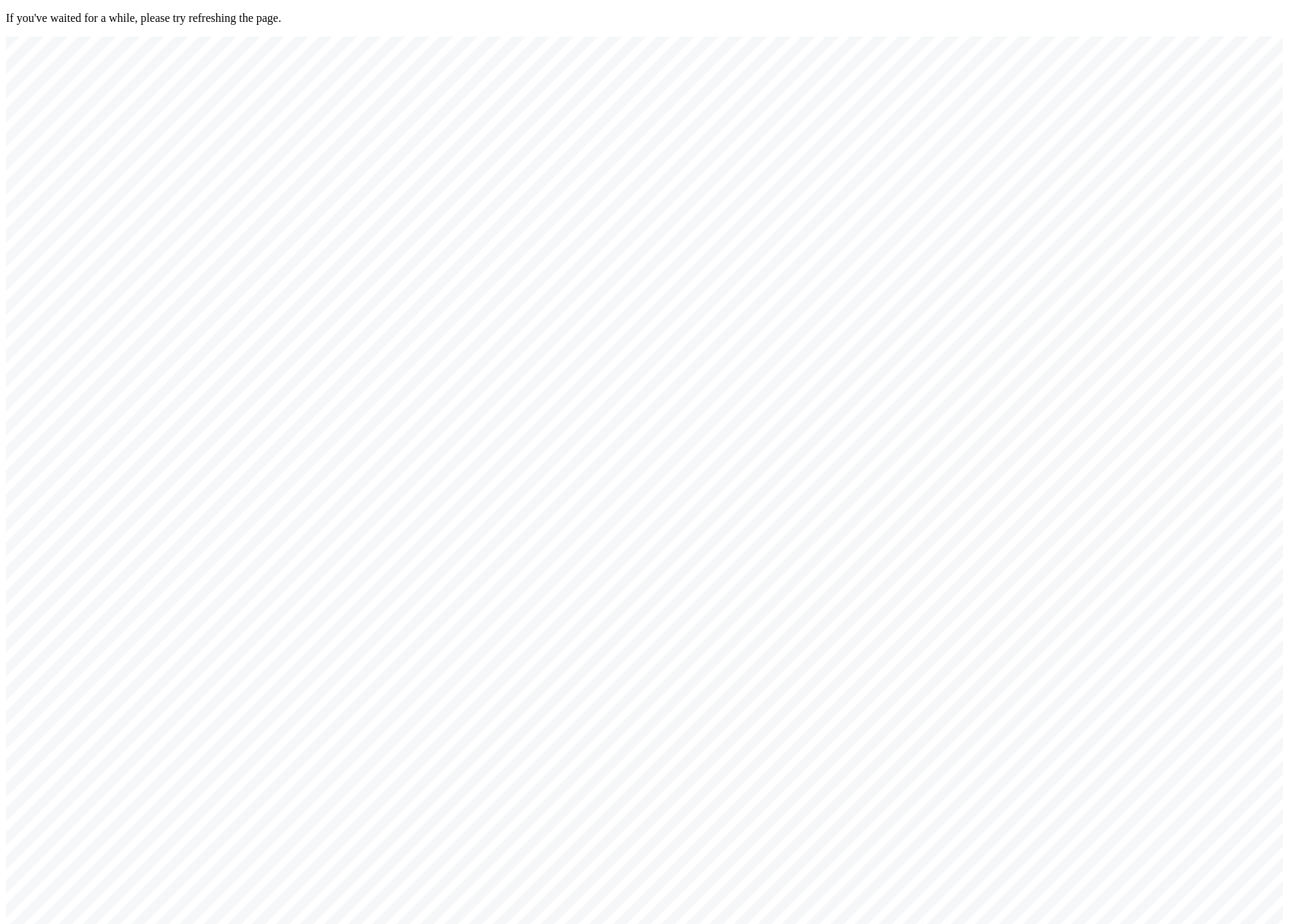
drag, startPoint x: 888, startPoint y: 708, endPoint x: 1051, endPoint y: 404, distance: 344.9
drag, startPoint x: 983, startPoint y: 624, endPoint x: 451, endPoint y: 600, distance: 532.5
drag, startPoint x: 977, startPoint y: 613, endPoint x: 470, endPoint y: 585, distance: 507.8
drag, startPoint x: 907, startPoint y: 612, endPoint x: 920, endPoint y: 394, distance: 218.4
drag, startPoint x: 497, startPoint y: 584, endPoint x: 863, endPoint y: 500, distance: 375.5
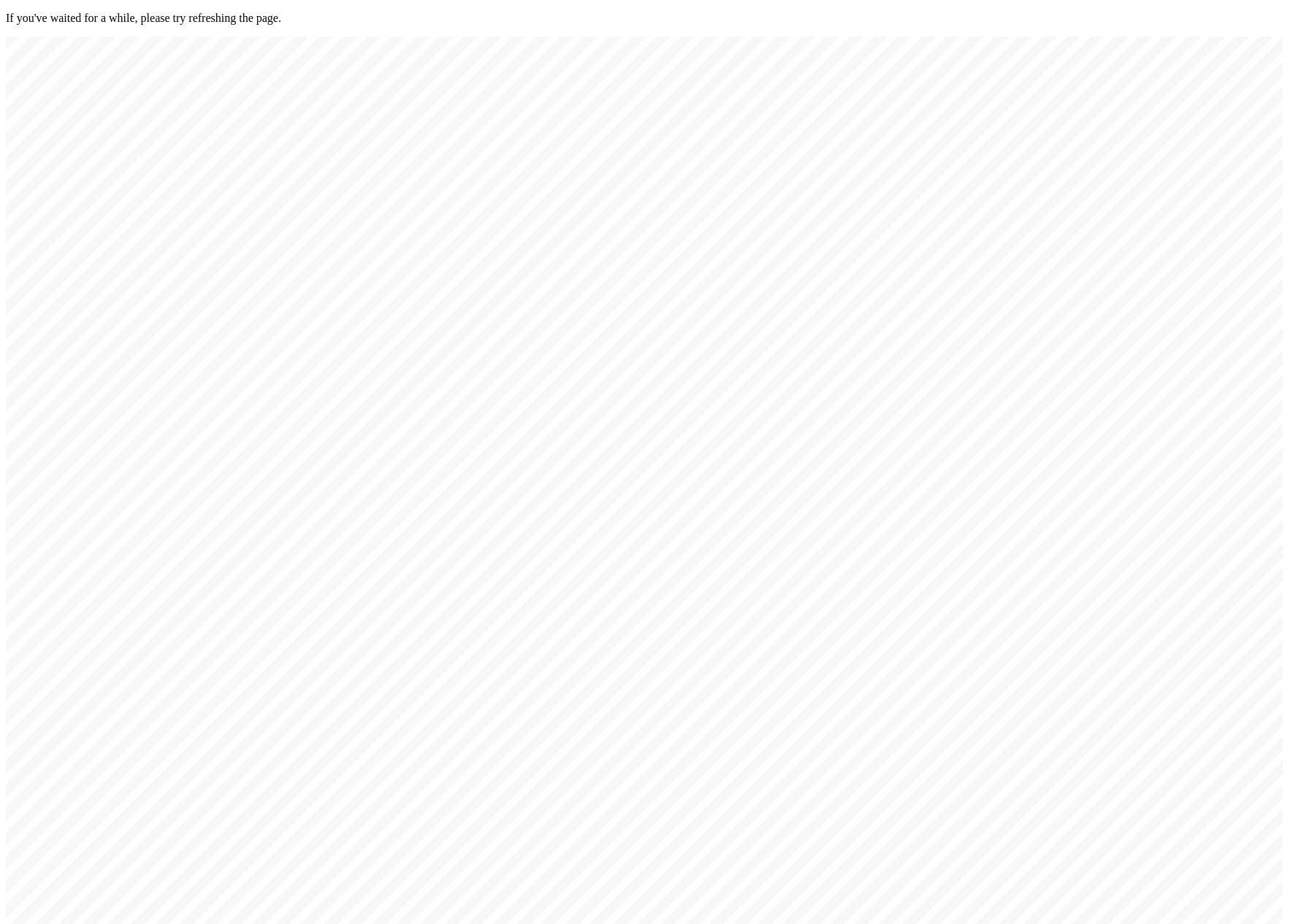
drag, startPoint x: 725, startPoint y: 637, endPoint x: 707, endPoint y: 630, distance: 19.3
drag, startPoint x: 772, startPoint y: 726, endPoint x: 713, endPoint y: 704, distance: 63.0
drag, startPoint x: 714, startPoint y: 683, endPoint x: 490, endPoint y: 560, distance: 255.5
drag, startPoint x: 448, startPoint y: 685, endPoint x: 556, endPoint y: 674, distance: 108.6
drag, startPoint x: 456, startPoint y: 696, endPoint x: 836, endPoint y: 631, distance: 385.5
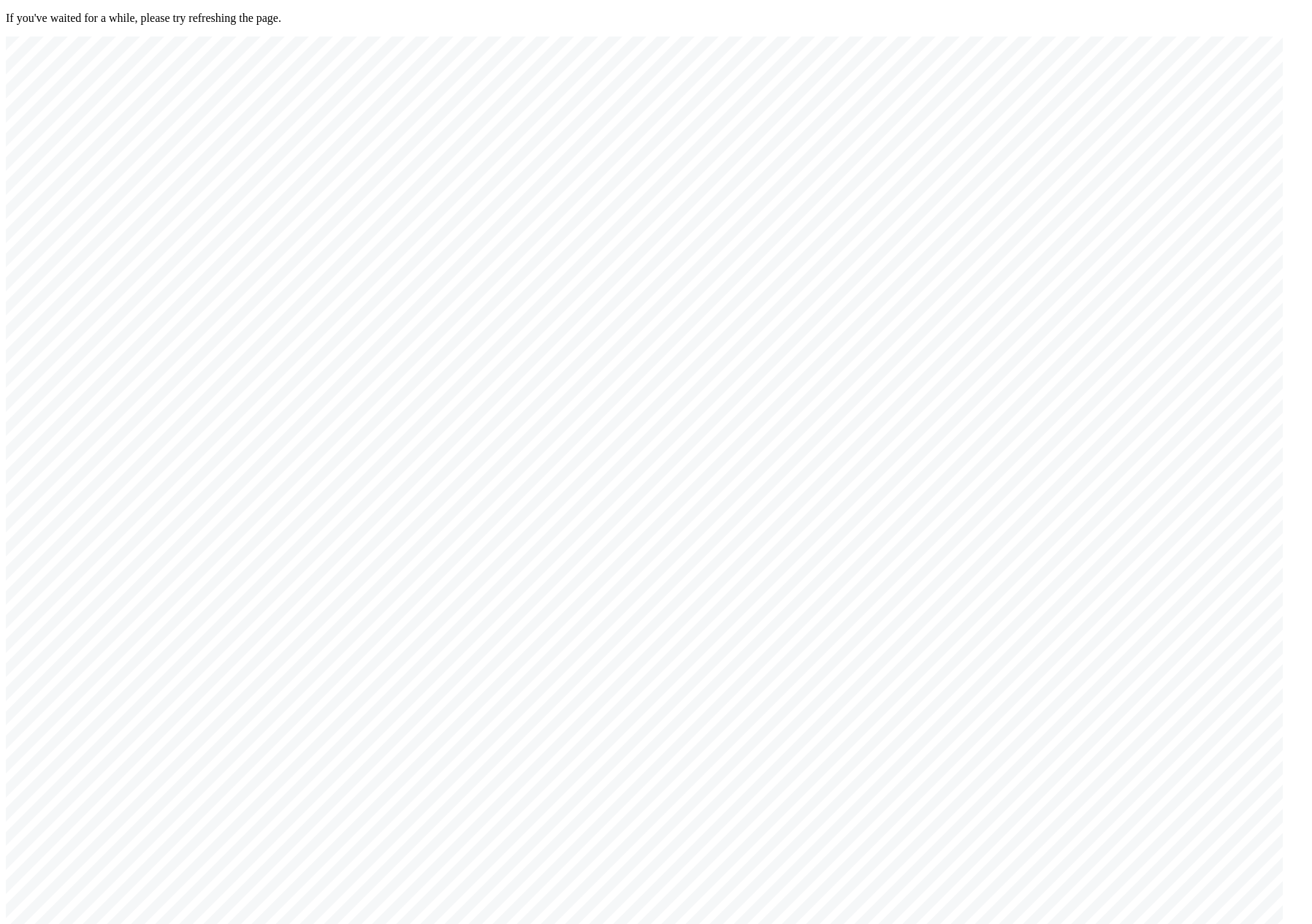
drag, startPoint x: 451, startPoint y: 654, endPoint x: 514, endPoint y: 655, distance: 63.0
drag, startPoint x: 514, startPoint y: 655, endPoint x: 491, endPoint y: 663, distance: 24.4
drag, startPoint x: 335, startPoint y: 621, endPoint x: 596, endPoint y: 620, distance: 261.0
drag, startPoint x: 839, startPoint y: 810, endPoint x: 796, endPoint y: 802, distance: 43.7
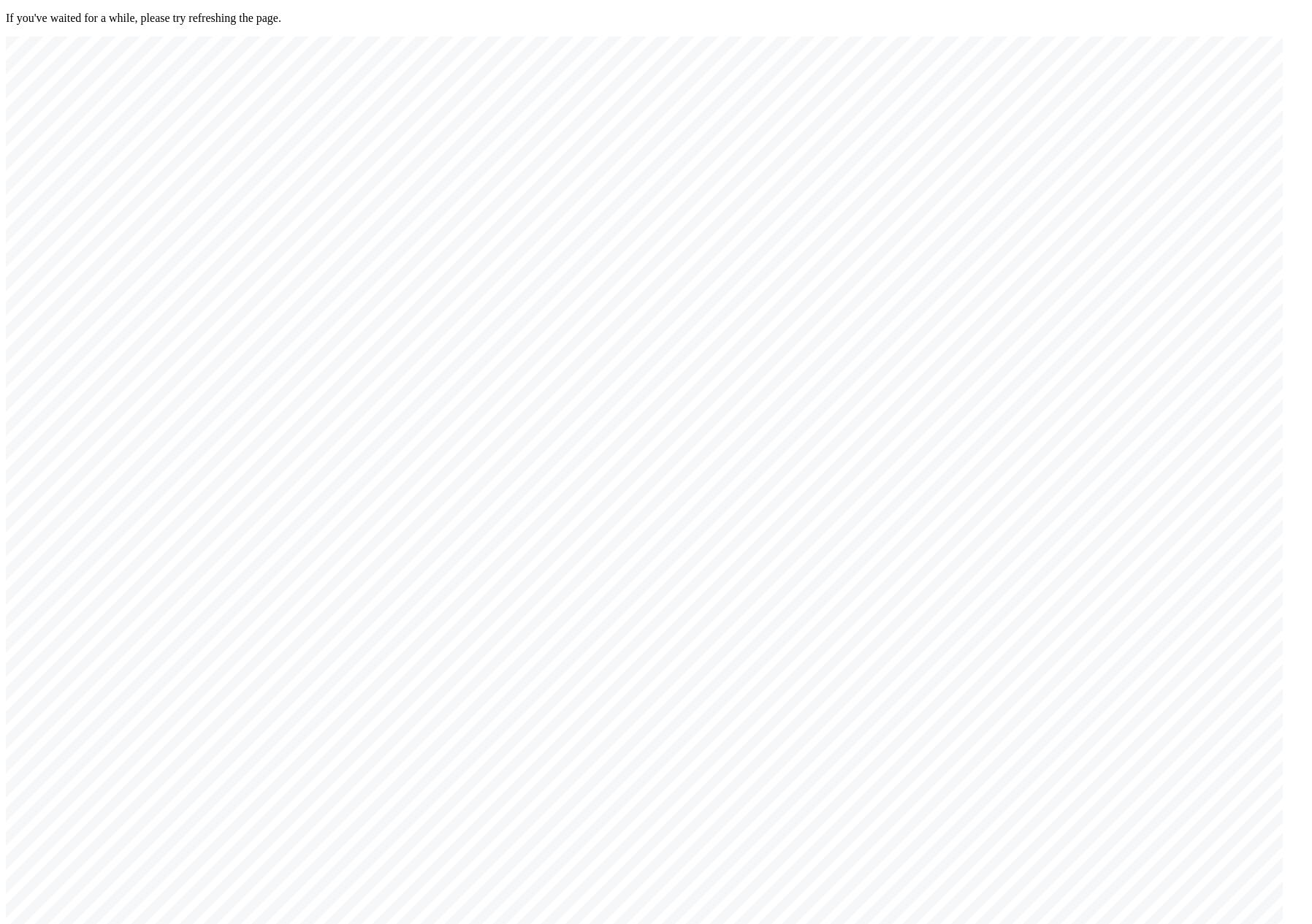
drag, startPoint x: 700, startPoint y: 725, endPoint x: 469, endPoint y: 586, distance: 269.6
drag, startPoint x: 866, startPoint y: 781, endPoint x: 693, endPoint y: 878, distance: 198.3
drag, startPoint x: 442, startPoint y: 594, endPoint x: 510, endPoint y: 749, distance: 169.3
drag, startPoint x: 595, startPoint y: 666, endPoint x: 600, endPoint y: 698, distance: 32.4
drag, startPoint x: 579, startPoint y: 665, endPoint x: 578, endPoint y: 710, distance: 45.0
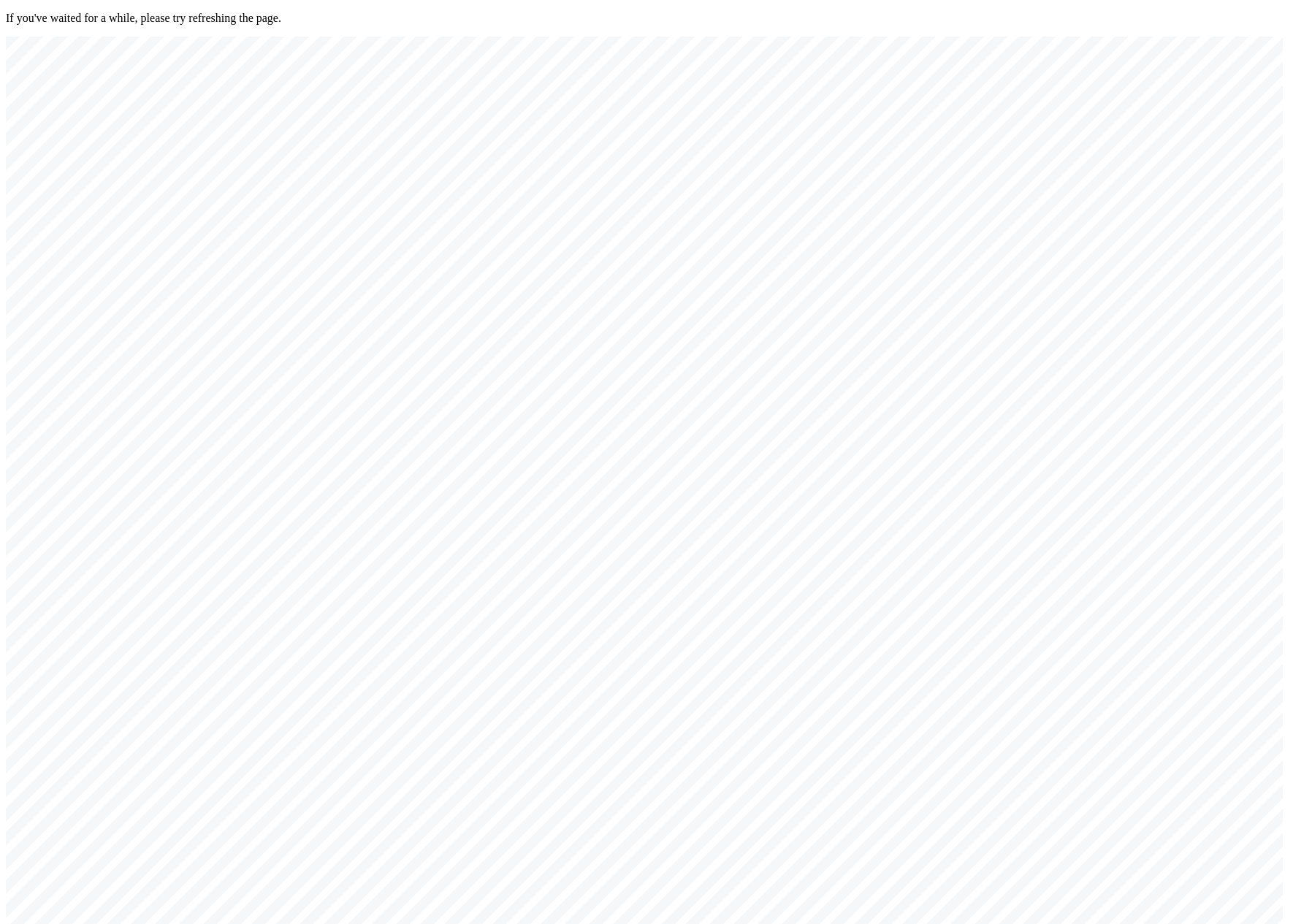
drag, startPoint x: 596, startPoint y: 449, endPoint x: 576, endPoint y: 530, distance: 83.4
drag, startPoint x: 648, startPoint y: 650, endPoint x: 524, endPoint y: 212, distance: 455.2
drag, startPoint x: 836, startPoint y: 563, endPoint x: 671, endPoint y: 175, distance: 421.6
drag, startPoint x: 864, startPoint y: 631, endPoint x: 672, endPoint y: 192, distance: 479.2
drag, startPoint x: 993, startPoint y: 624, endPoint x: 512, endPoint y: 263, distance: 601.4
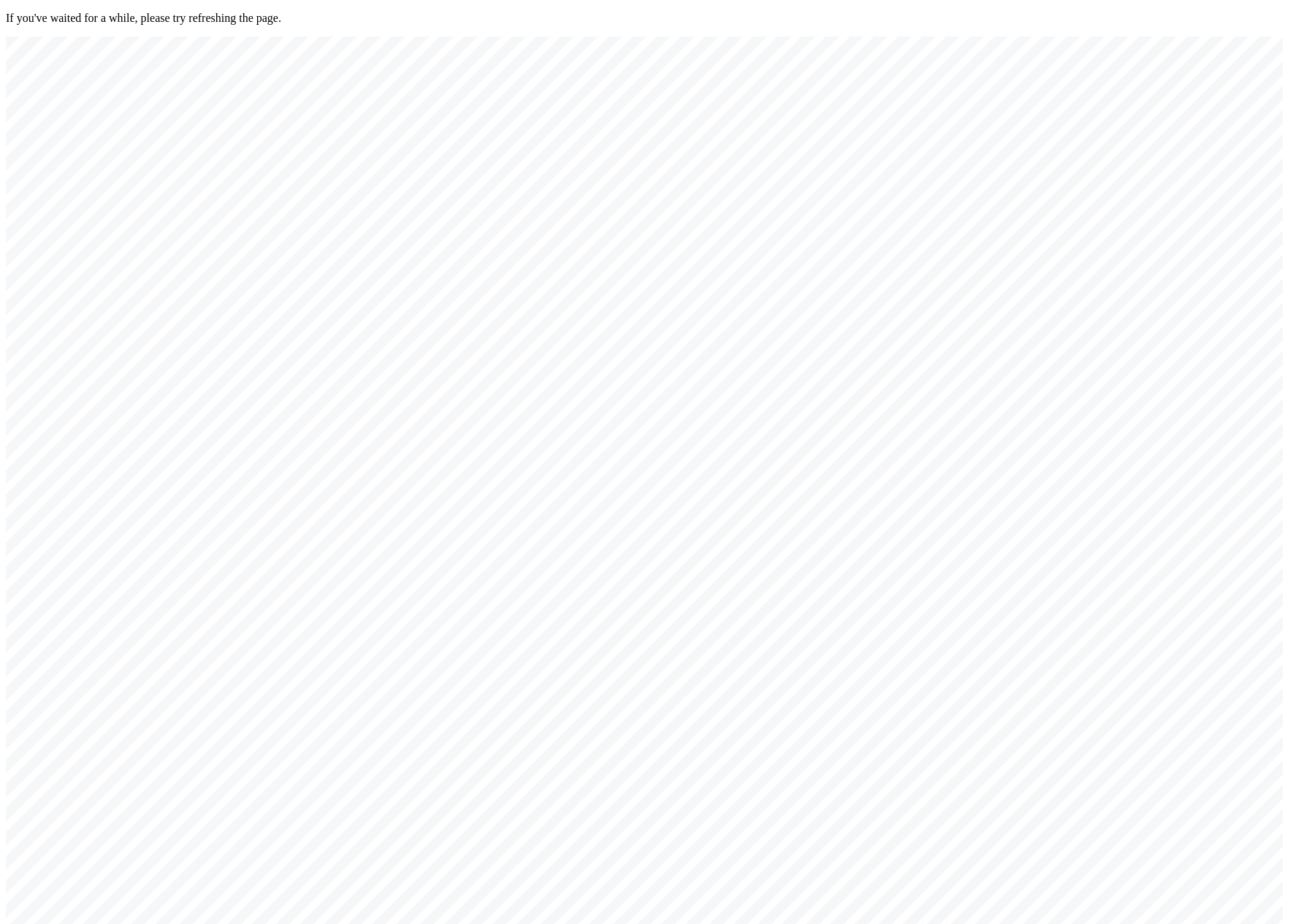
drag, startPoint x: 553, startPoint y: 479, endPoint x: 512, endPoint y: 397, distance: 91.7
drag, startPoint x: 469, startPoint y: 585, endPoint x: 537, endPoint y: 730, distance: 160.2
drag, startPoint x: 652, startPoint y: 743, endPoint x: 695, endPoint y: 806, distance: 76.3
drag, startPoint x: 656, startPoint y: 429, endPoint x: 677, endPoint y: 605, distance: 177.2
drag, startPoint x: 715, startPoint y: 635, endPoint x: 728, endPoint y: 629, distance: 14.3
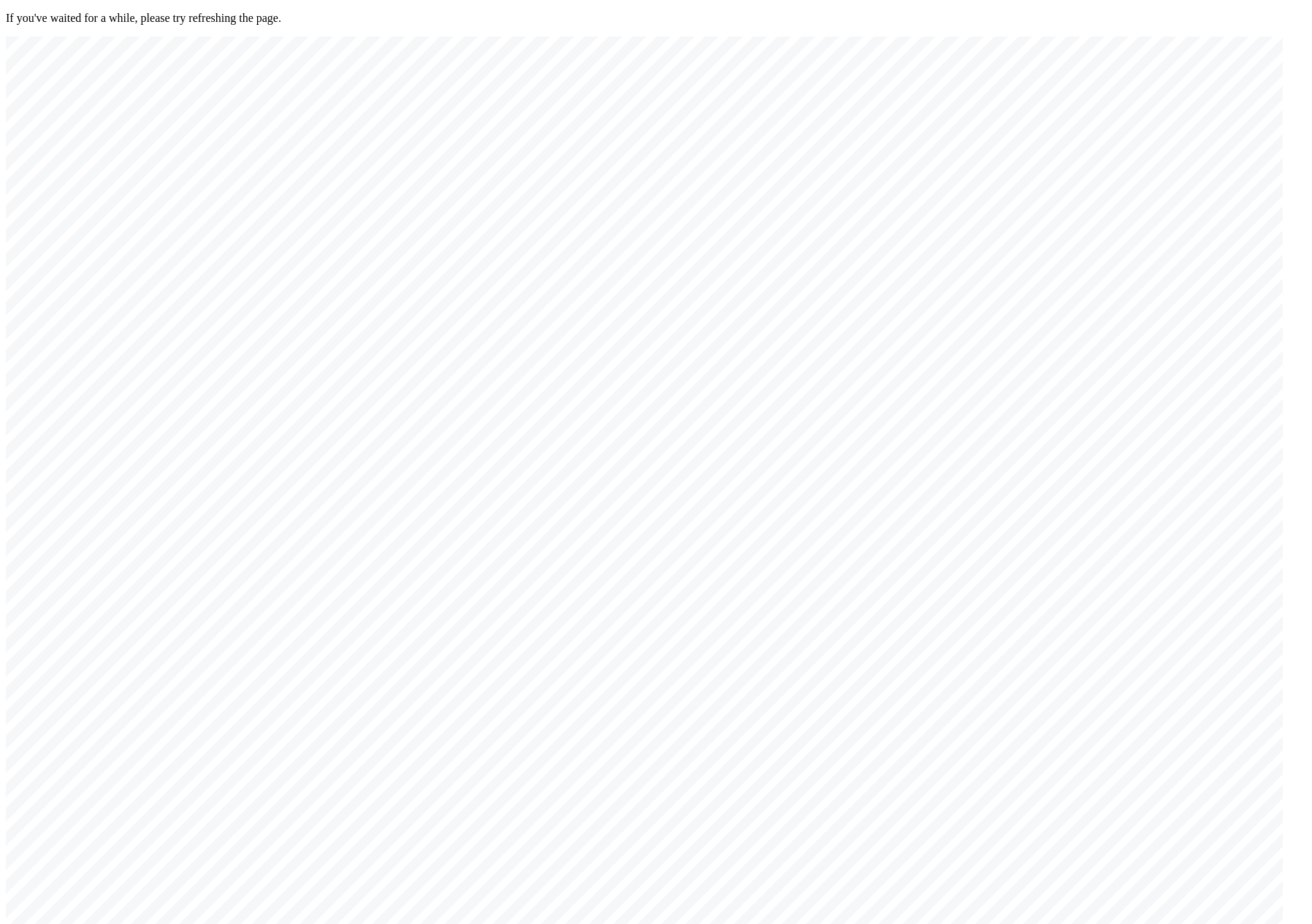
drag, startPoint x: 721, startPoint y: 523, endPoint x: 740, endPoint y: 567, distance: 47.9
drag, startPoint x: 623, startPoint y: 419, endPoint x: 648, endPoint y: 541, distance: 124.5
click at [1236, 36] on div at bounding box center [644, 498] width 1276 height 923
click at [1150, 381] on div at bounding box center [644, 498] width 1276 height 923
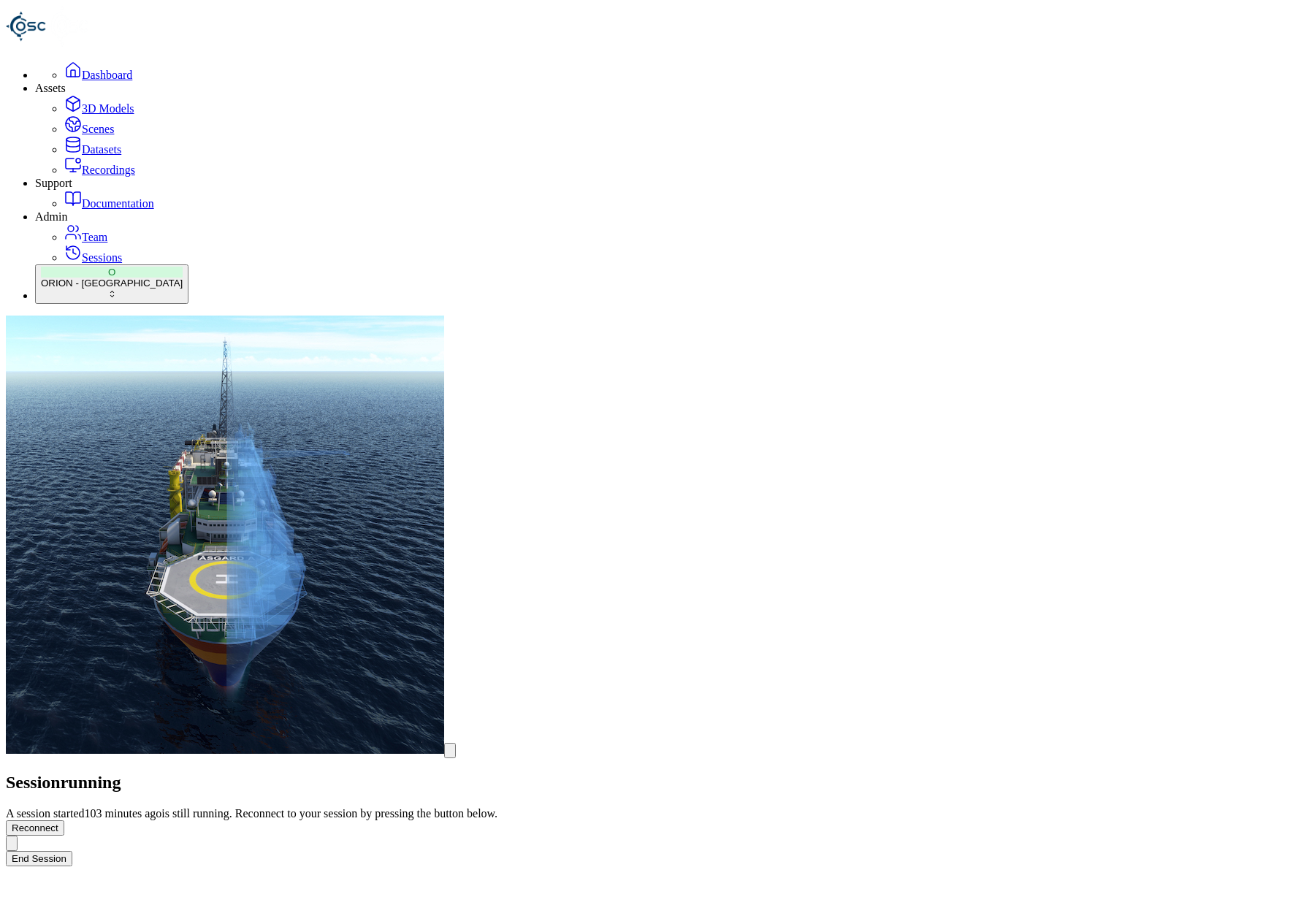
click at [72, 851] on button "End Session" at bounding box center [38, 858] width 66 height 15
